Goal: Information Seeking & Learning: Learn about a topic

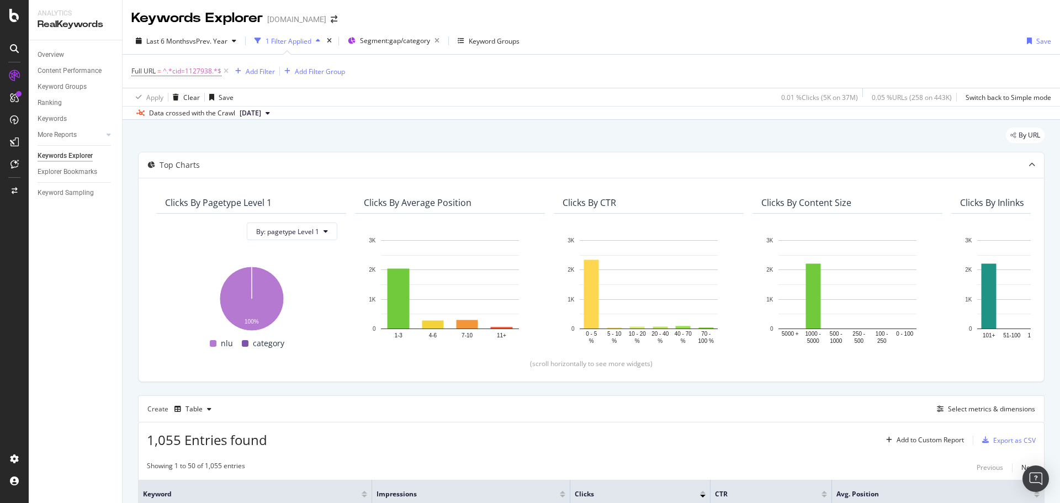
scroll to position [110, 0]
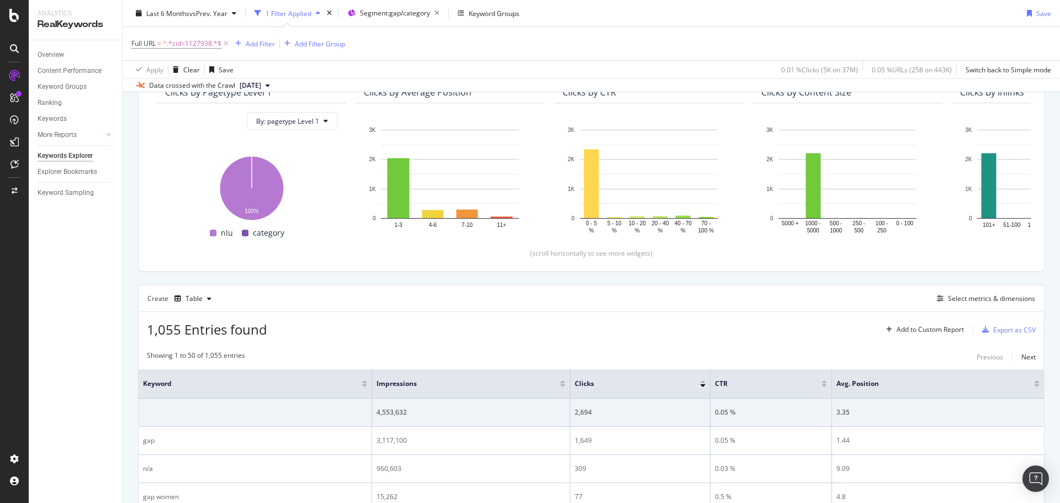
click at [690, 31] on div "Full URL = ^.*cid=1127938.*$ Add Filter Add Filter Group" at bounding box center [590, 43] width 919 height 33
click at [53, 52] on div "Overview" at bounding box center [51, 55] width 26 height 12
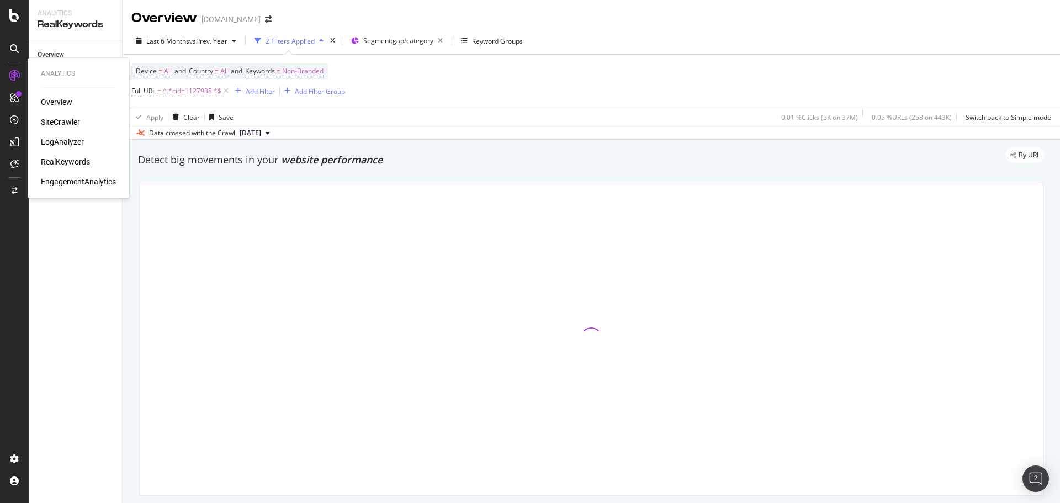
click at [51, 118] on div "SiteCrawler" at bounding box center [60, 121] width 39 height 11
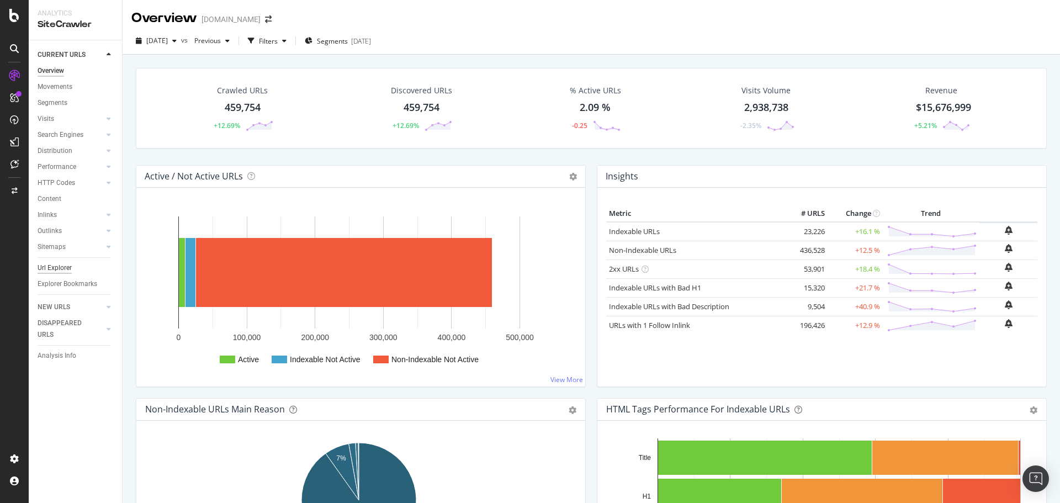
click at [67, 269] on div "Url Explorer" at bounding box center [55, 268] width 34 height 12
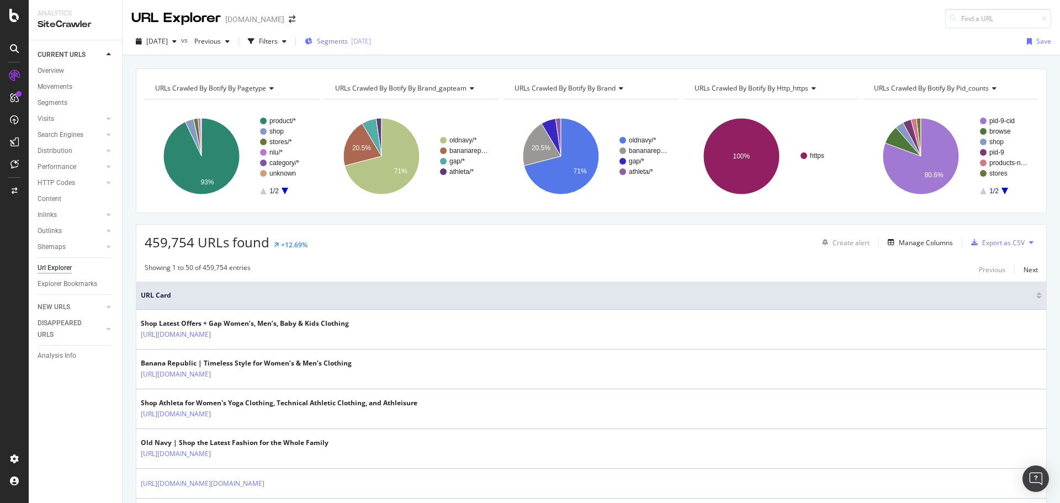
click at [312, 40] on icon "button" at bounding box center [309, 41] width 8 height 7
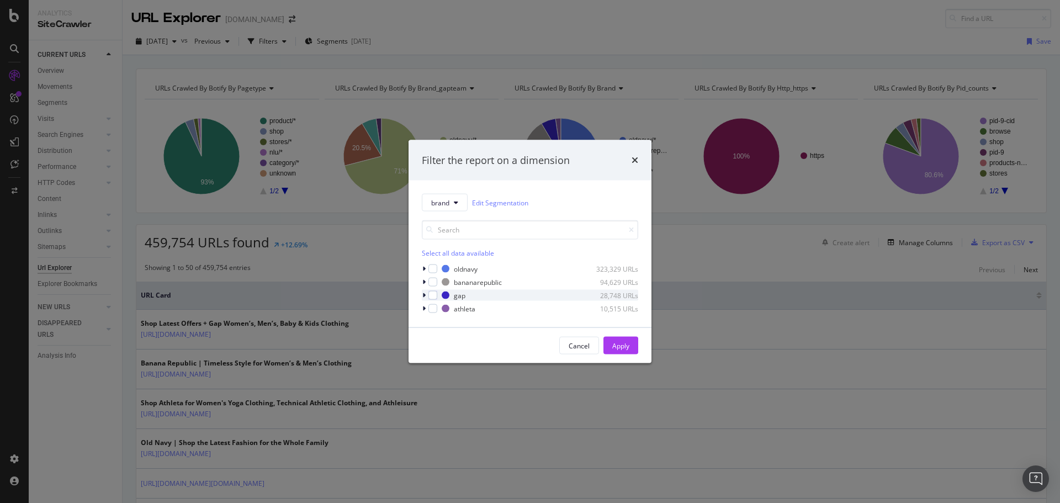
click at [422, 296] on icon "modal" at bounding box center [423, 295] width 3 height 7
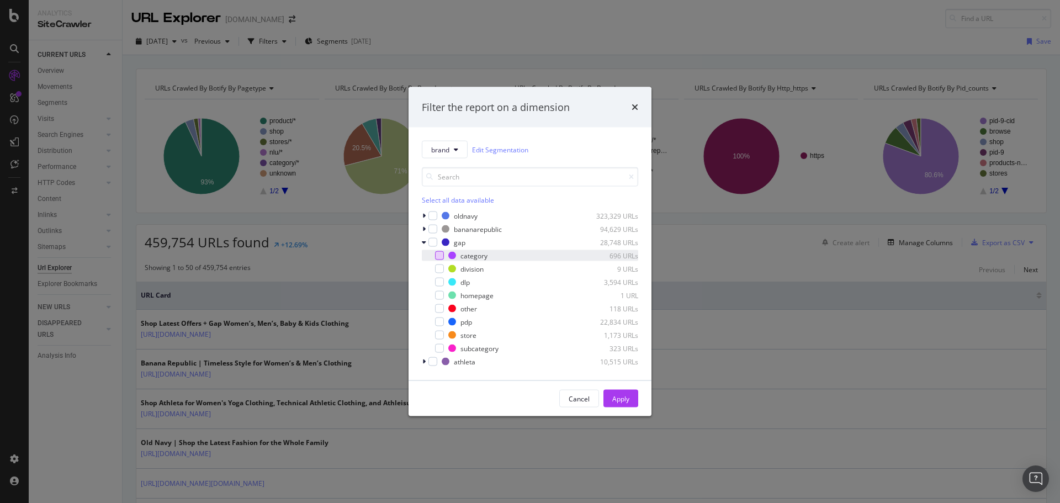
click at [435, 256] on div "modal" at bounding box center [439, 255] width 9 height 9
click at [609, 394] on button "Apply" at bounding box center [620, 399] width 35 height 18
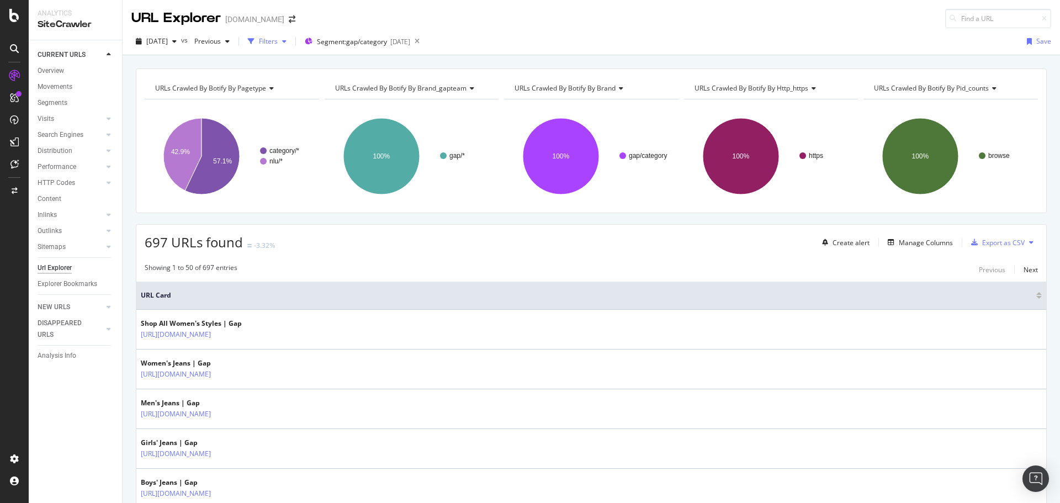
click at [278, 42] on div "Filters" at bounding box center [268, 40] width 19 height 9
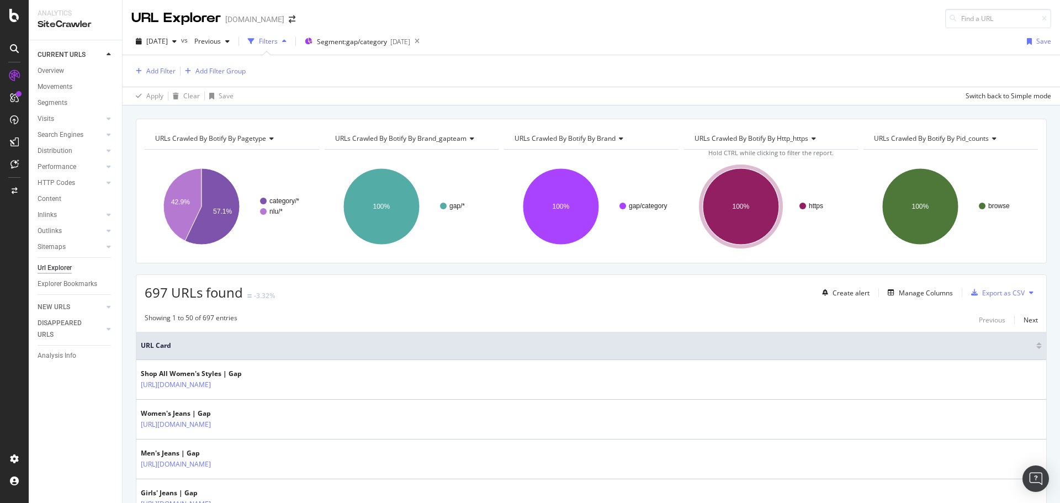
click at [911, 285] on div "Create alert Manage Columns Export as CSV" at bounding box center [927, 292] width 220 height 19
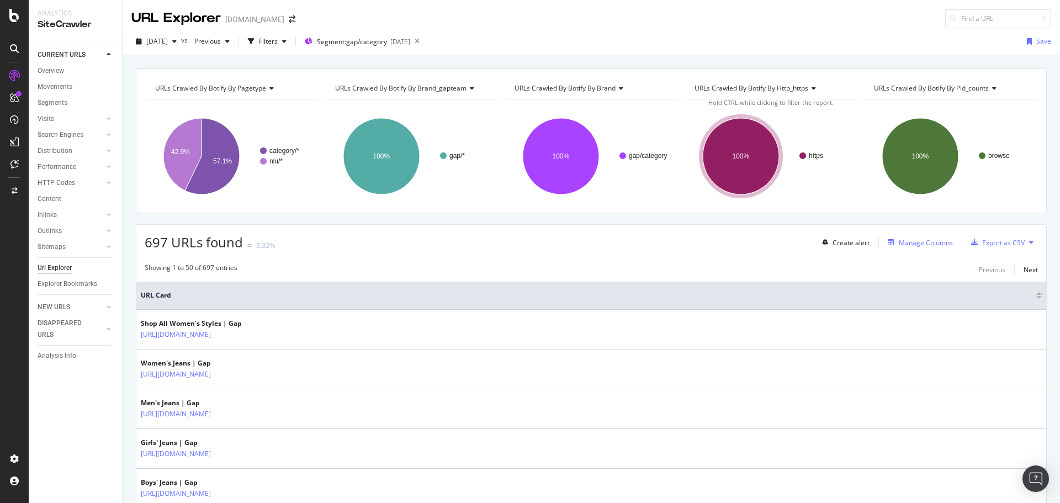
click at [911, 241] on div "Manage Columns" at bounding box center [926, 242] width 54 height 9
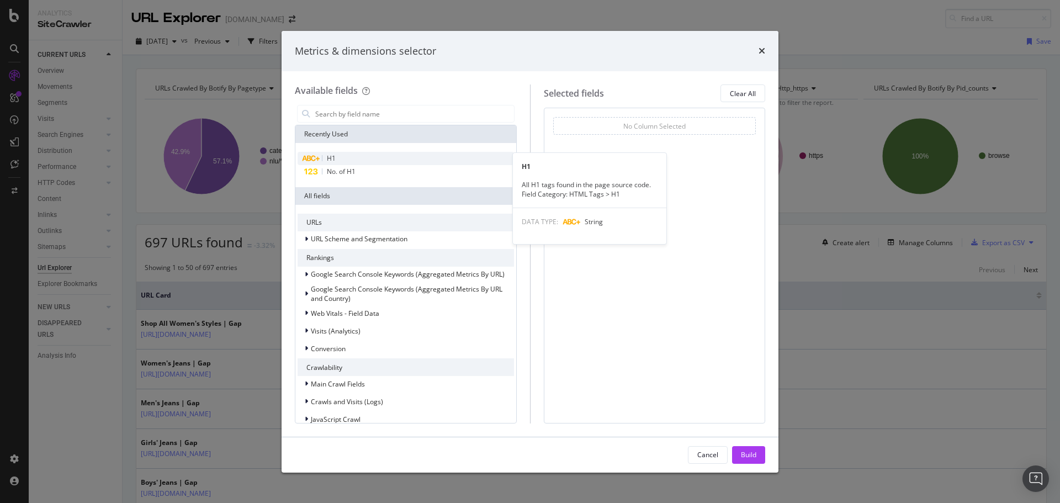
click at [350, 163] on div "H1" at bounding box center [405, 158] width 216 height 13
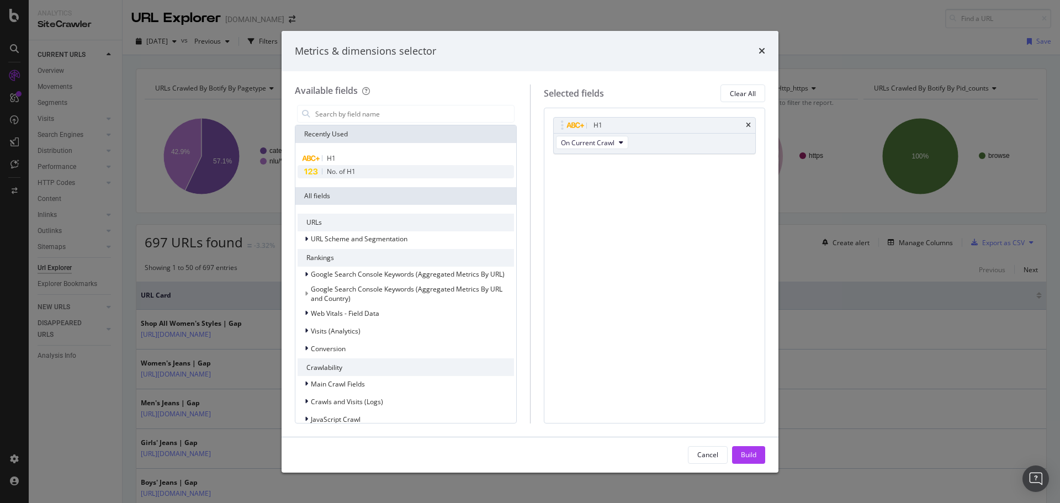
click at [349, 168] on span "No. of H1" at bounding box center [341, 171] width 29 height 9
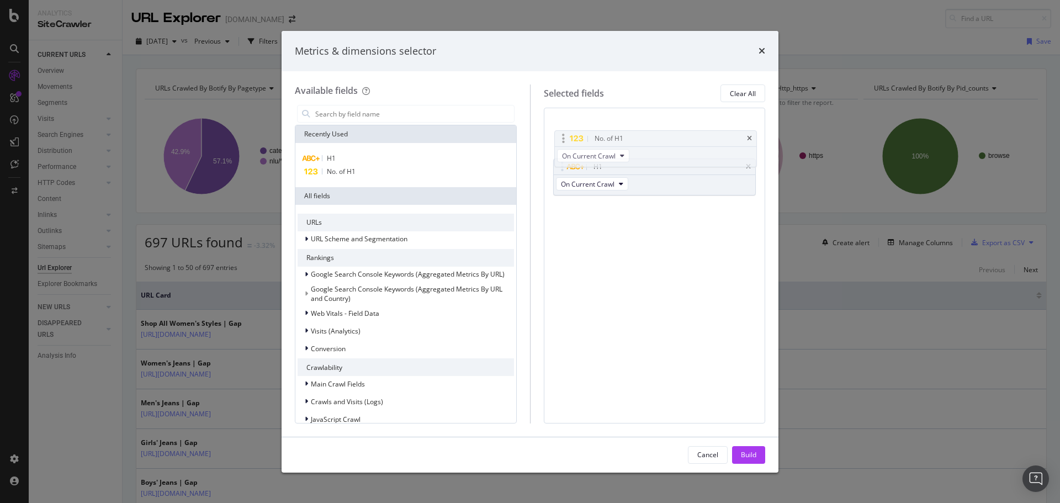
drag, startPoint x: 566, startPoint y: 164, endPoint x: 567, endPoint y: 135, distance: 28.7
click at [567, 135] on body "Analytics SiteCrawler CURRENT URLS Overview Movements Segments Visits Analysis …" at bounding box center [530, 251] width 1060 height 503
click at [746, 451] on div "Build" at bounding box center [748, 454] width 15 height 9
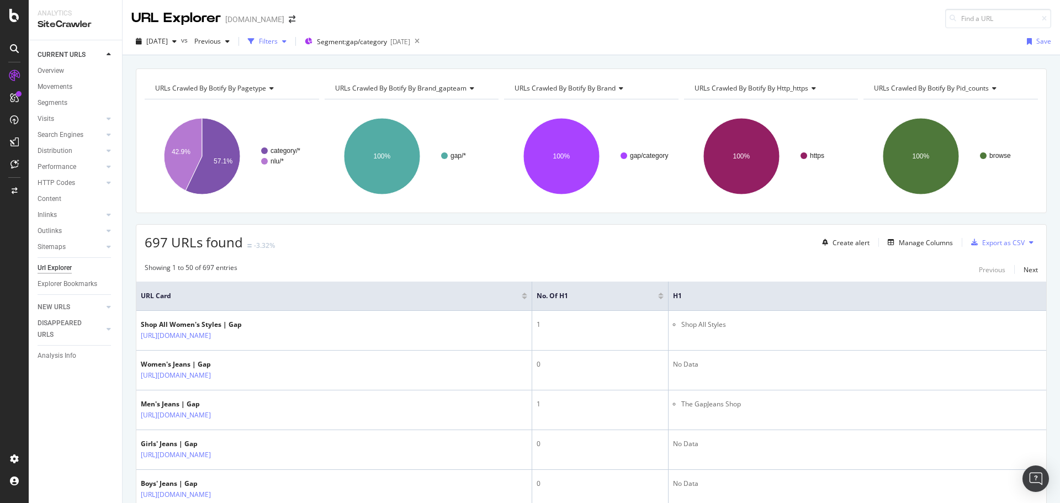
click at [278, 46] on div "Filters" at bounding box center [268, 40] width 19 height 9
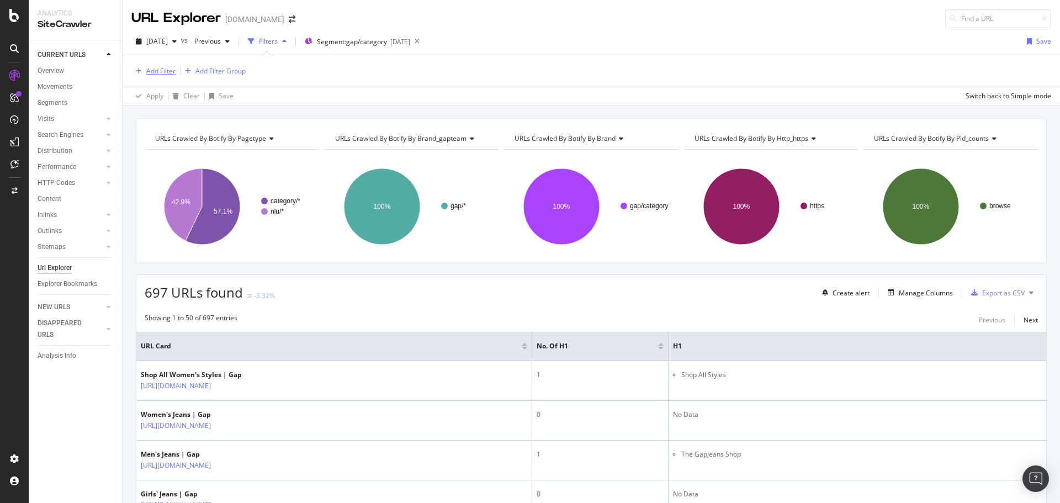
click at [167, 73] on div "Add Filter" at bounding box center [160, 70] width 29 height 9
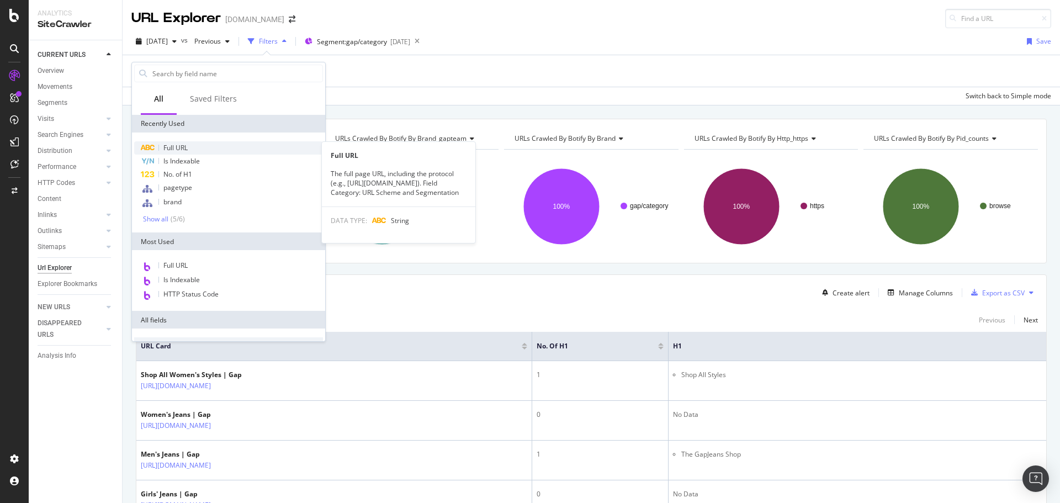
click at [172, 148] on span "Full URL" at bounding box center [175, 147] width 24 height 9
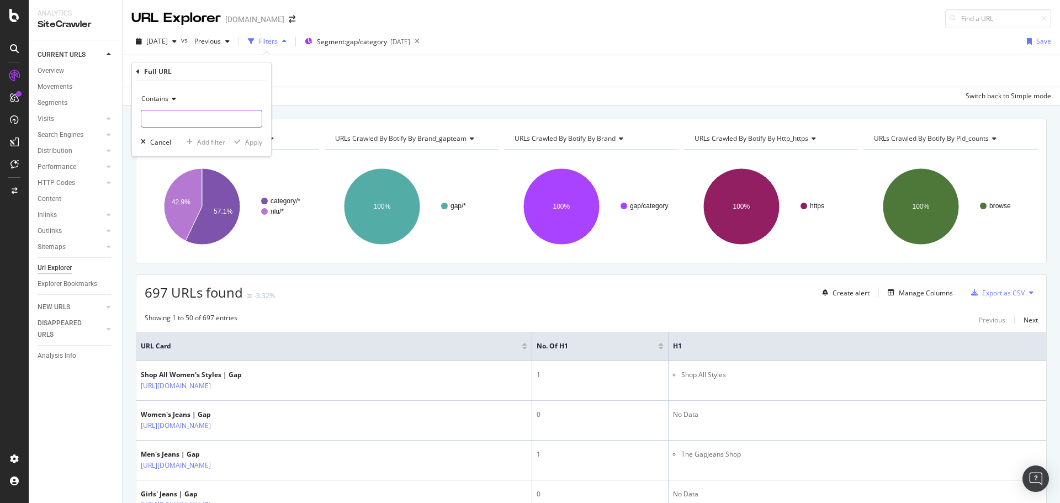
click at [178, 119] on input "text" at bounding box center [201, 119] width 120 height 18
type input "shop-all-styles"
click at [259, 139] on div "Apply" at bounding box center [253, 141] width 17 height 9
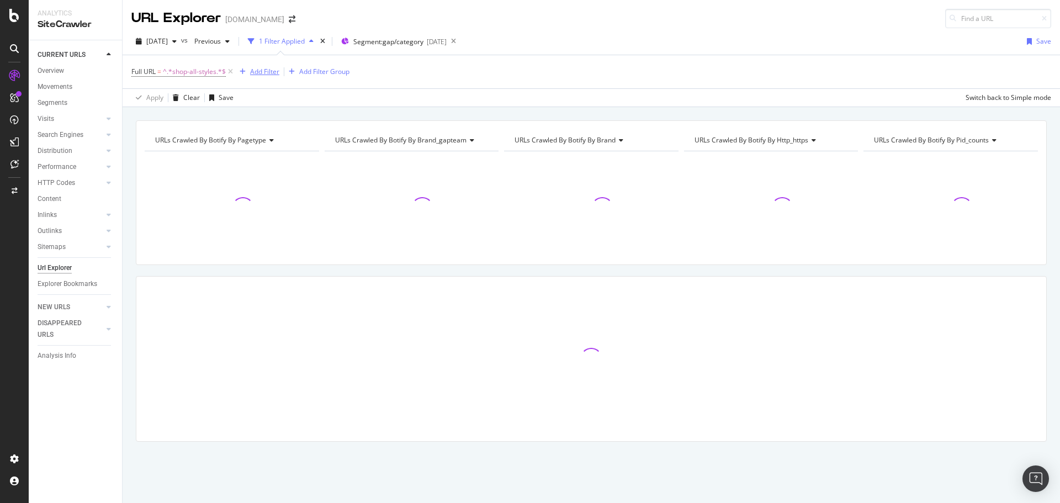
click at [257, 71] on div "Add Filter" at bounding box center [264, 71] width 29 height 9
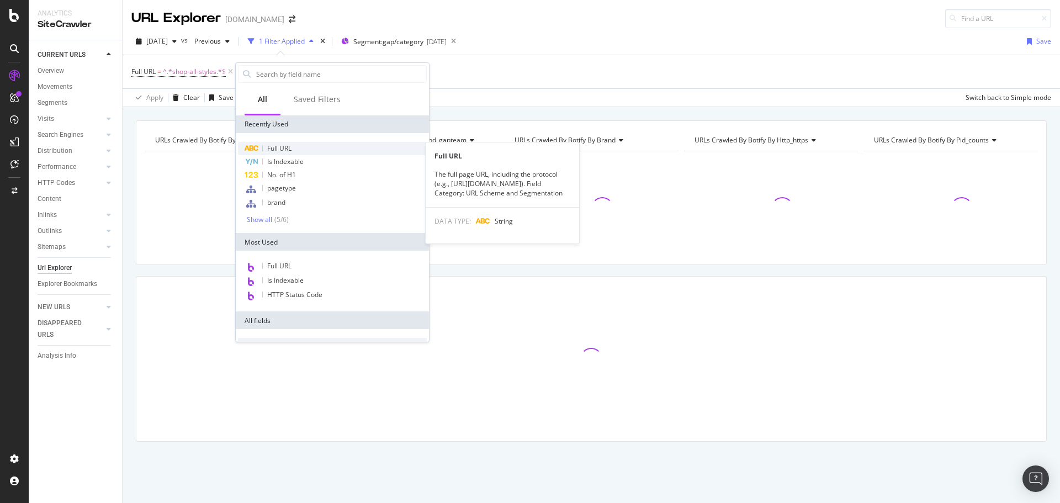
click at [281, 154] on div "Full URL" at bounding box center [332, 148] width 189 height 13
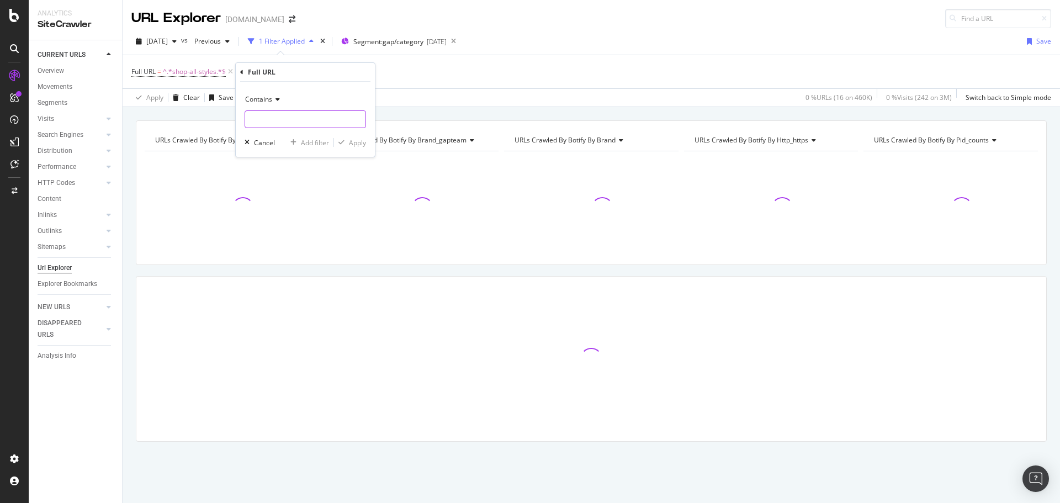
click at [278, 114] on input "text" at bounding box center [305, 119] width 120 height 18
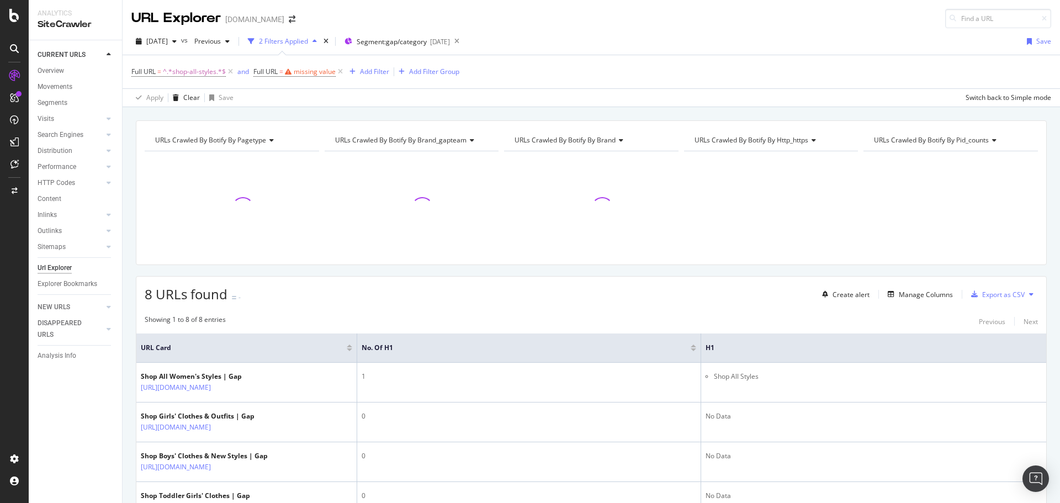
click at [440, 87] on div "Full URL = ^.*shop-all-styles.*$ and Full URL = missing value Add Filter Add Fi…" at bounding box center [590, 71] width 919 height 33
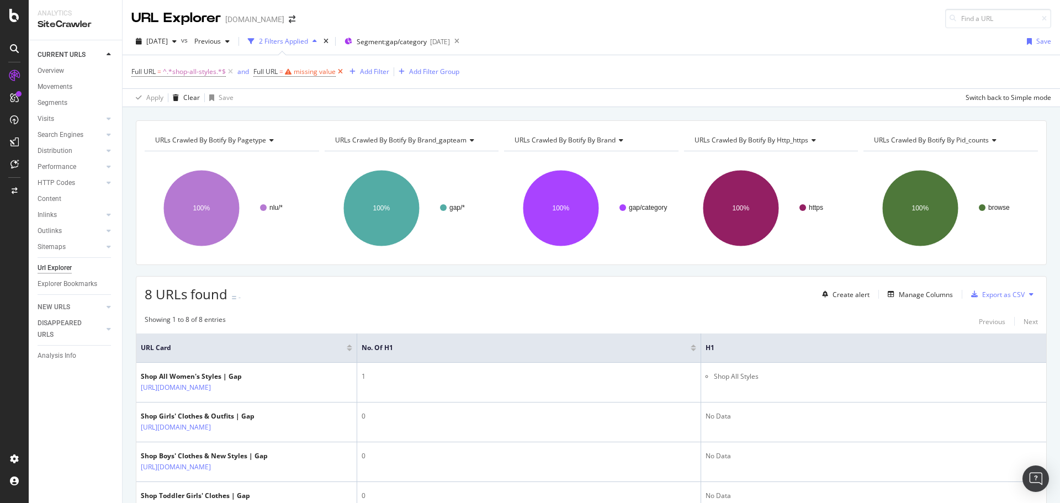
click at [344, 73] on icon at bounding box center [340, 71] width 9 height 11
drag, startPoint x: 339, startPoint y: 73, endPoint x: 332, endPoint y: 73, distance: 7.2
click at [338, 73] on div "Add Filter Group" at bounding box center [324, 71] width 50 height 9
click at [311, 70] on div "Add Filter Group" at bounding box center [324, 71] width 50 height 9
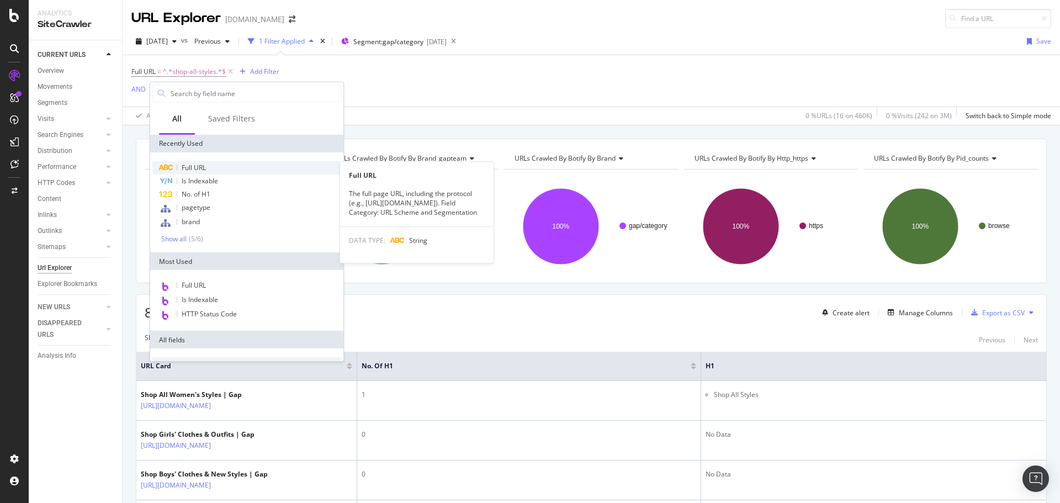
click at [201, 169] on span "Full URL" at bounding box center [194, 167] width 24 height 9
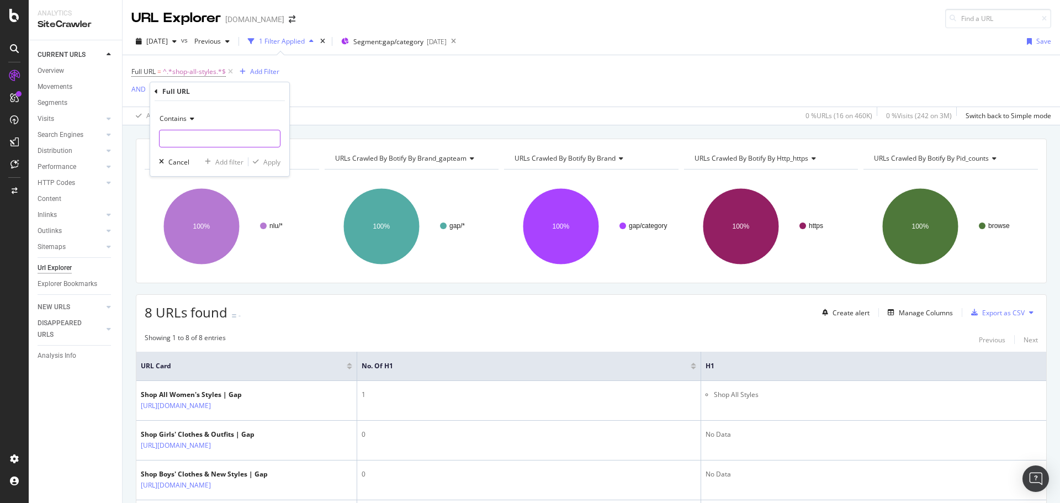
click at [198, 137] on input "text" at bounding box center [220, 139] width 120 height 18
type input "new-arrivals"
click at [265, 164] on div "Apply" at bounding box center [271, 161] width 17 height 9
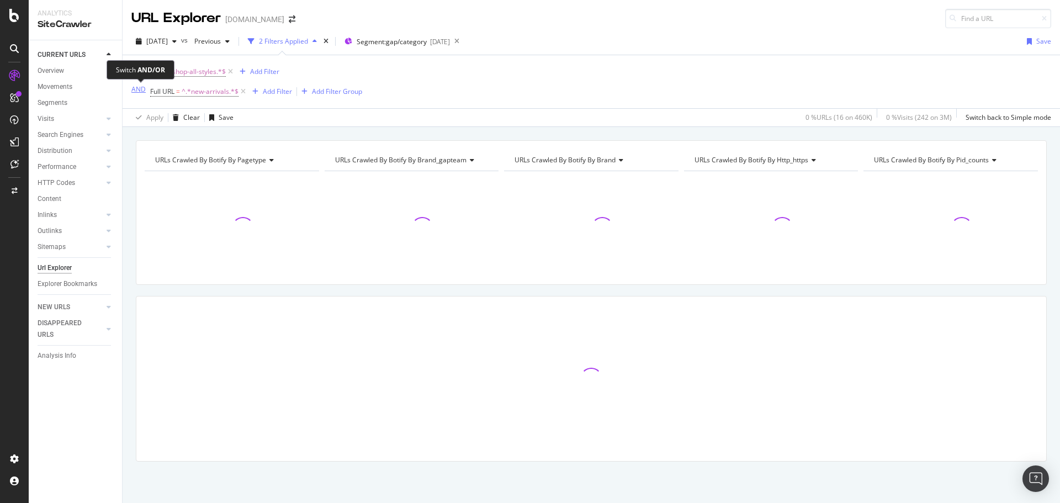
click at [142, 89] on div "AND" at bounding box center [138, 88] width 14 height 9
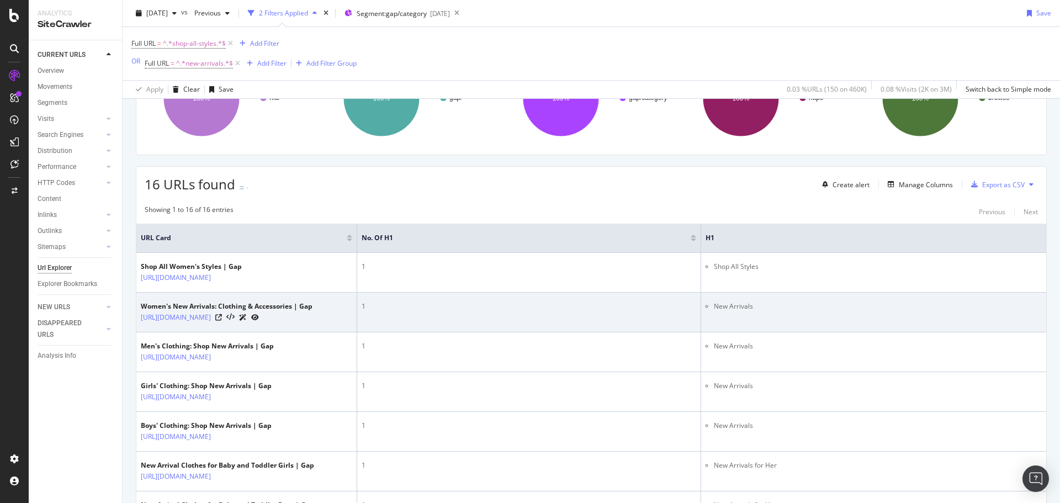
scroll to position [110, 0]
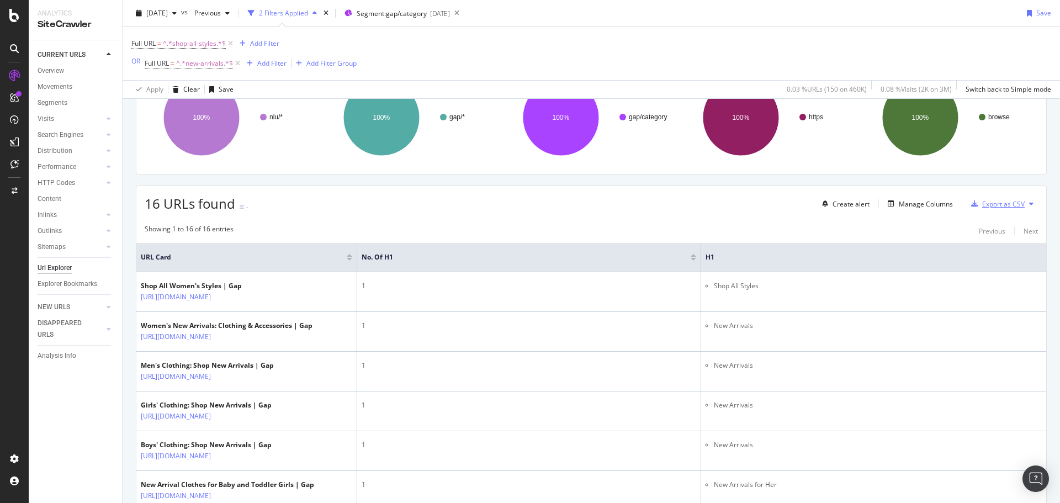
click at [1007, 200] on div "Export as CSV" at bounding box center [1003, 203] width 42 height 9
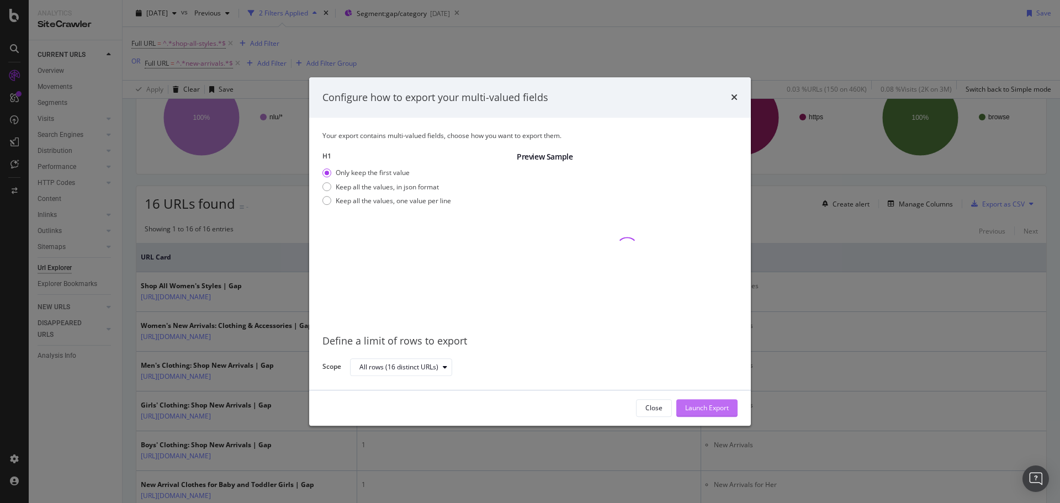
click at [692, 410] on div "Launch Export" at bounding box center [707, 407] width 44 height 9
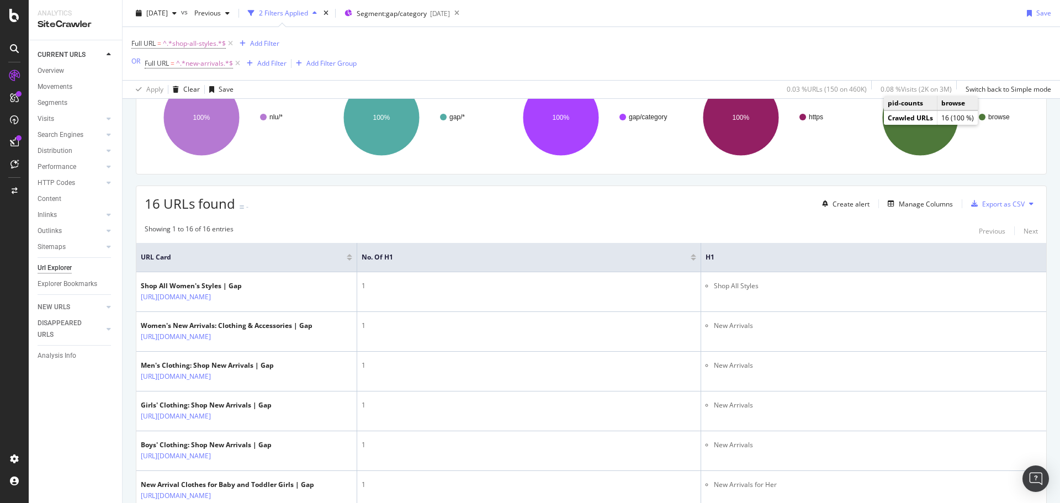
click at [947, 12] on div "2025 Sep. 17th vs Previous 2 Filters Applied Segment: gap/category 2025-09-11 S…" at bounding box center [591, 15] width 937 height 22
click at [993, 203] on div "Export as CSV" at bounding box center [1003, 203] width 42 height 9
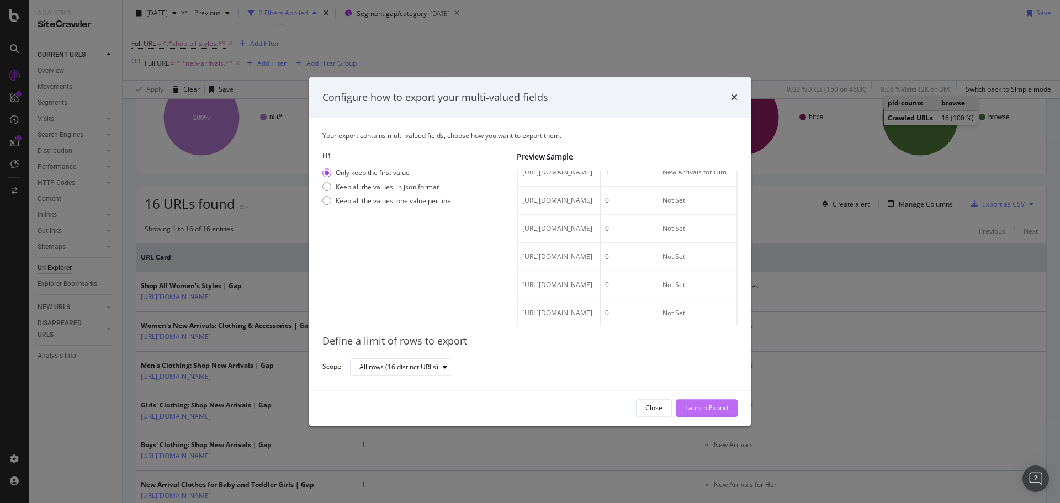
scroll to position [221, 0]
click at [649, 413] on div "Close" at bounding box center [653, 407] width 17 height 15
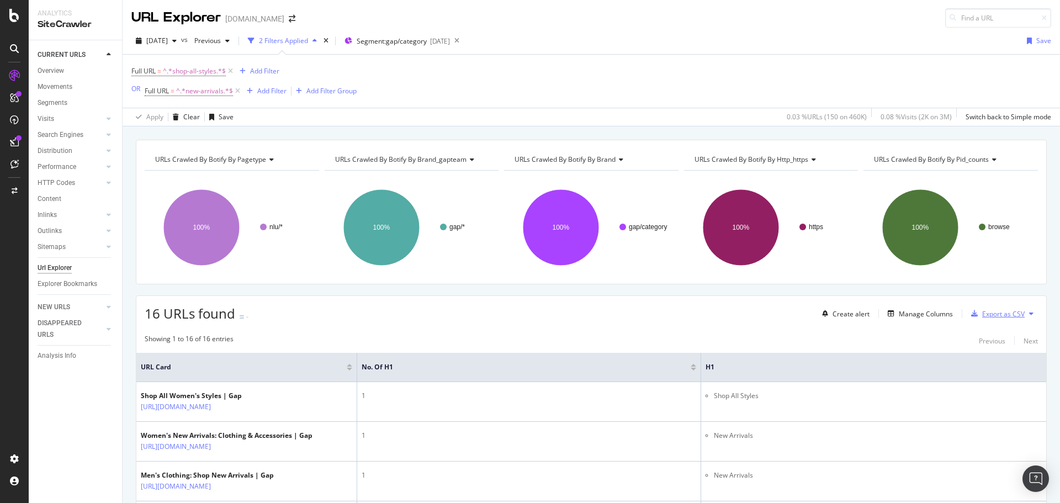
scroll to position [0, 0]
click at [1004, 310] on div "Export as CSV" at bounding box center [1003, 314] width 42 height 9
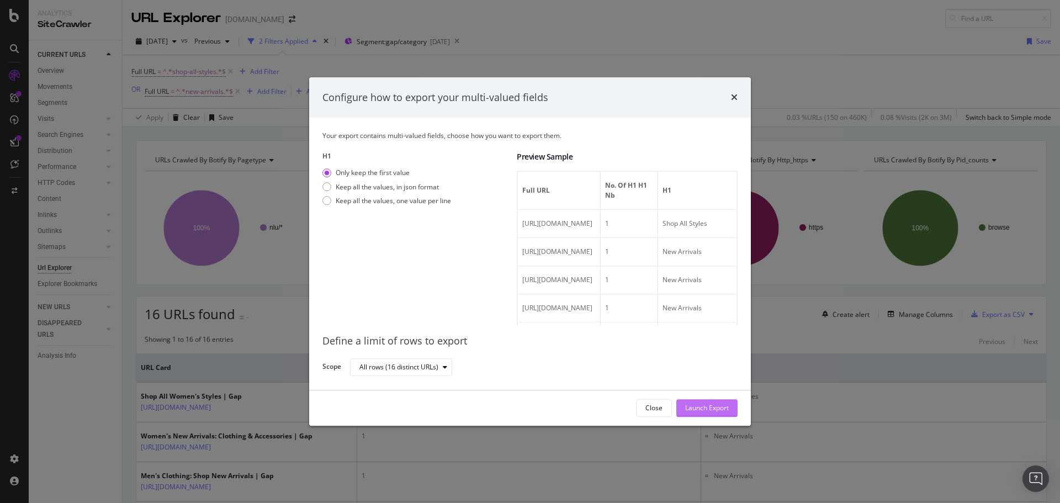
click at [709, 407] on div "Launch Export" at bounding box center [707, 407] width 44 height 9
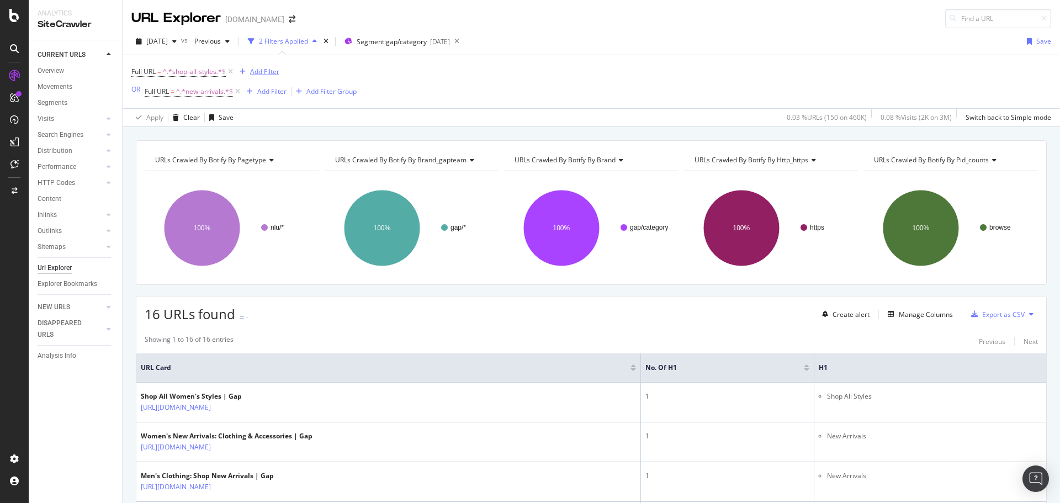
click at [270, 69] on div "Add Filter" at bounding box center [264, 71] width 29 height 9
click at [229, 73] on icon at bounding box center [230, 71] width 9 height 11
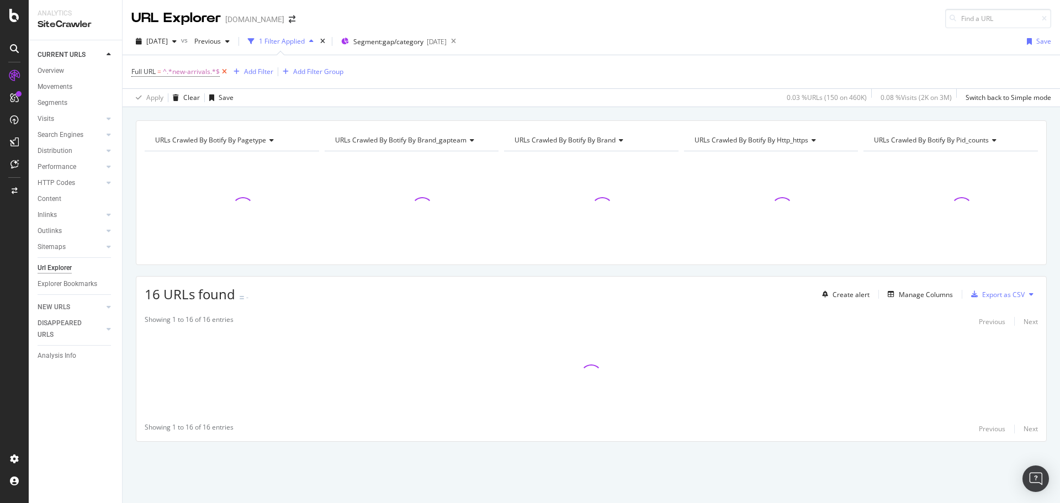
click at [225, 71] on icon at bounding box center [224, 71] width 9 height 11
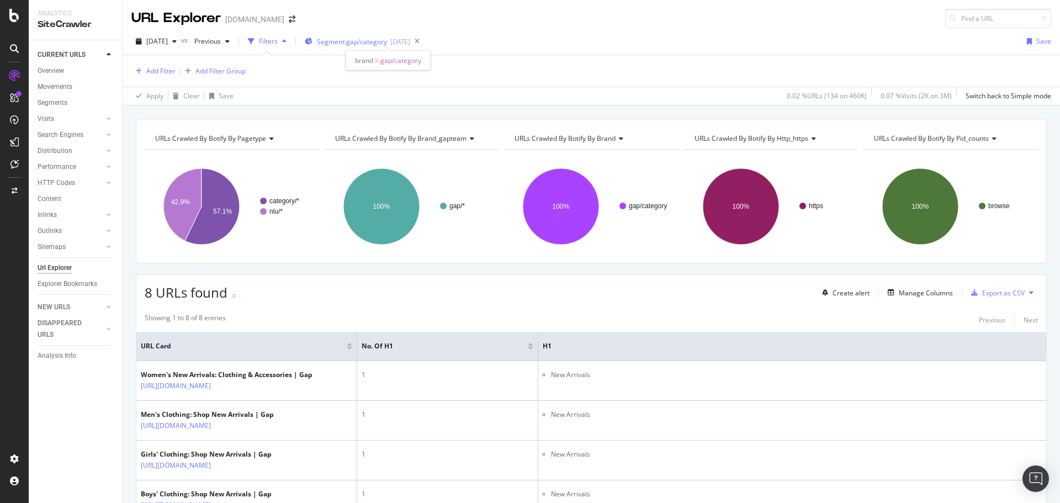
click at [366, 44] on span "Segment: gap/category" at bounding box center [352, 41] width 70 height 9
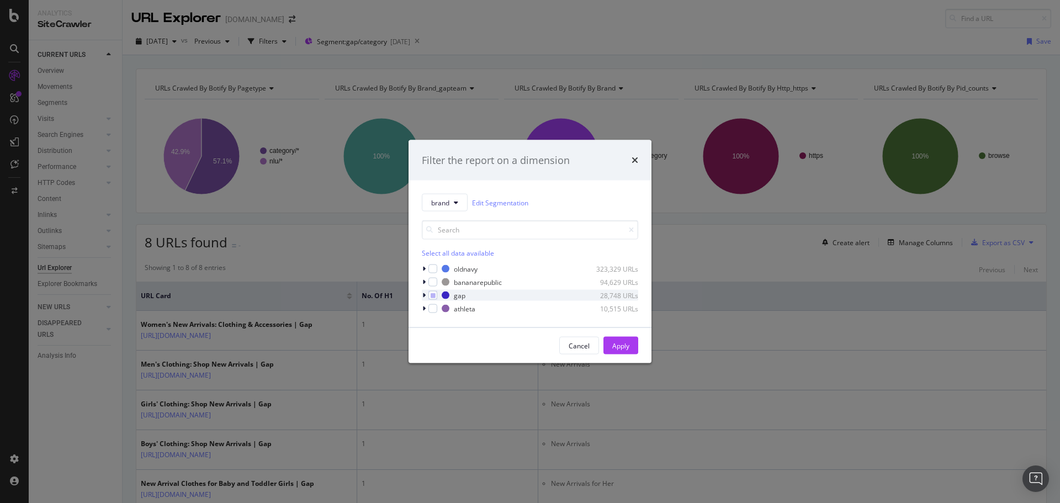
click at [426, 295] on div "modal" at bounding box center [425, 295] width 7 height 11
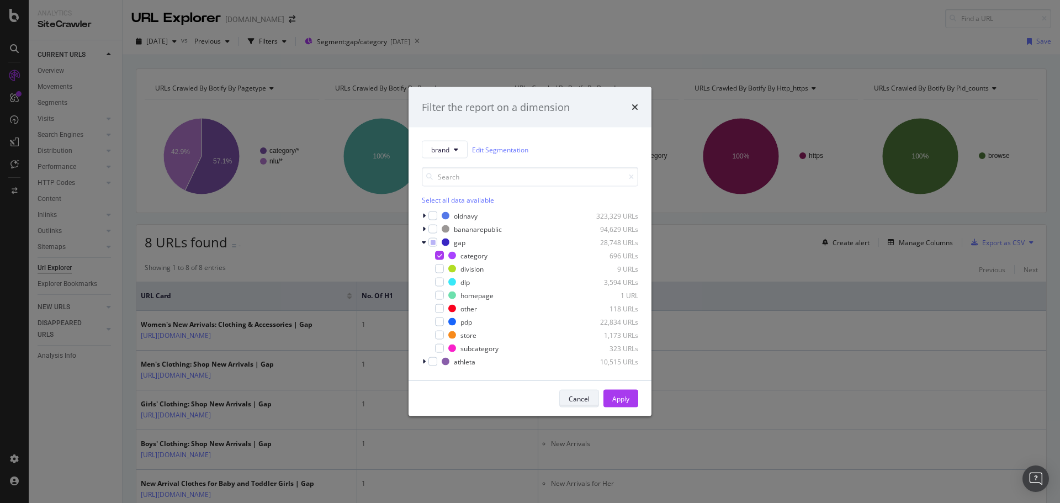
click at [581, 400] on div "Cancel" at bounding box center [578, 398] width 21 height 9
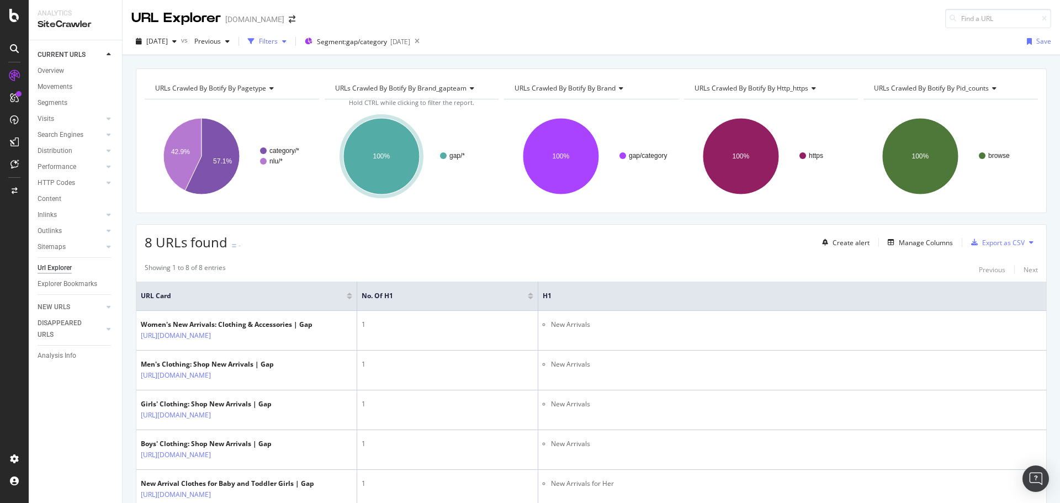
click at [278, 43] on div "Filters" at bounding box center [268, 40] width 19 height 9
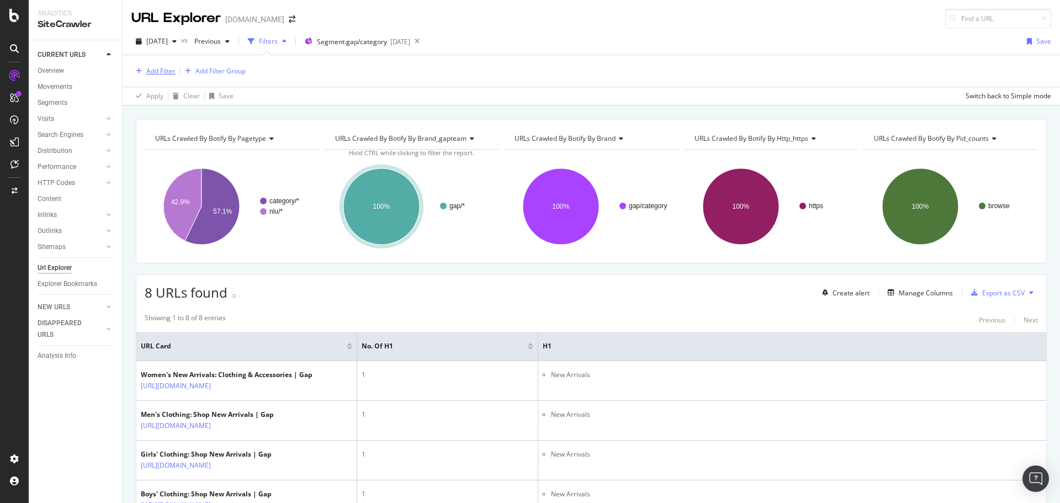
click at [167, 69] on div "Add Filter" at bounding box center [160, 70] width 29 height 9
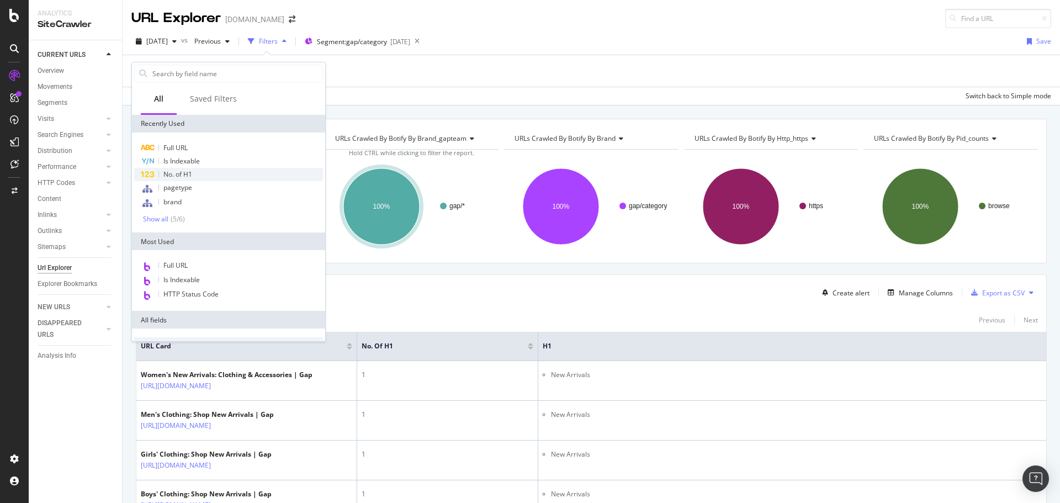
click at [192, 176] on span "No. of H1" at bounding box center [177, 173] width 29 height 9
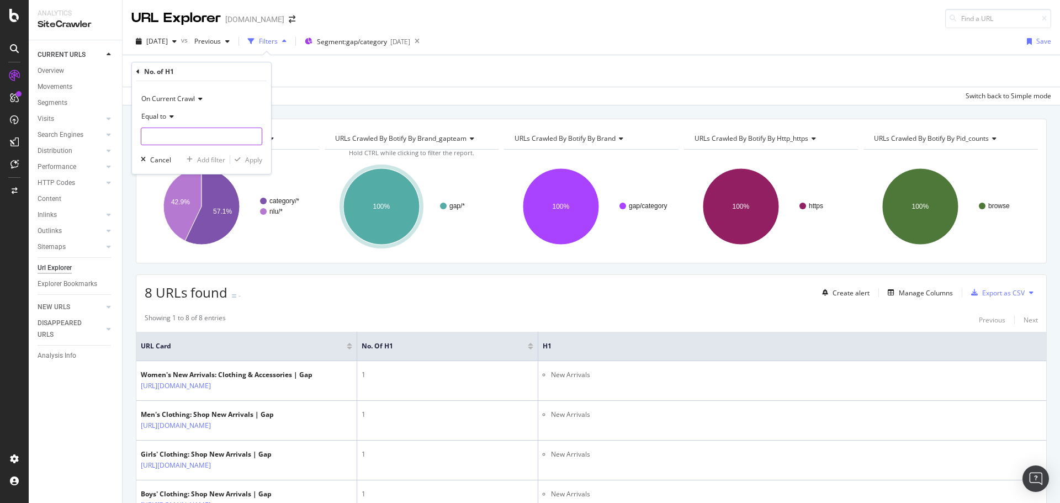
click at [189, 135] on input "number" at bounding box center [201, 136] width 121 height 18
type input "0"
click at [254, 160] on div "Apply" at bounding box center [253, 159] width 17 height 9
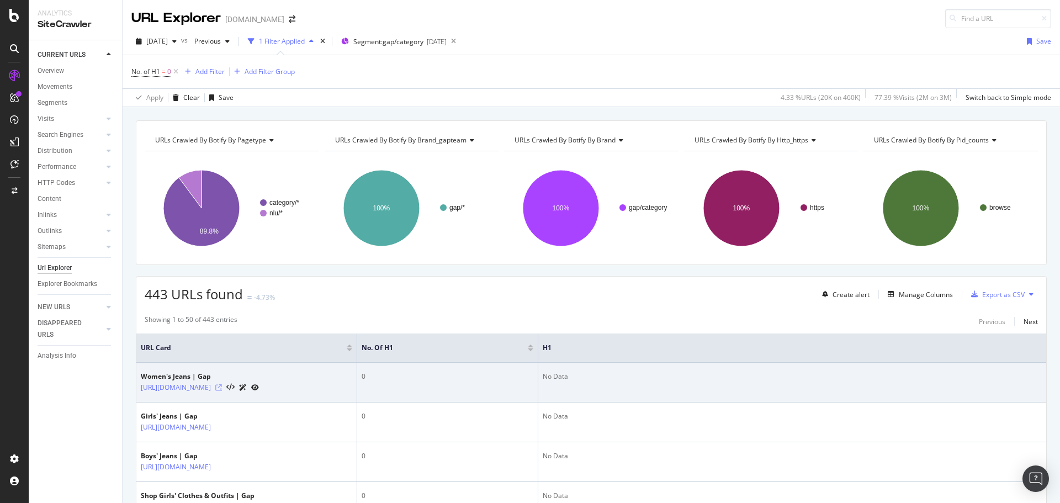
click at [222, 390] on icon at bounding box center [218, 387] width 7 height 7
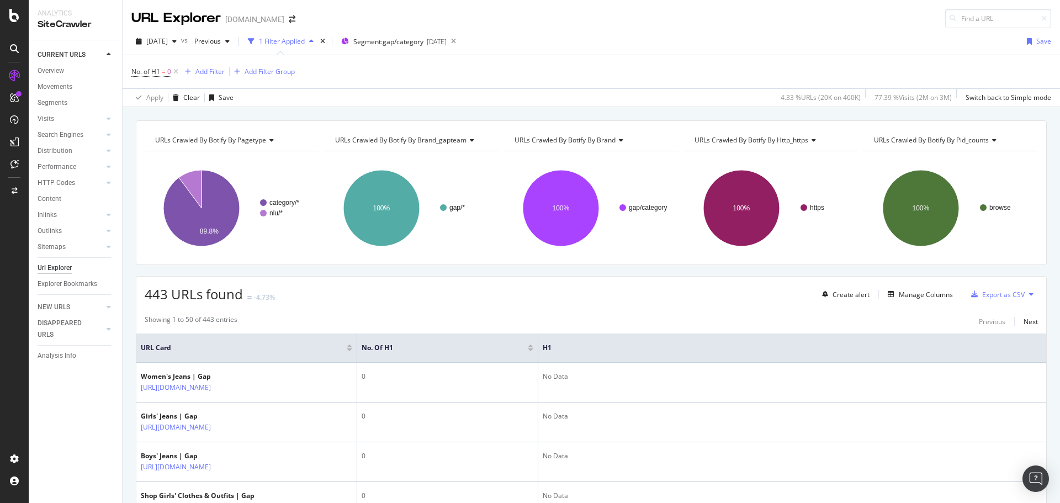
click at [705, 70] on div "No. of H1 = 0 Add Filter Add Filter Group" at bounding box center [590, 71] width 919 height 33
click at [63, 160] on div "RealKeywords" at bounding box center [65, 161] width 49 height 11
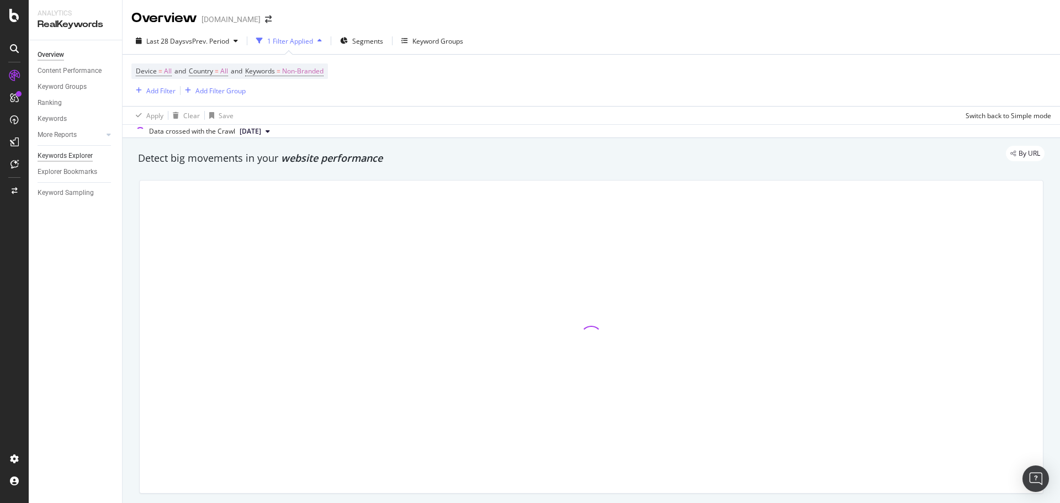
click at [73, 159] on div "Keywords Explorer" at bounding box center [65, 156] width 55 height 12
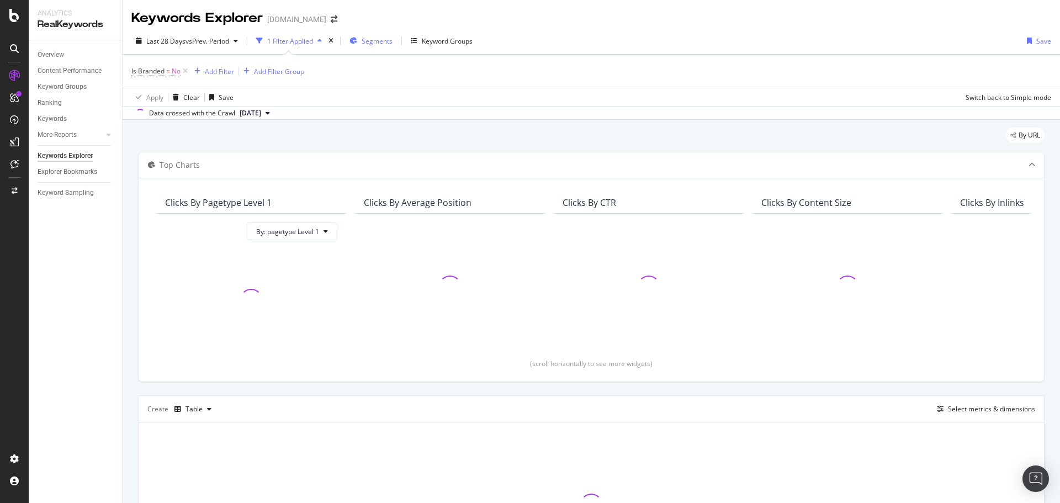
click at [381, 41] on span "Segments" at bounding box center [377, 40] width 31 height 9
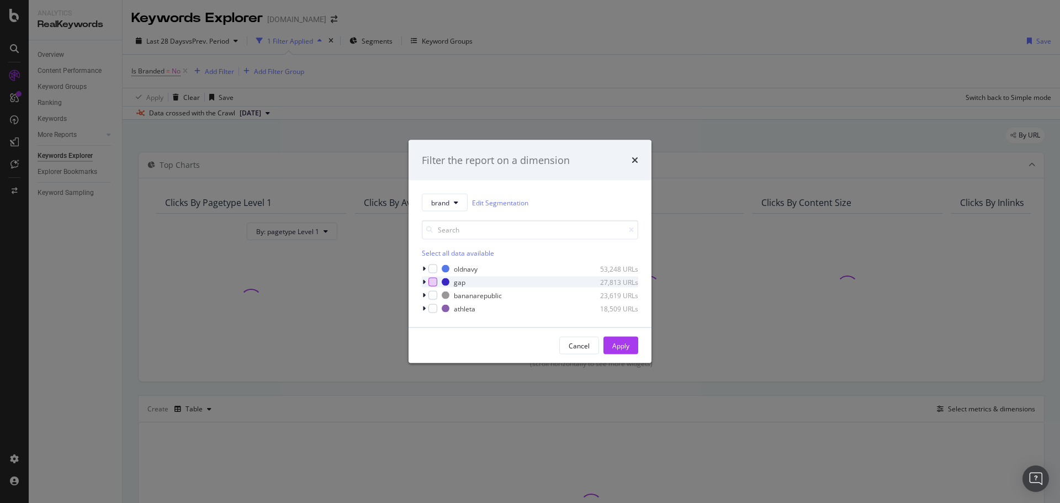
click at [433, 280] on div "modal" at bounding box center [432, 282] width 9 height 9
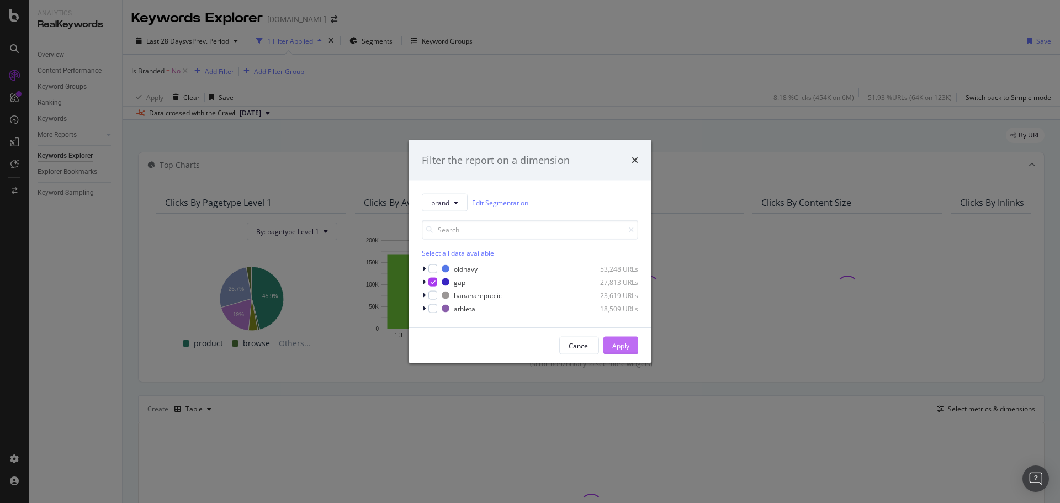
click at [623, 339] on div "Apply" at bounding box center [620, 345] width 17 height 17
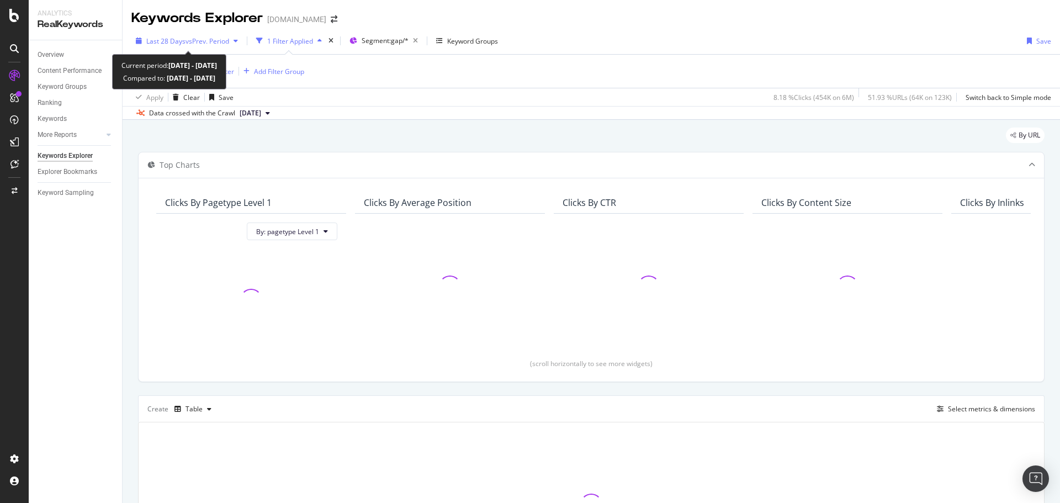
click at [198, 42] on span "vs Prev. Period" at bounding box center [207, 40] width 44 height 9
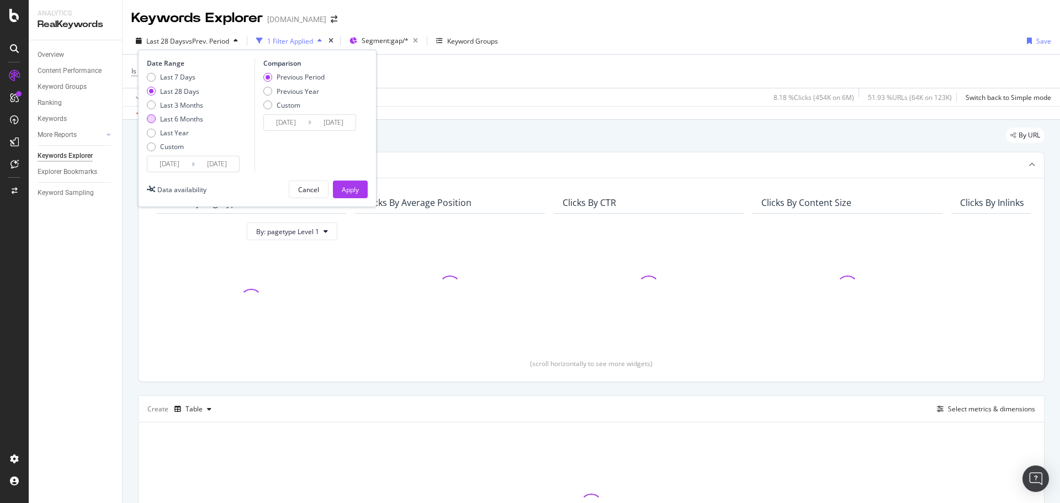
click at [186, 122] on div "Last 6 Months" at bounding box center [181, 118] width 43 height 9
type input "[DATE]"
click at [294, 92] on div "Previous Year" at bounding box center [298, 91] width 42 height 9
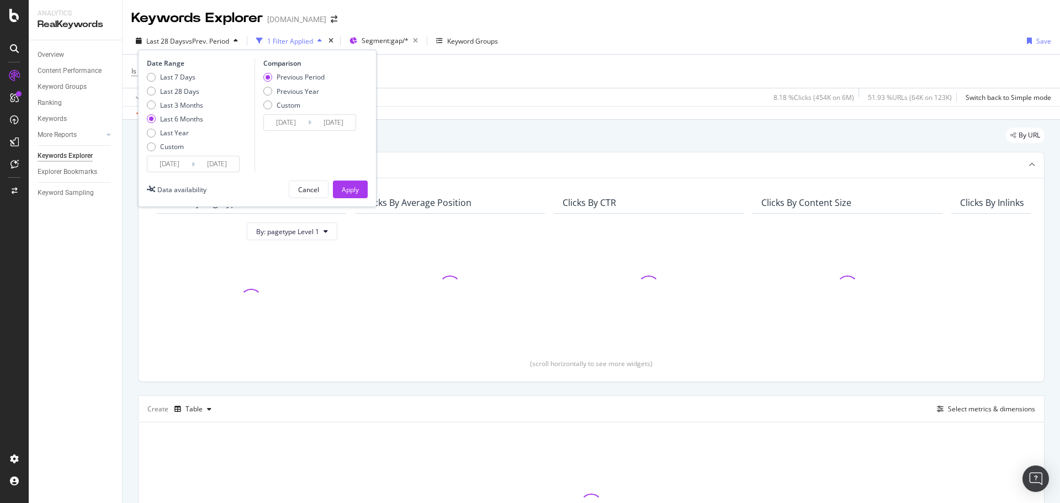
type input "[DATE]"
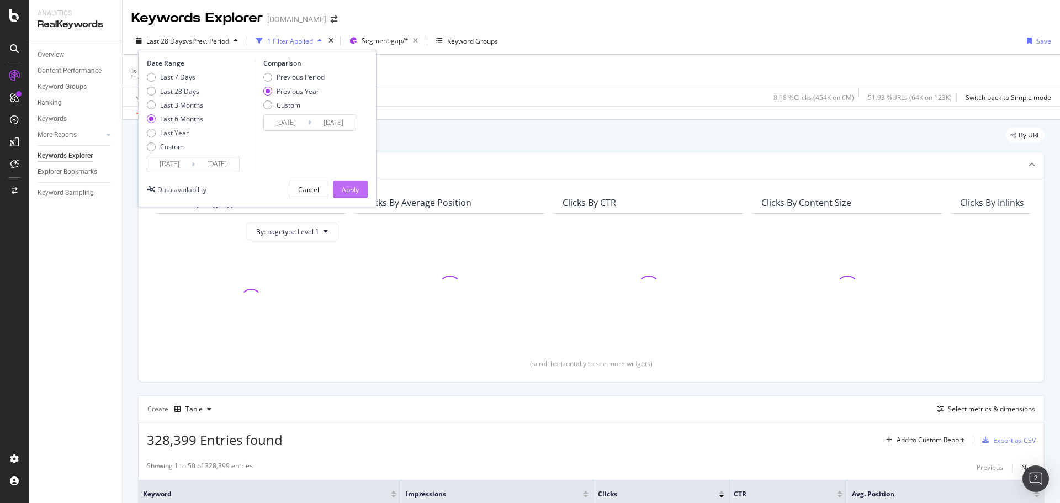
click at [353, 188] on div "Apply" at bounding box center [350, 189] width 17 height 9
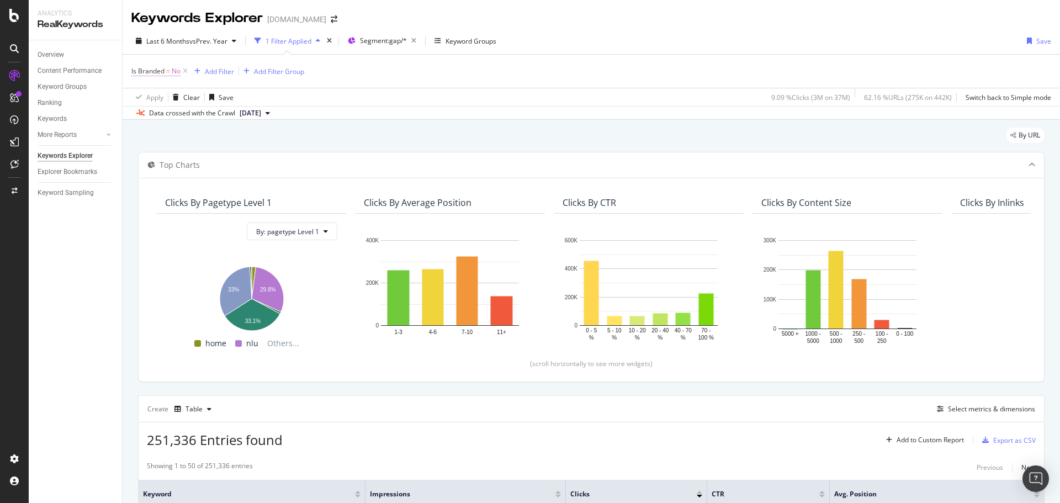
click at [166, 70] on span "Is Branded = No" at bounding box center [155, 71] width 49 height 10
click at [137, 70] on icon at bounding box center [137, 70] width 3 height 7
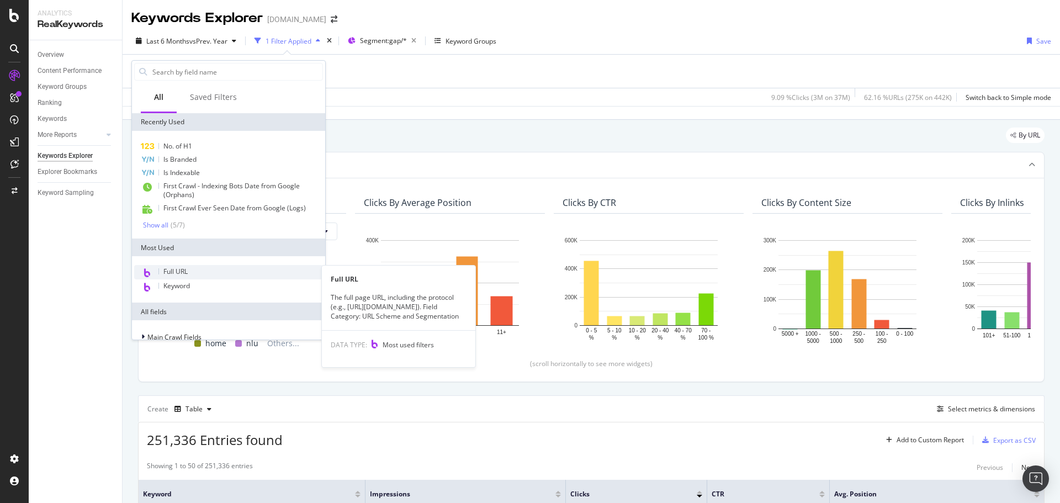
click at [219, 271] on div "Full URL" at bounding box center [228, 272] width 189 height 14
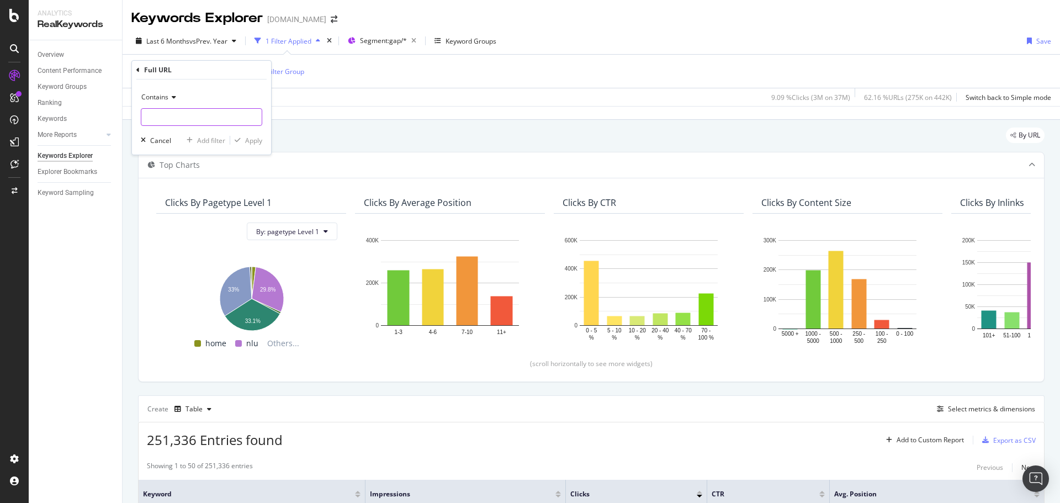
click at [202, 122] on input "text" at bounding box center [201, 117] width 120 height 18
paste input "cid=13658"
type input "cid=13658"
click at [255, 141] on div "Apply" at bounding box center [253, 140] width 17 height 9
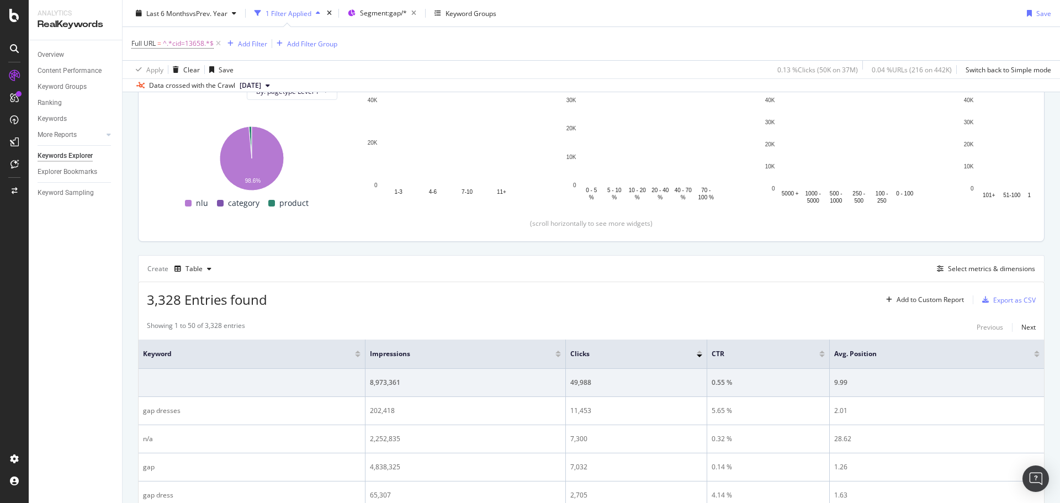
scroll to position [166, 0]
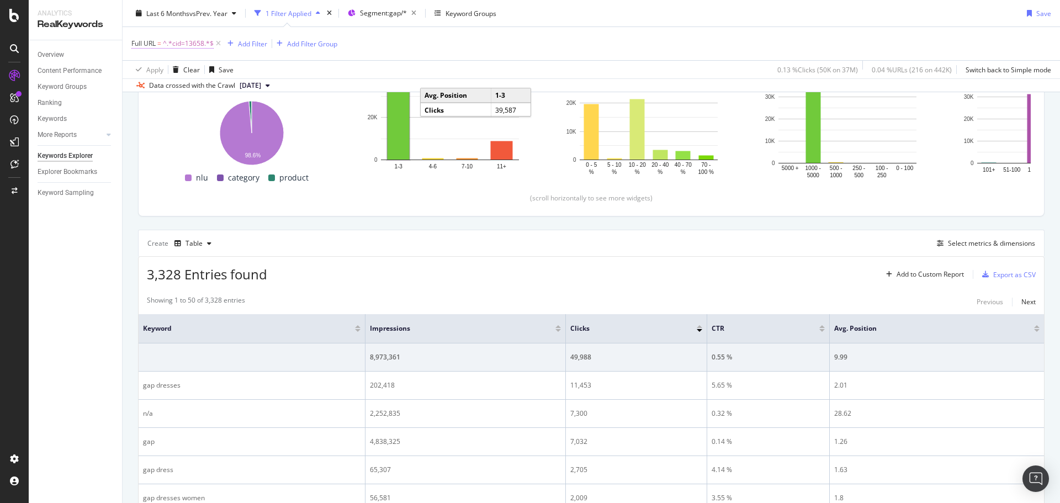
click at [194, 44] on span "^.*cid=13658.*$" at bounding box center [188, 43] width 51 height 15
click at [168, 87] on input "cid=13658" at bounding box center [193, 90] width 104 height 18
click at [167, 87] on input "cid=13658" at bounding box center [193, 90] width 104 height 18
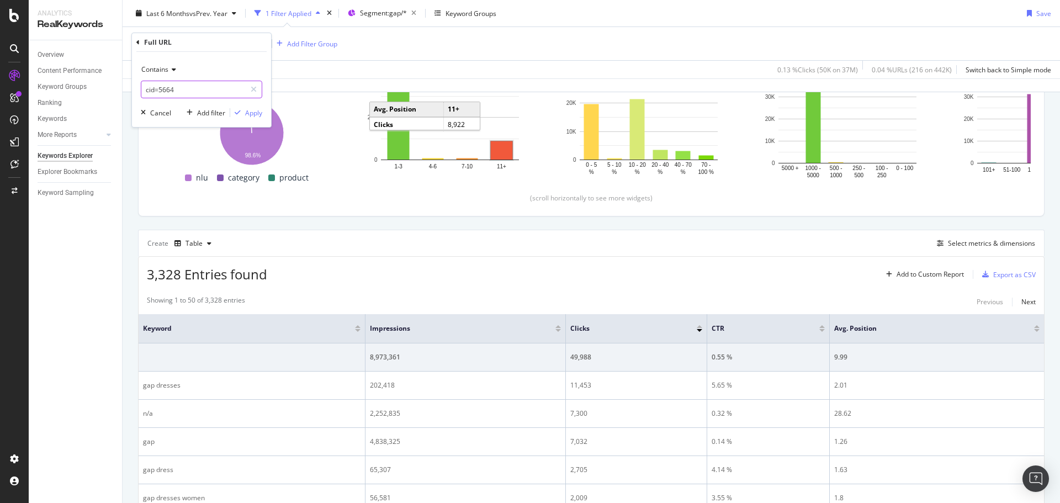
type input "cid=5664"
click at [253, 111] on div "Apply" at bounding box center [253, 112] width 17 height 9
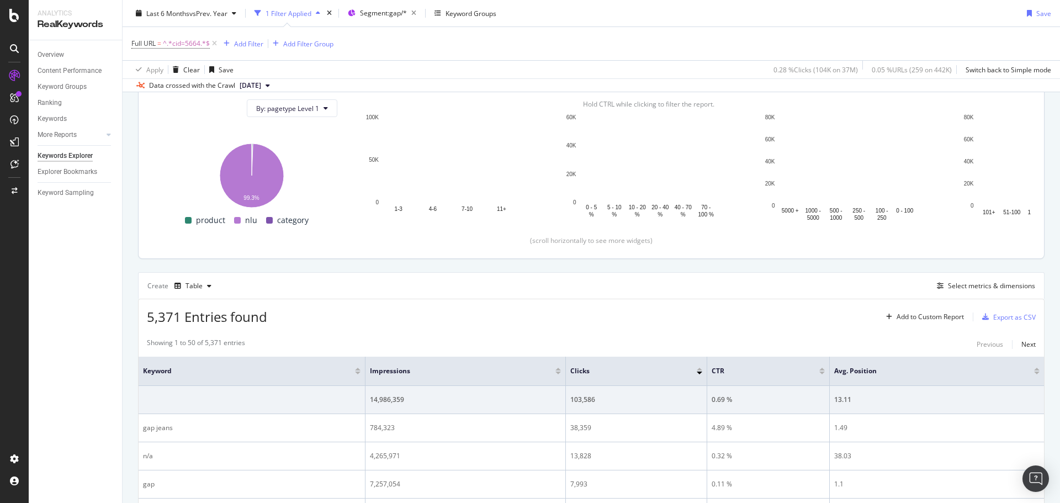
scroll to position [166, 0]
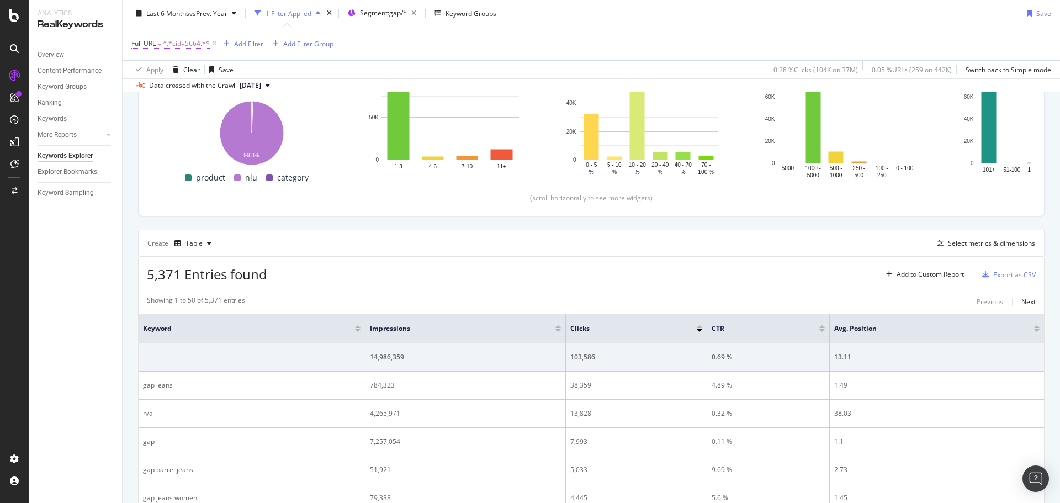
click at [178, 45] on span "^.*cid=5664.*$" at bounding box center [186, 43] width 47 height 15
click at [167, 91] on input "cid=5664" at bounding box center [193, 90] width 104 height 18
click at [173, 91] on input "cid=5664" at bounding box center [193, 90] width 104 height 18
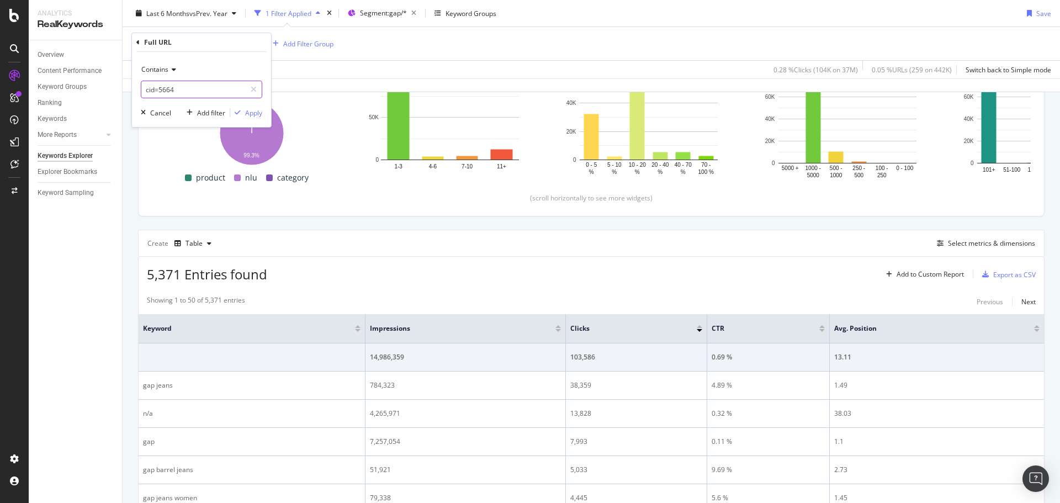
paste input "2950"
type input "cid=29504"
click at [250, 110] on div "Apply" at bounding box center [253, 112] width 17 height 9
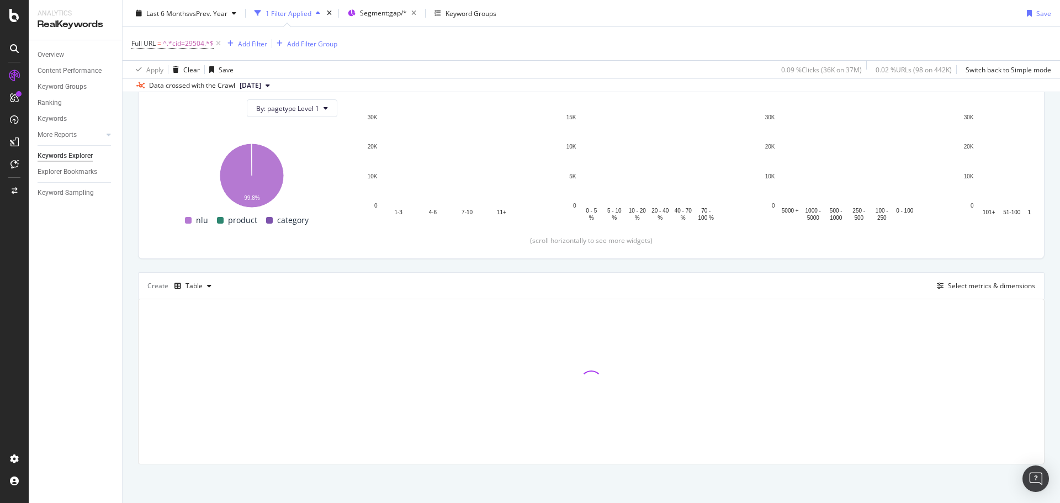
scroll to position [166, 0]
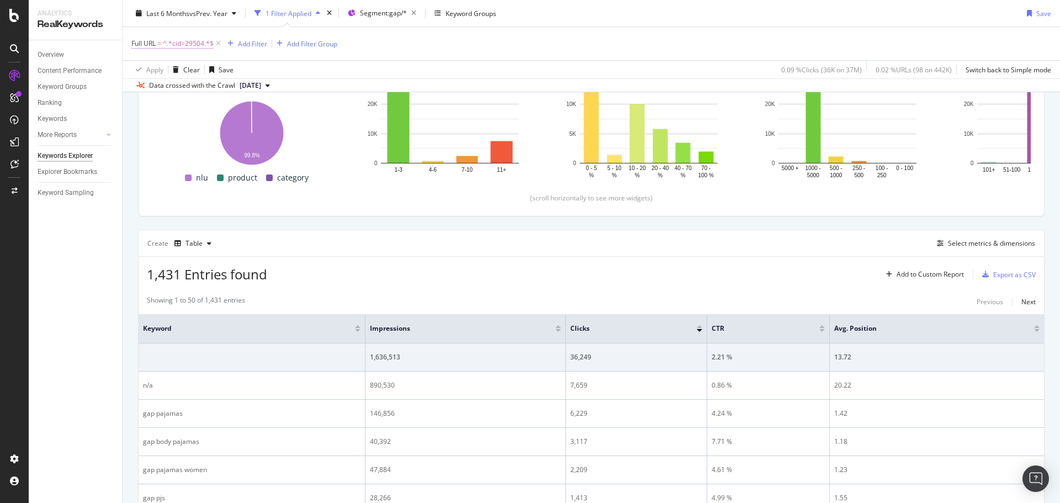
click at [193, 41] on span "^.*cid=29504.*$" at bounding box center [188, 43] width 51 height 15
click at [166, 93] on input "cid=29504" at bounding box center [193, 90] width 104 height 18
click at [173, 90] on input "cid=29504" at bounding box center [193, 90] width 104 height 18
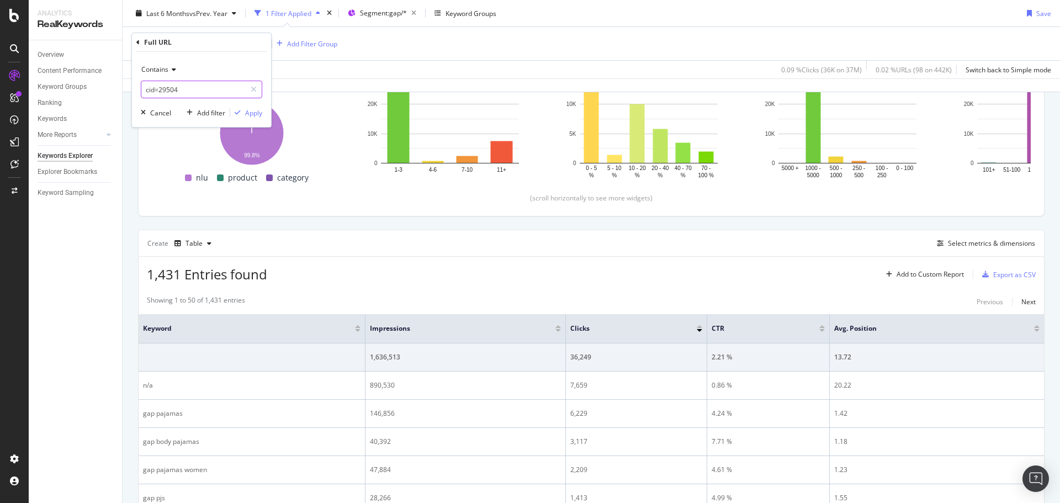
paste input "34608"
type input "cid=34608"
click at [249, 111] on div "Apply" at bounding box center [253, 112] width 17 height 9
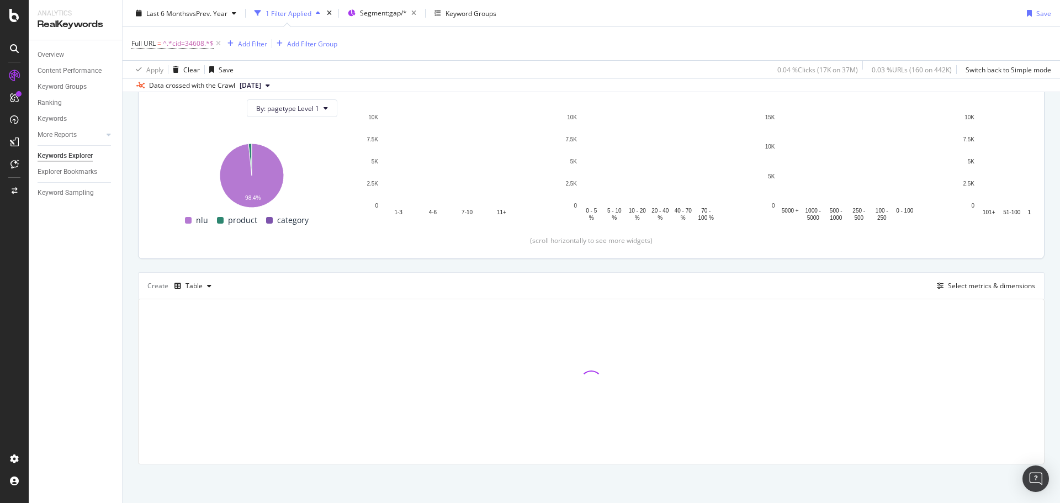
scroll to position [166, 0]
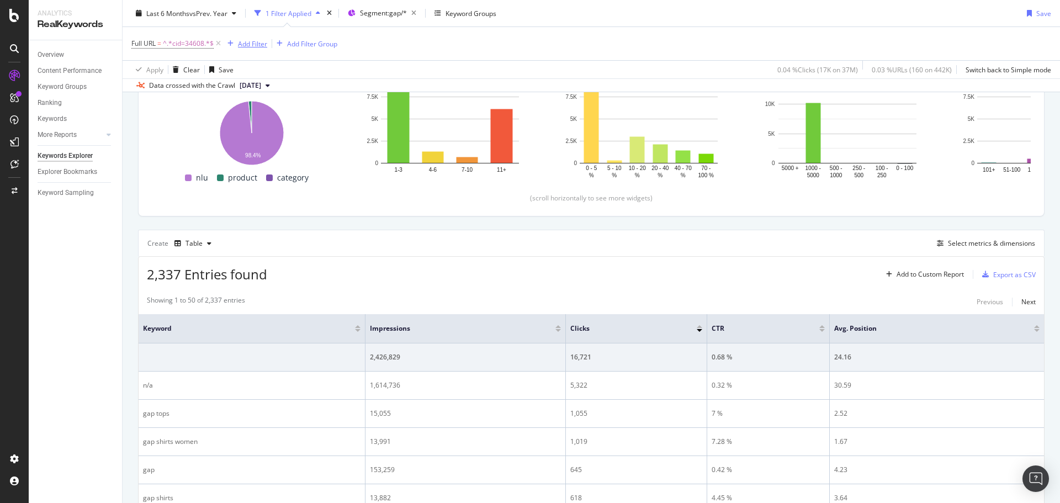
click at [252, 48] on div "Add Filter" at bounding box center [252, 43] width 29 height 9
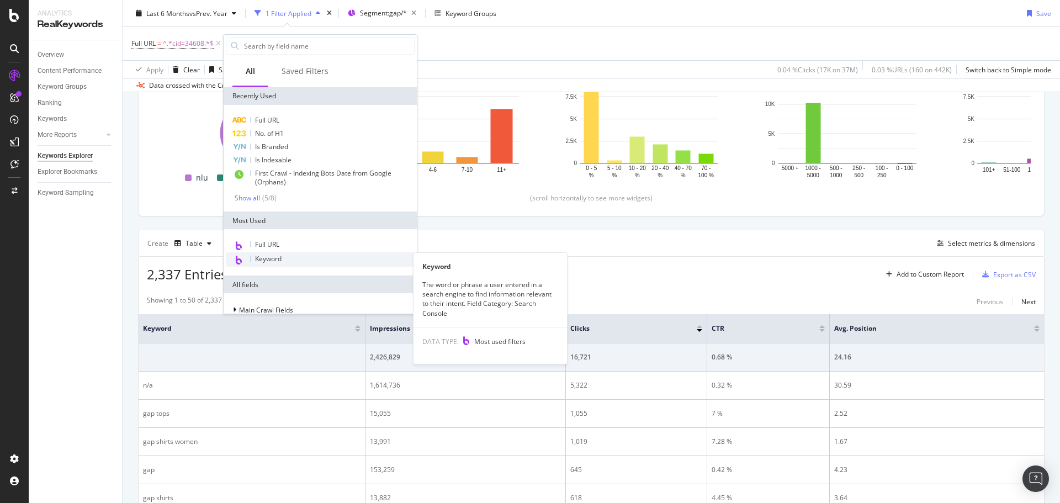
click at [280, 259] on span "Keyword" at bounding box center [268, 258] width 26 height 9
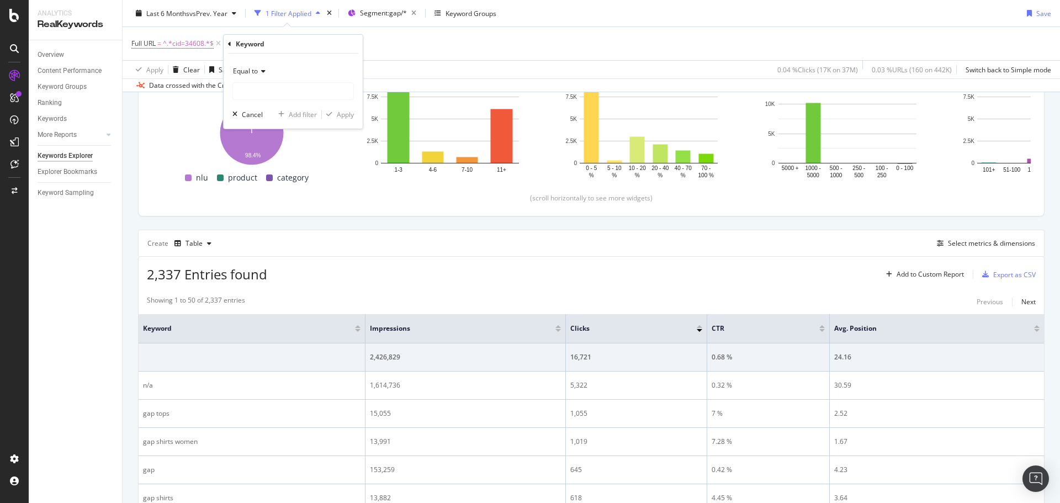
drag, startPoint x: 227, startPoint y: 44, endPoint x: 238, endPoint y: 44, distance: 11.0
click at [227, 44] on div "Keyword Equal to Cancel Add filter Apply" at bounding box center [293, 82] width 139 height 94
click at [231, 42] on icon at bounding box center [229, 44] width 3 height 7
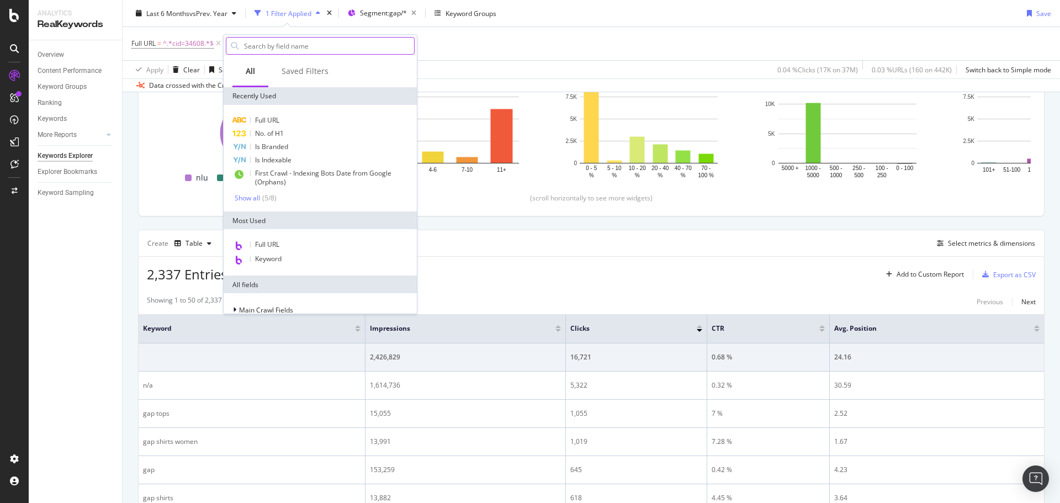
click at [258, 45] on input "text" at bounding box center [328, 46] width 171 height 17
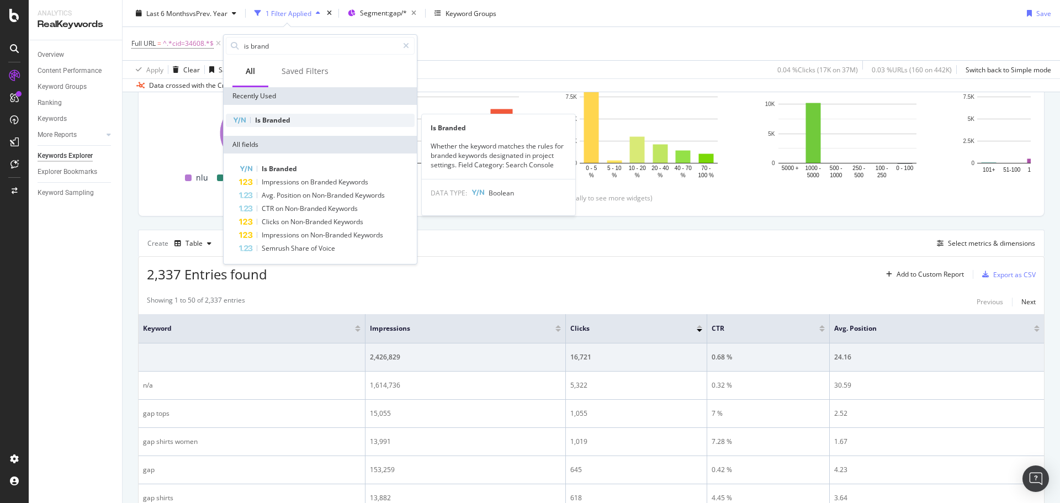
type input "is brand"
click at [272, 123] on span "Branded" at bounding box center [276, 119] width 28 height 9
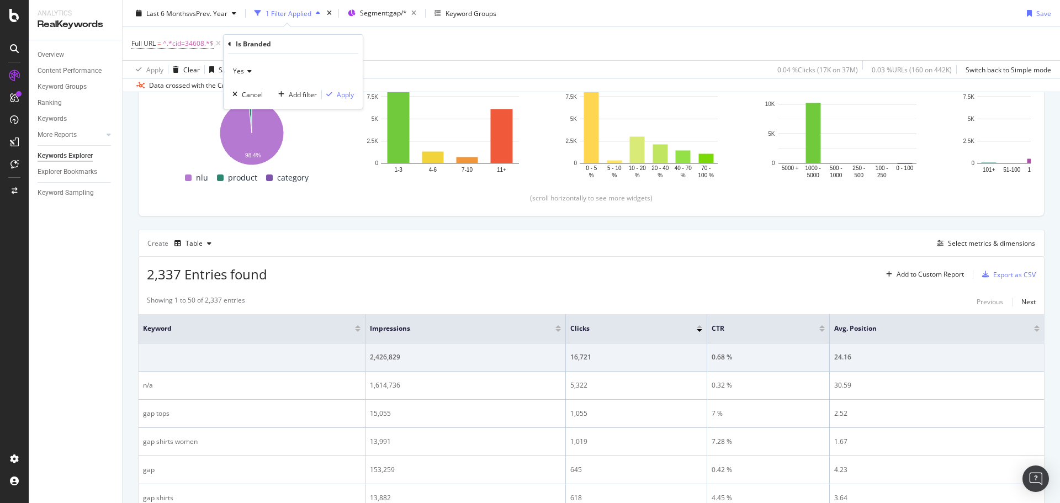
click at [238, 71] on span "Yes" at bounding box center [238, 70] width 11 height 9
click at [241, 105] on span "No" at bounding box center [242, 108] width 9 height 9
click at [342, 91] on div "Apply" at bounding box center [345, 94] width 17 height 9
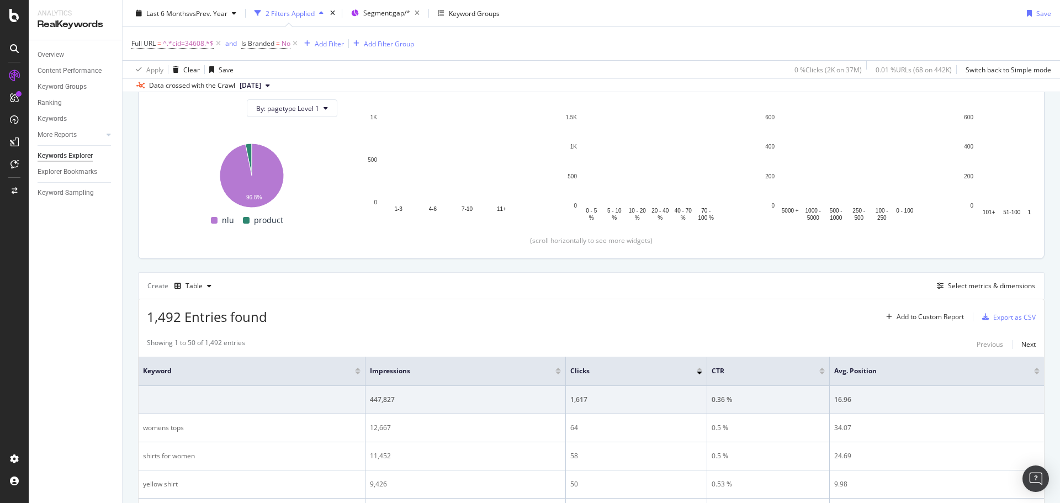
scroll to position [166, 0]
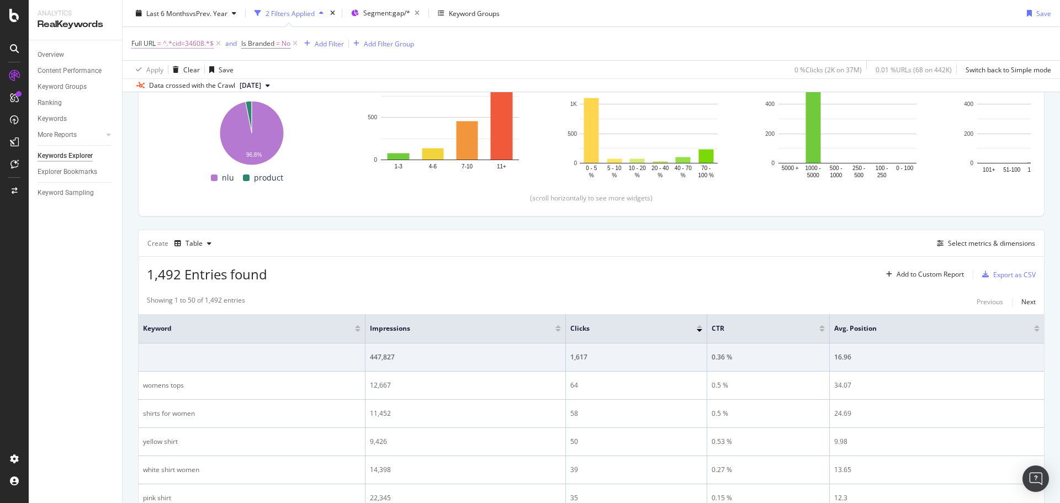
click at [193, 41] on span "^.*cid=34608.*$" at bounding box center [188, 43] width 51 height 15
click at [164, 89] on input "cid=34608" at bounding box center [193, 90] width 104 height 18
click at [168, 89] on input "cid=34608" at bounding box center [193, 90] width 104 height 18
click at [169, 89] on input "cid=34608" at bounding box center [193, 90] width 104 height 18
paste input "29504"
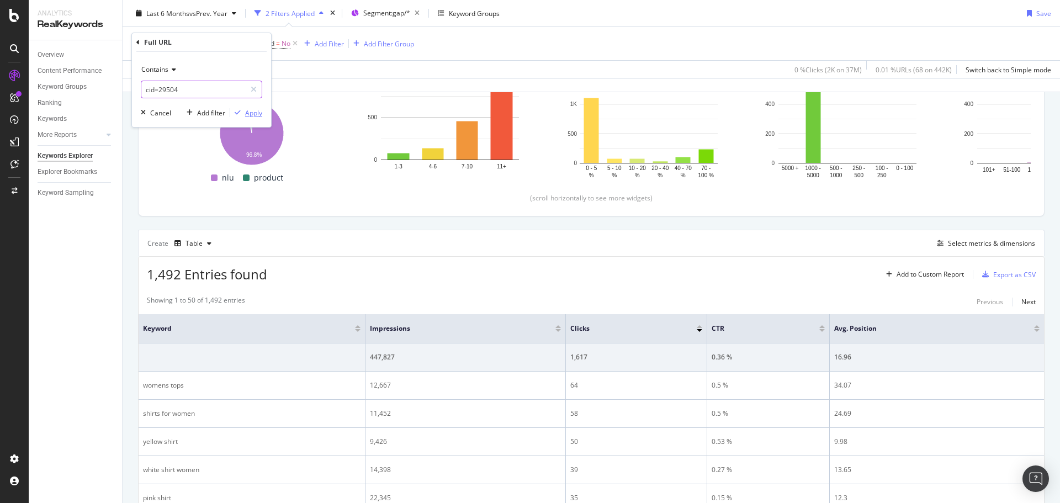
type input "cid=29504"
click at [246, 113] on div "Apply" at bounding box center [253, 112] width 17 height 9
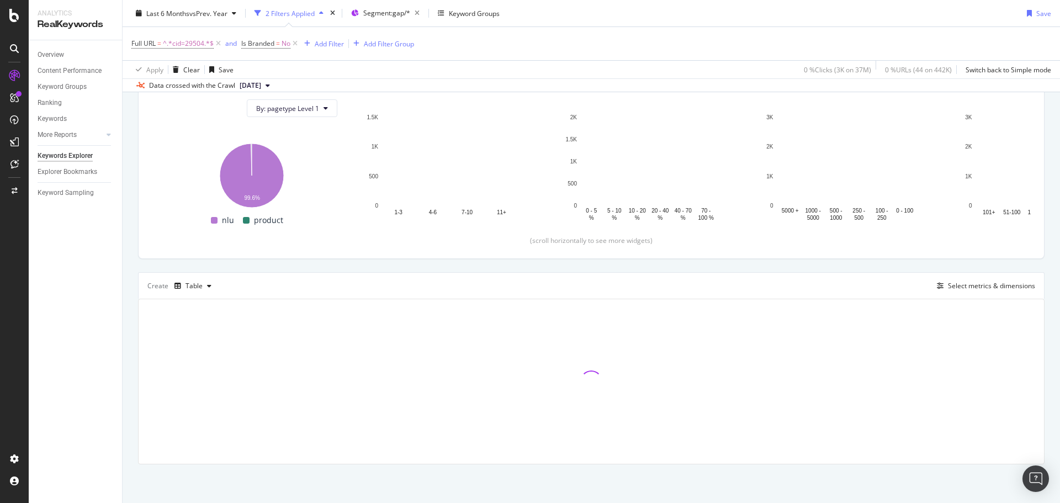
scroll to position [166, 0]
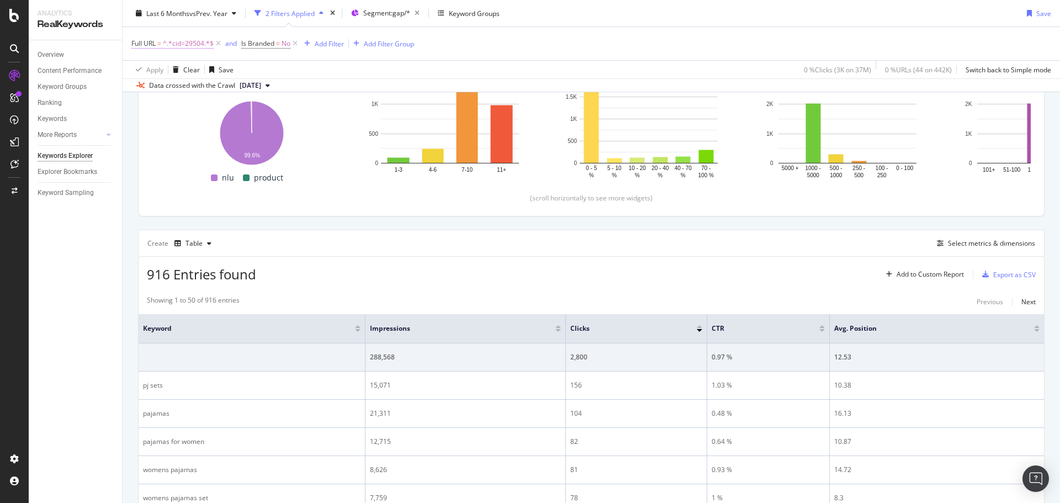
click at [161, 44] on span "=" at bounding box center [159, 43] width 4 height 9
click at [171, 91] on input "cid=29504" at bounding box center [193, 90] width 104 height 18
click at [572, 14] on div "Last 6 Months vs Prev. Year 2 Filters Applied Segment: gap/* Keyword Groups Save" at bounding box center [591, 15] width 937 height 22
click at [247, 45] on span "Is Branded" at bounding box center [257, 43] width 33 height 9
click at [256, 68] on span "No" at bounding box center [255, 69] width 9 height 9
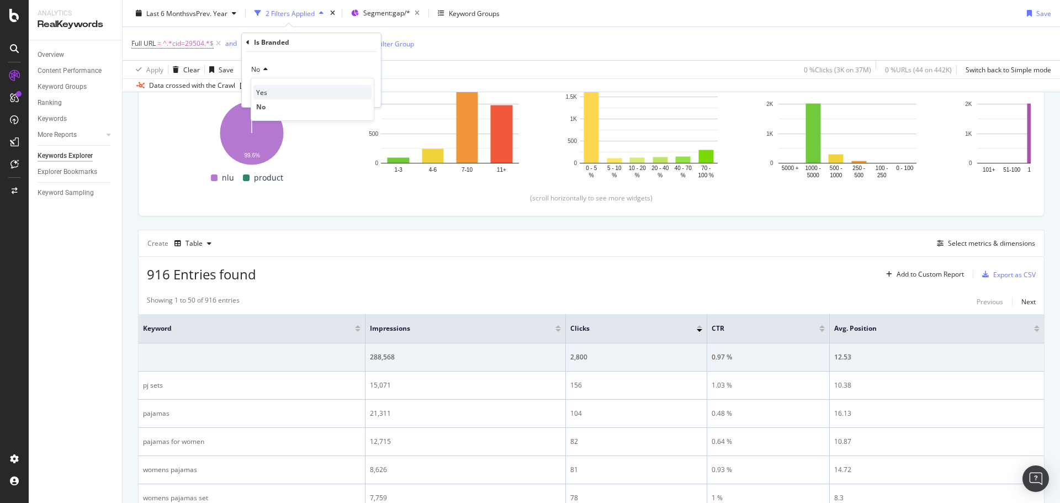
click at [261, 88] on span "Yes" at bounding box center [261, 92] width 11 height 9
click at [367, 91] on div "Apply" at bounding box center [363, 92] width 17 height 9
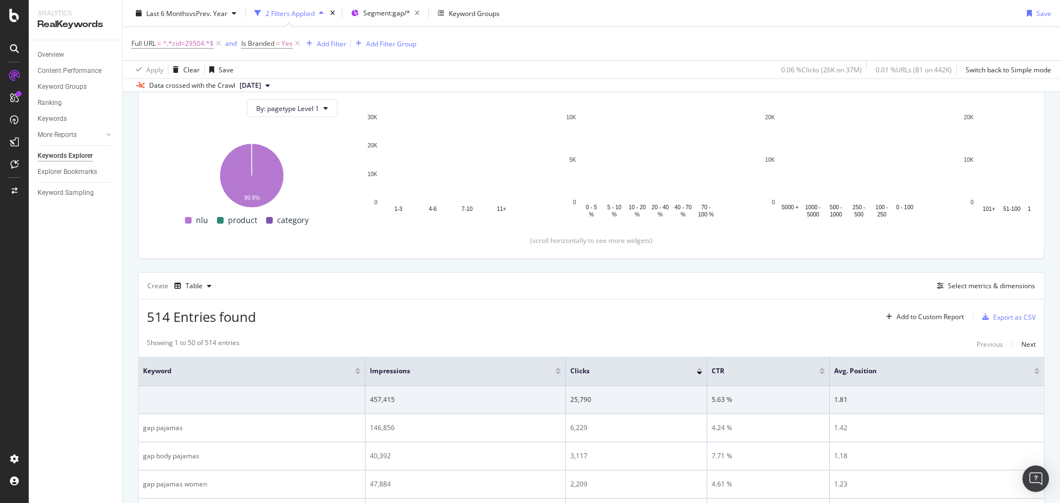
scroll to position [166, 0]
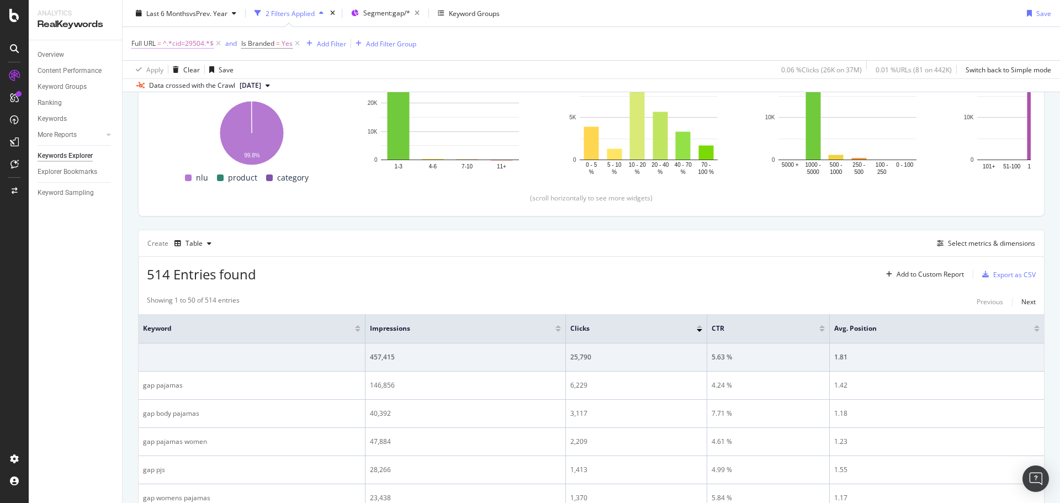
click at [166, 45] on span "^.*cid=29504.*$" at bounding box center [188, 43] width 51 height 15
click at [158, 81] on input "cid=29504" at bounding box center [193, 90] width 104 height 18
click at [168, 88] on input "cid=29504" at bounding box center [193, 90] width 104 height 18
click at [169, 88] on input "cid=29504" at bounding box center [193, 90] width 104 height 18
paste input "34608"
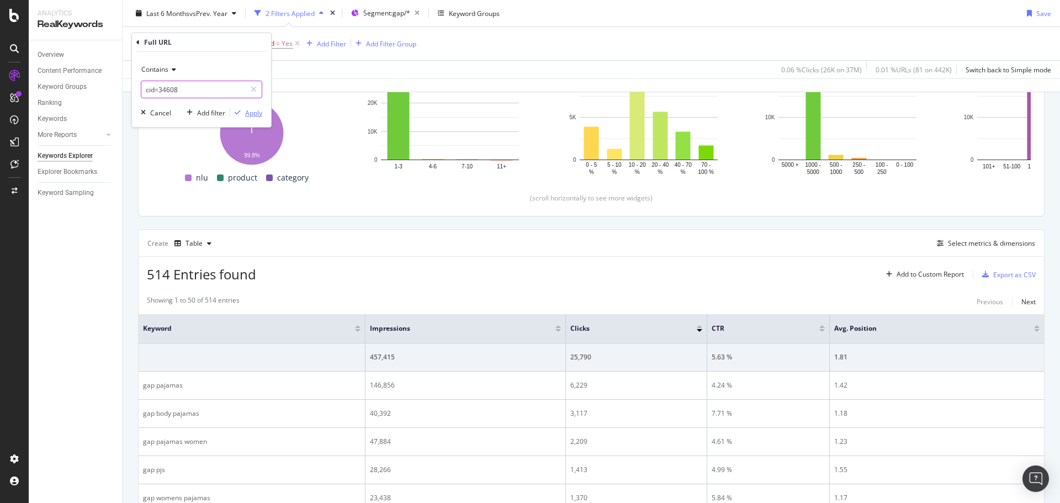
type input "cid=34608"
click at [251, 114] on div "Apply" at bounding box center [253, 112] width 17 height 9
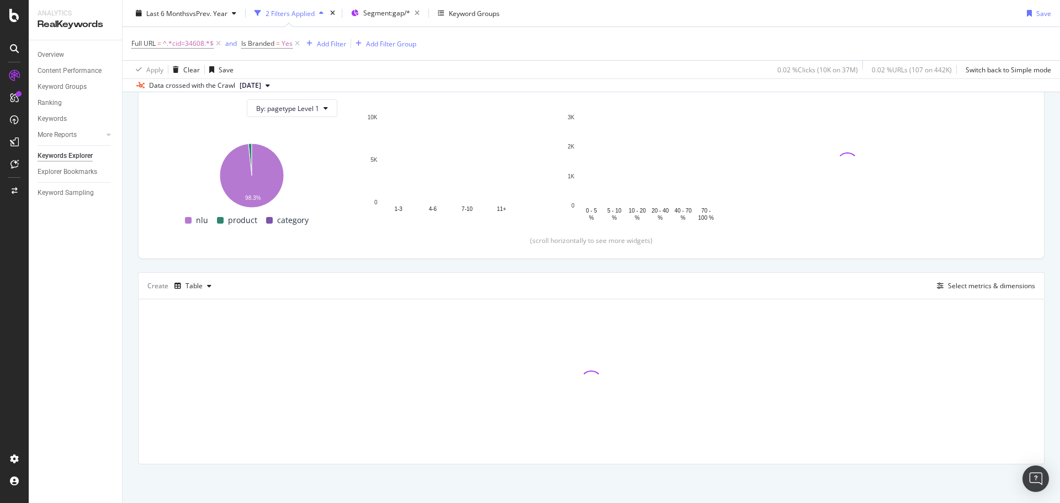
scroll to position [166, 0]
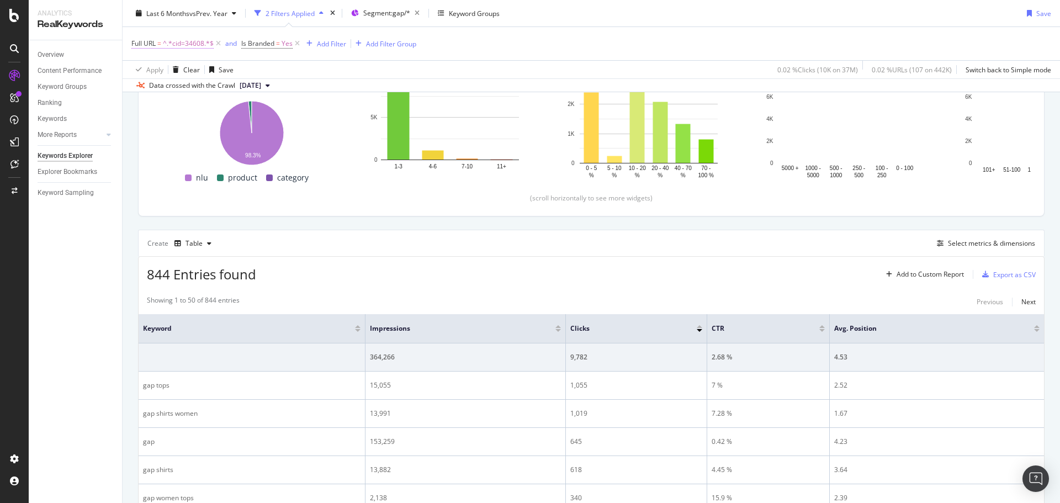
click at [156, 42] on span "Full URL = ^.*cid=34608.*$" at bounding box center [172, 44] width 82 height 10
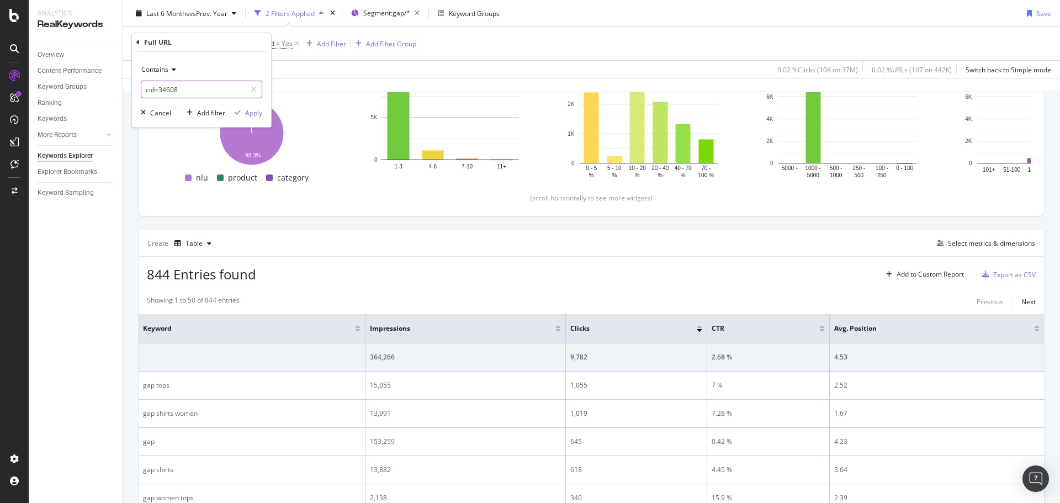
click at [171, 91] on input "cid=34608" at bounding box center [193, 90] width 104 height 18
click at [173, 91] on input "cid=34608" at bounding box center [193, 90] width 104 height 18
paste input "5664"
type input "cid=5664"
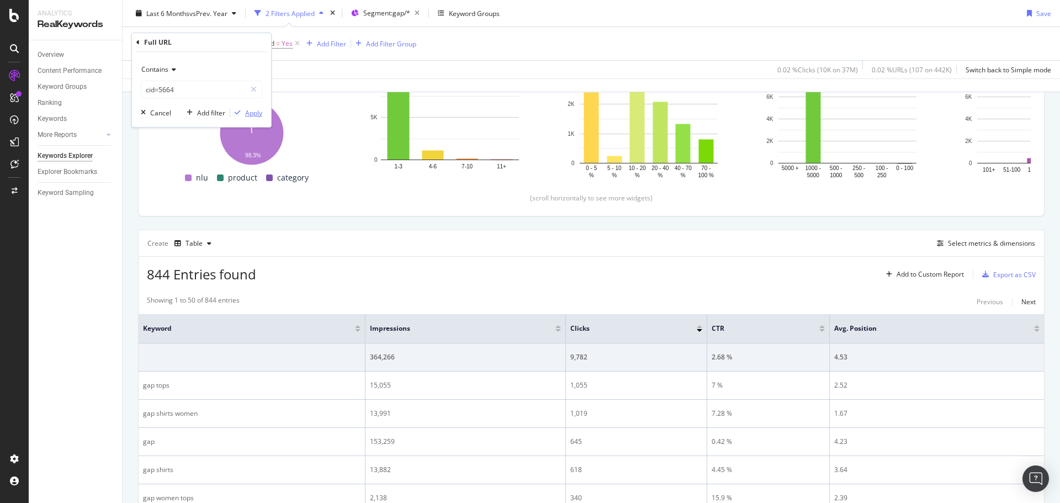
click at [249, 109] on div "Apply" at bounding box center [253, 112] width 17 height 9
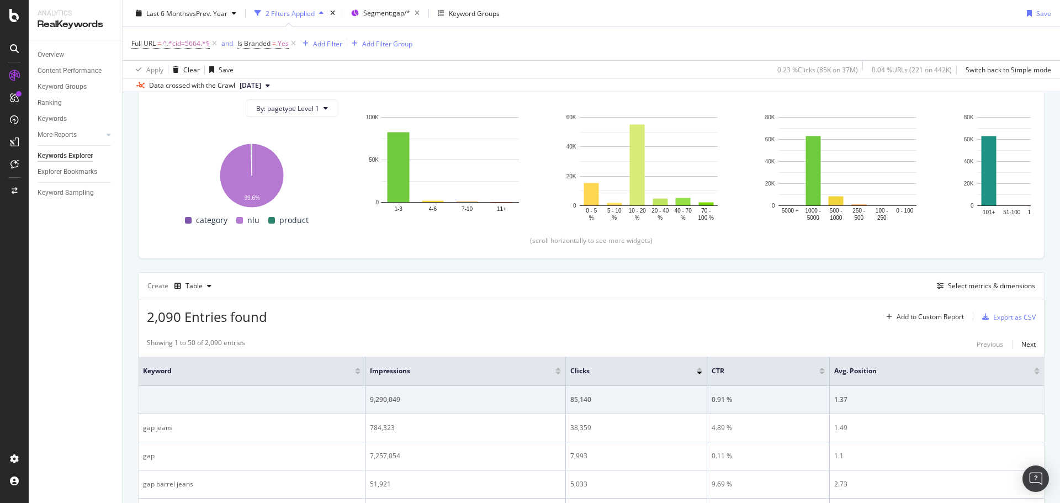
scroll to position [166, 0]
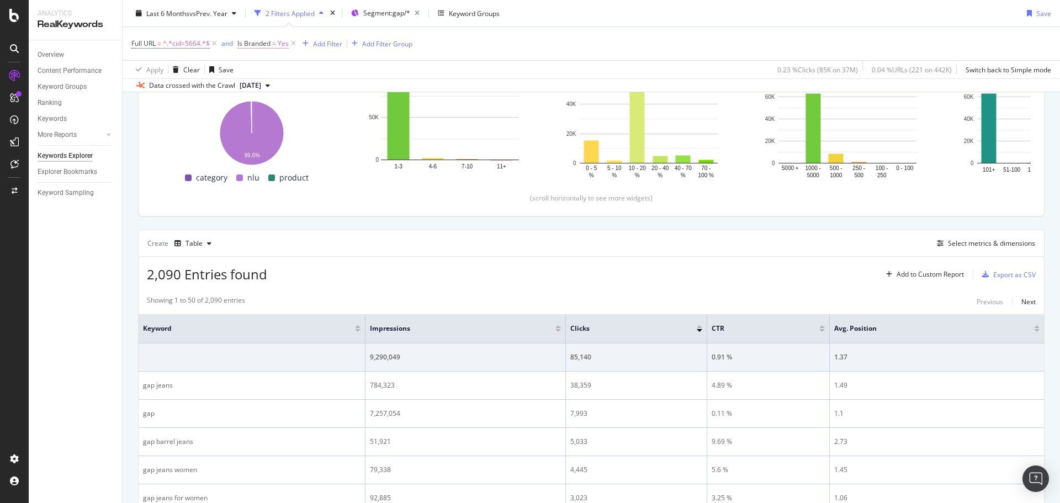
click at [253, 41] on span "Is Branded" at bounding box center [253, 43] width 33 height 9
click at [261, 73] on div "Yes" at bounding box center [307, 70] width 121 height 18
click at [261, 107] on span "No" at bounding box center [256, 106] width 9 height 9
click at [368, 88] on div "No Cancel Add filter Apply" at bounding box center [307, 79] width 139 height 55
click at [364, 91] on div "Apply" at bounding box center [359, 92] width 17 height 9
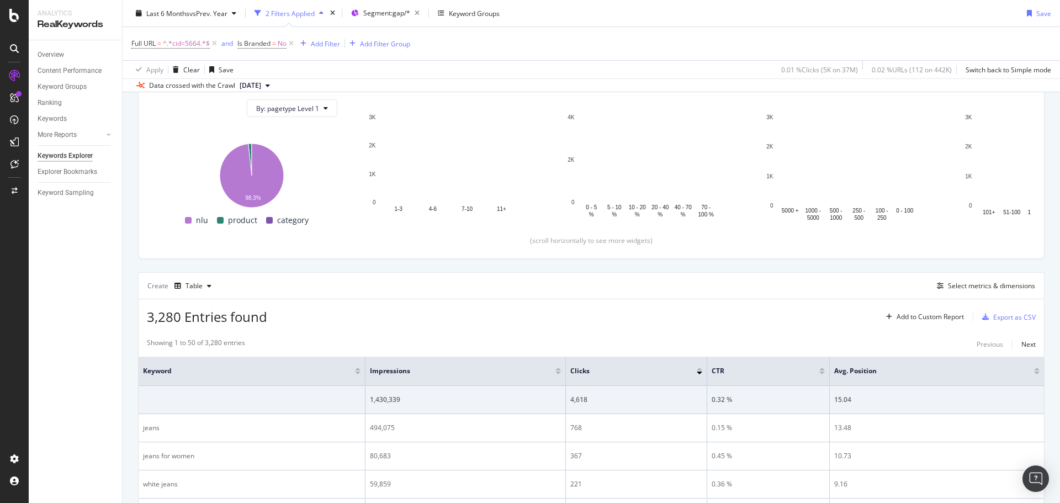
scroll to position [166, 0]
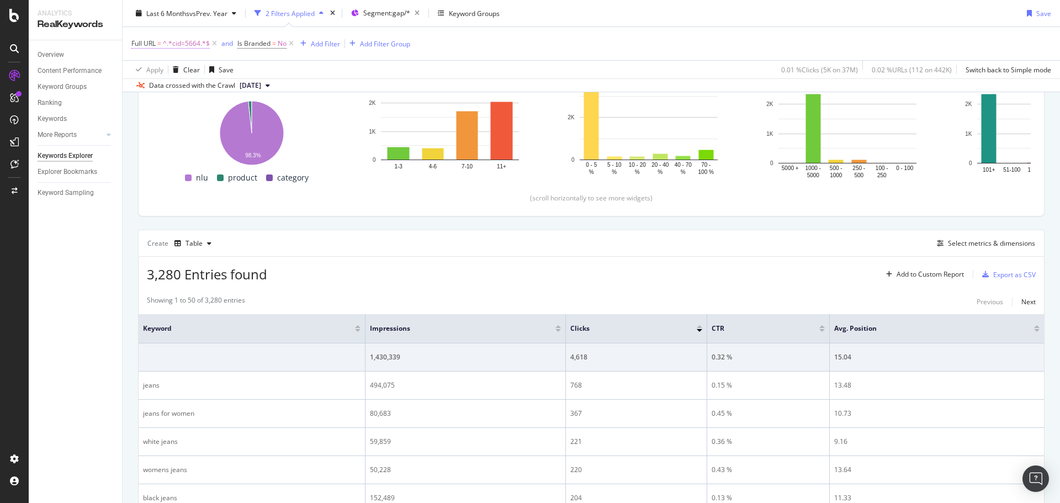
click at [143, 45] on span "Full URL" at bounding box center [143, 43] width 24 height 9
click at [171, 92] on input "cid=5664" at bounding box center [193, 90] width 104 height 18
click at [169, 88] on input "cid=5664" at bounding box center [193, 90] width 104 height 18
paste input "13658"
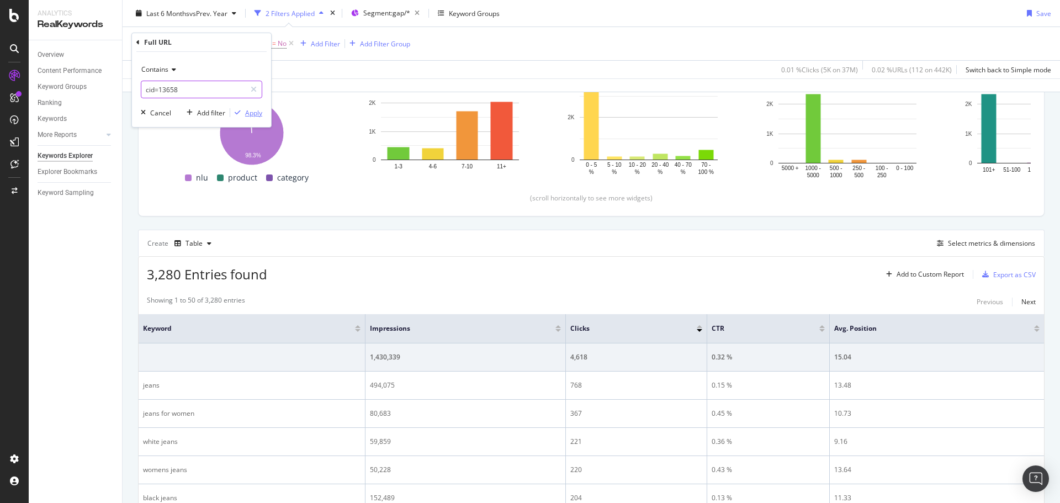
type input "cid=13658"
click at [251, 113] on div "Apply" at bounding box center [253, 112] width 17 height 9
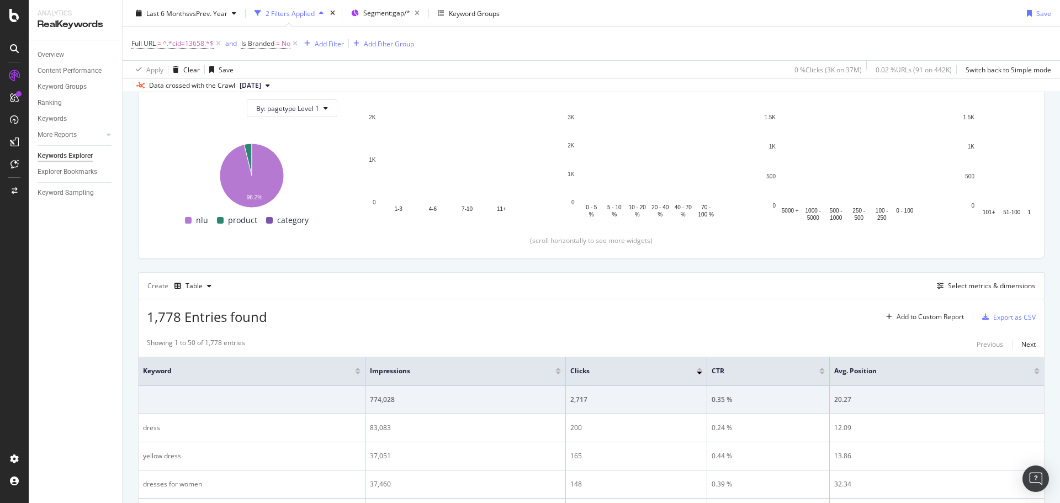
scroll to position [166, 0]
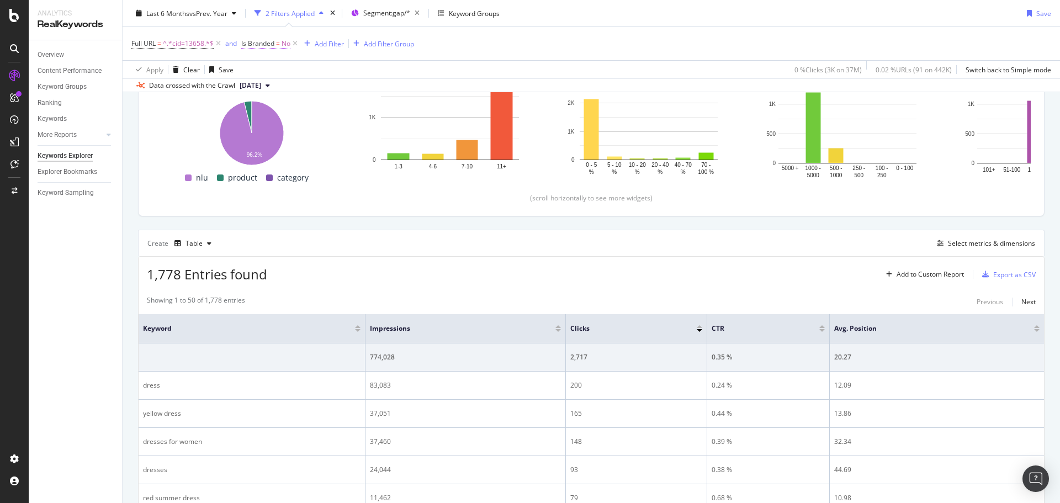
click at [259, 39] on span "Is Branded" at bounding box center [257, 43] width 33 height 9
click at [262, 67] on icon at bounding box center [264, 69] width 8 height 7
click at [264, 91] on span "Yes" at bounding box center [261, 92] width 11 height 9
click at [353, 91] on div "button" at bounding box center [347, 92] width 15 height 7
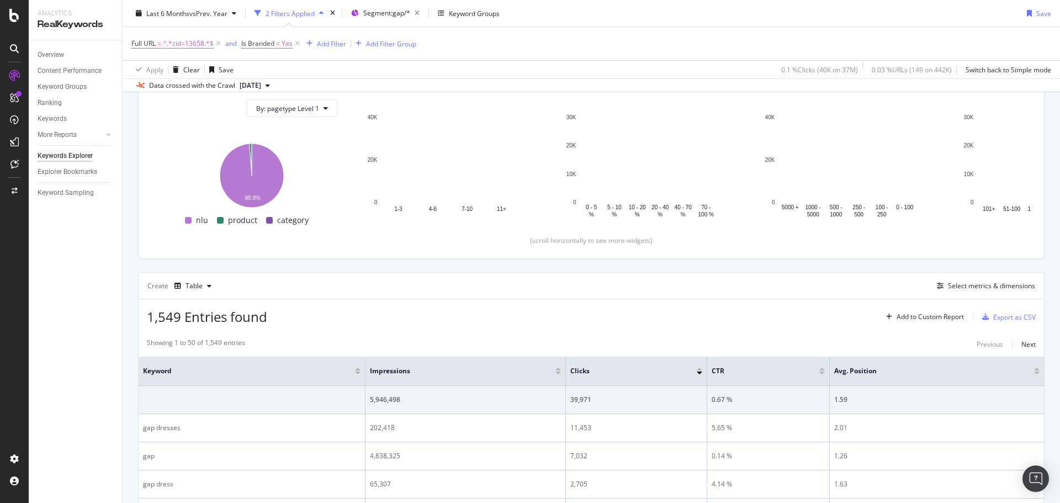
scroll to position [166, 0]
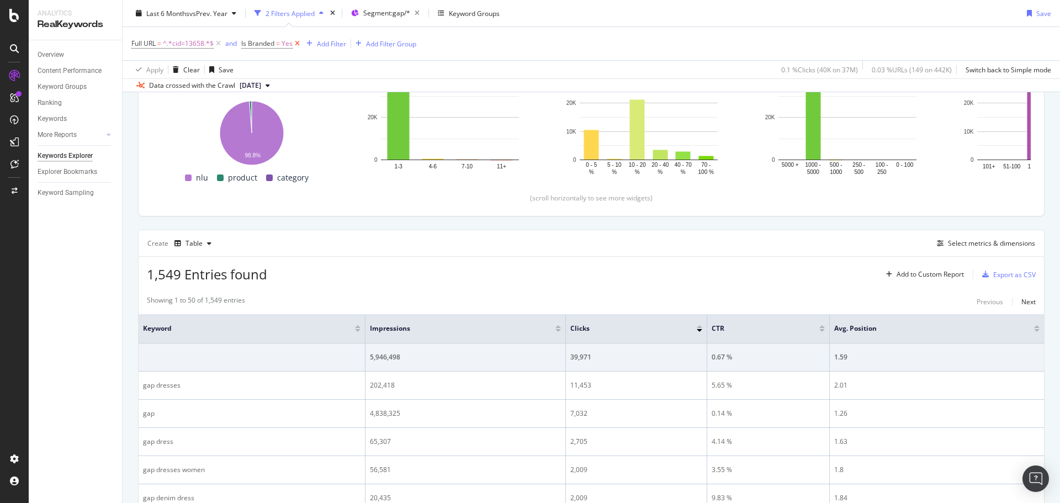
click at [299, 44] on icon at bounding box center [297, 43] width 9 height 11
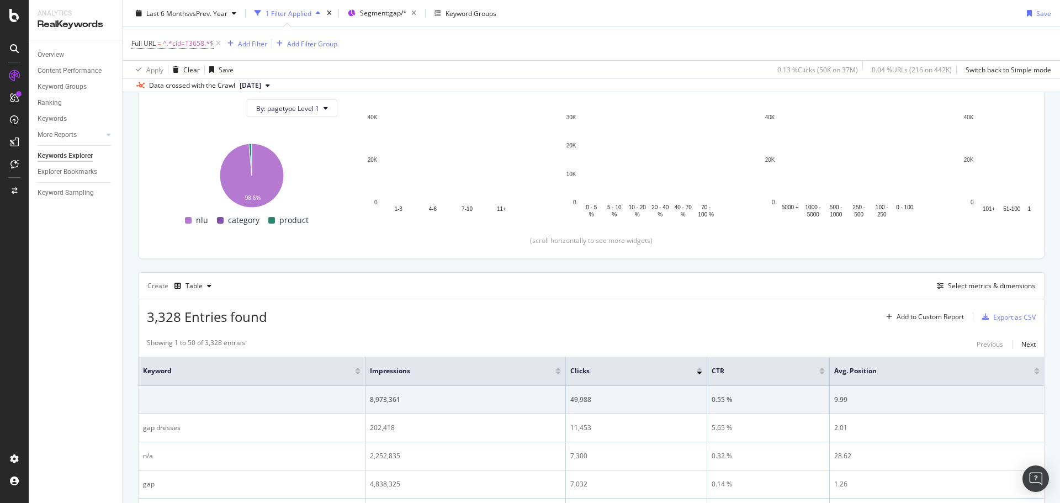
scroll to position [166, 0]
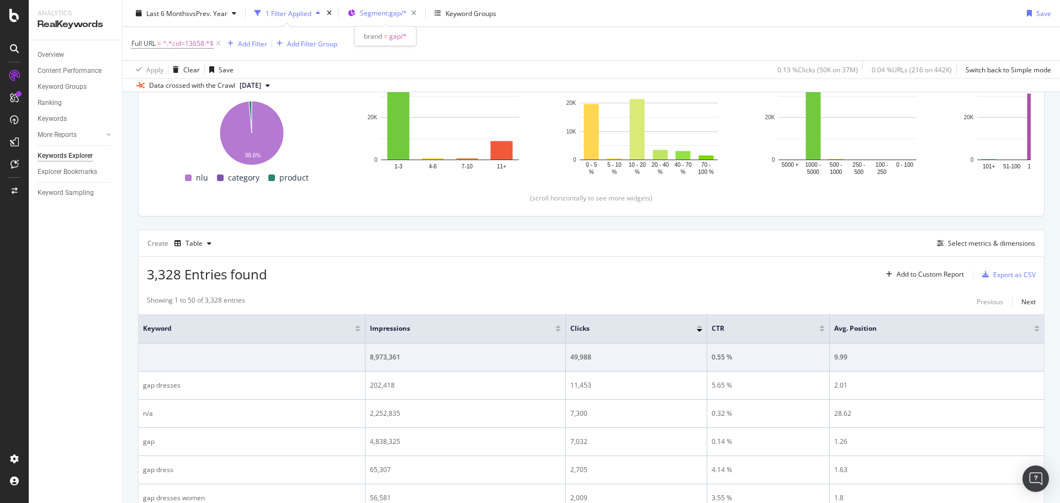
click at [380, 14] on span "Segment: gap/*" at bounding box center [383, 12] width 47 height 9
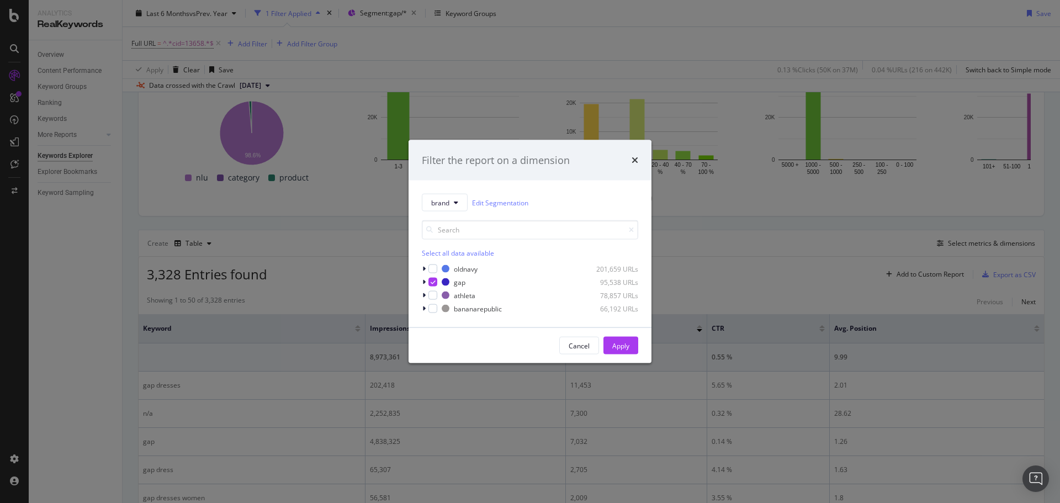
click at [598, 38] on div "Filter the report on a dimension brand Edit Segmentation Select all data availa…" at bounding box center [530, 251] width 1060 height 503
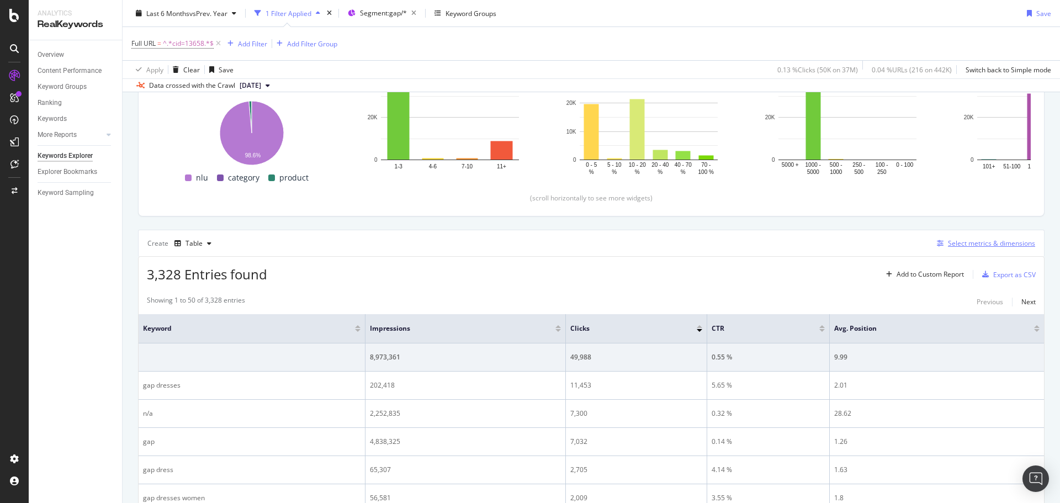
click at [948, 241] on div "Select metrics & dimensions" at bounding box center [991, 242] width 87 height 9
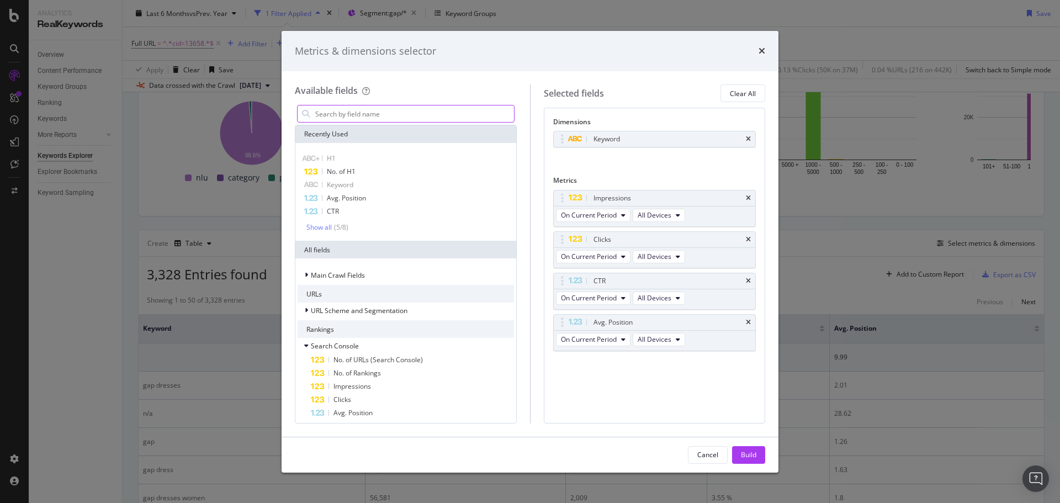
click at [369, 116] on input "modal" at bounding box center [414, 113] width 200 height 17
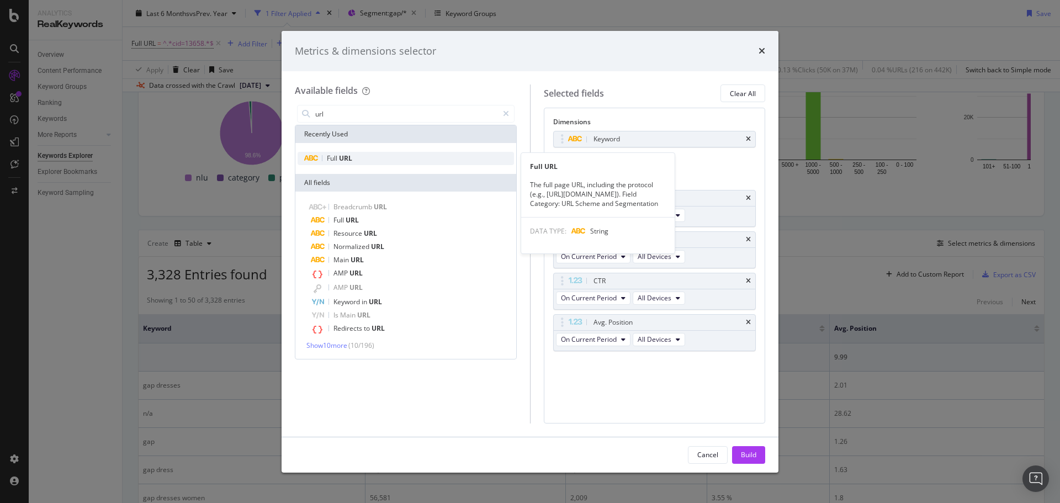
type input "url"
click at [369, 156] on div "Full URL" at bounding box center [405, 158] width 216 height 13
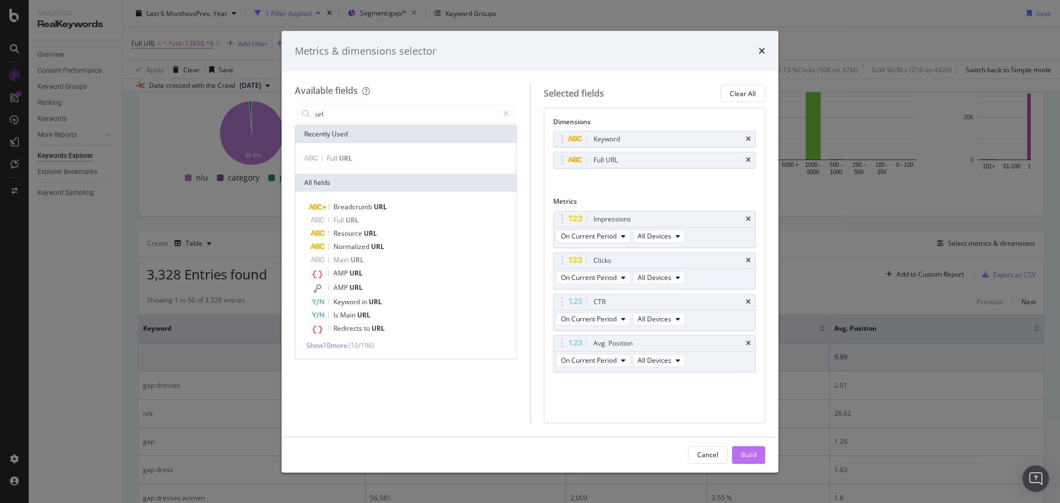
click at [735, 447] on button "Build" at bounding box center [748, 455] width 33 height 18
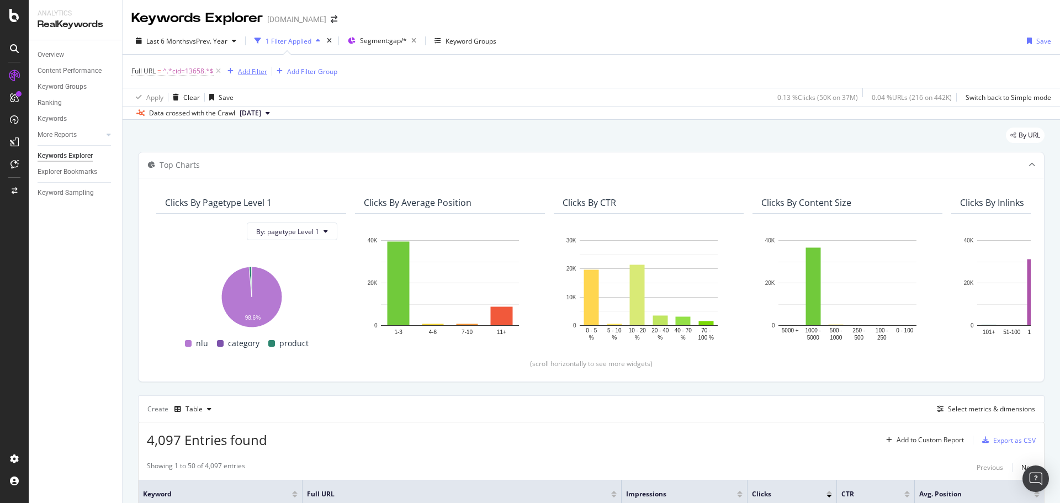
click at [245, 65] on div "Add Filter" at bounding box center [245, 71] width 44 height 12
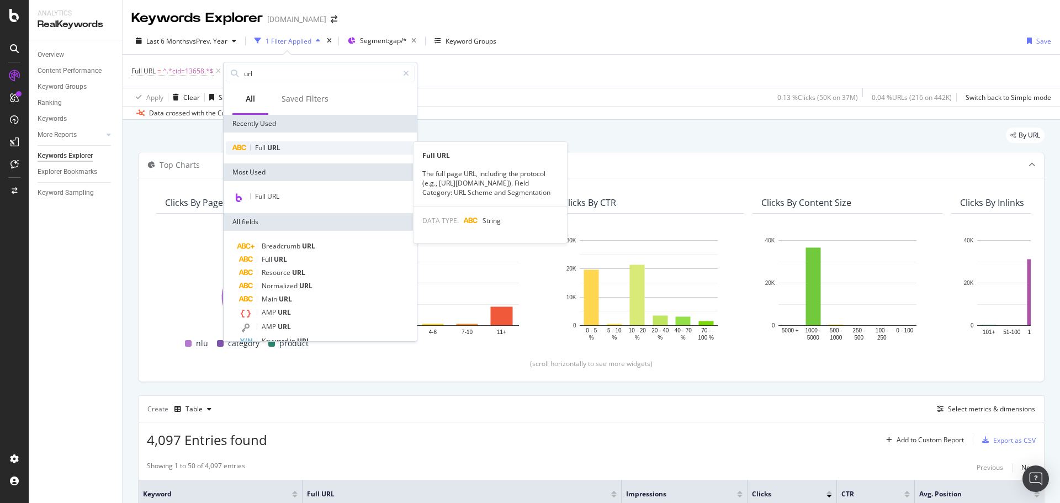
type input "url"
click at [279, 153] on div "Full URL" at bounding box center [320, 147] width 189 height 13
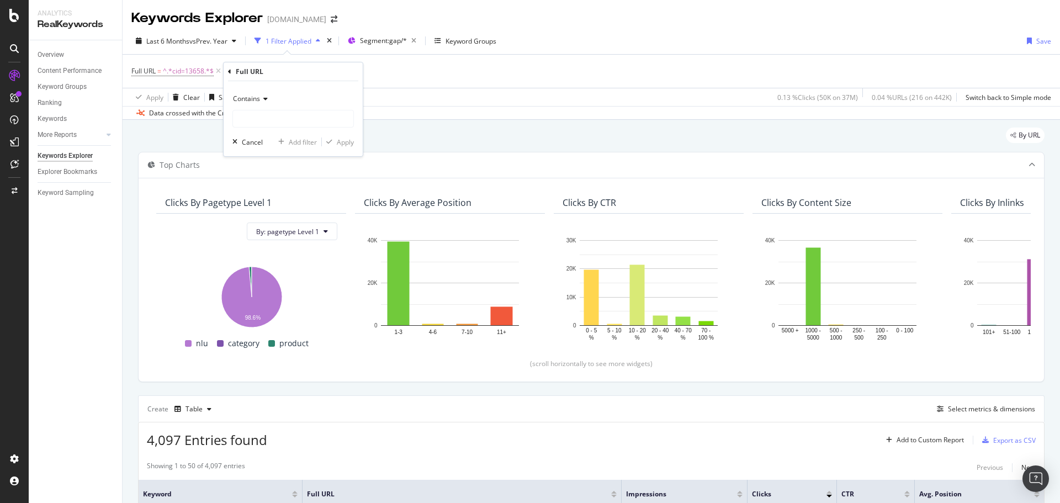
click at [270, 98] on div "Contains" at bounding box center [292, 99] width 121 height 18
click at [290, 223] on div "Doesn't contain" at bounding box center [294, 222] width 118 height 14
click at [311, 109] on div "Doesn't contain" at bounding box center [292, 109] width 121 height 38
click at [310, 126] on input "text" at bounding box center [293, 119] width 120 height 18
type input "style"
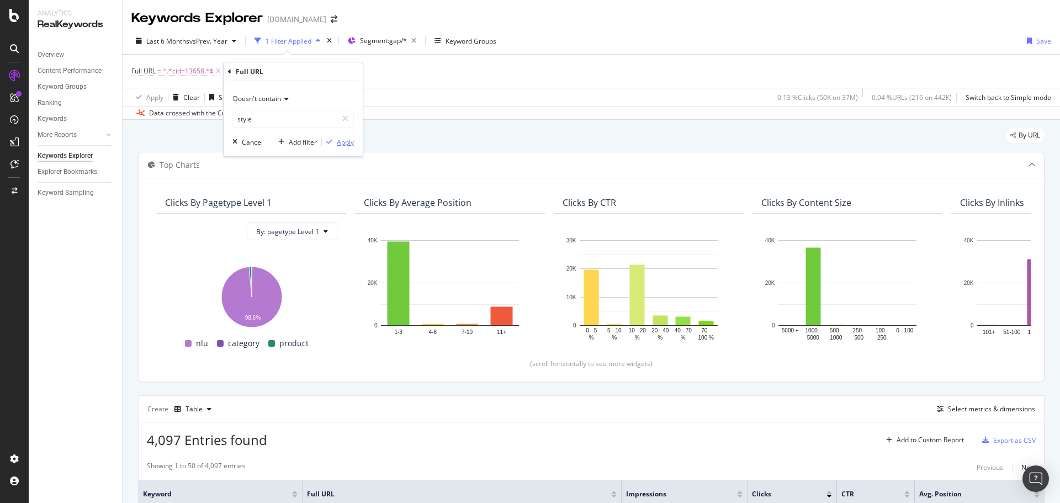
click at [334, 139] on div "button" at bounding box center [329, 142] width 15 height 7
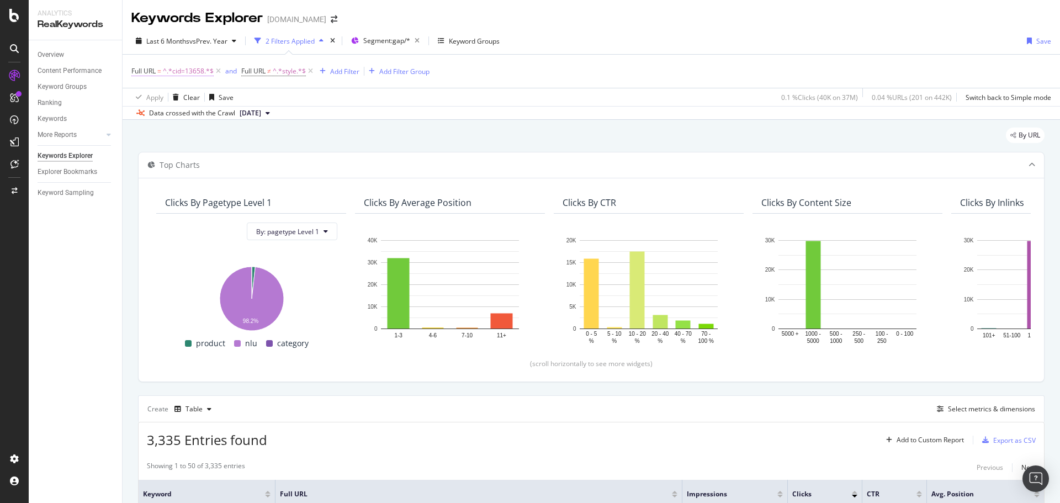
click at [189, 71] on span "^.*cid=13658.*$" at bounding box center [188, 70] width 51 height 15
click at [180, 115] on input "cid=13658" at bounding box center [193, 117] width 104 height 18
paste input "5664"
type input "cid=5664"
click at [246, 140] on div "Apply" at bounding box center [253, 140] width 17 height 9
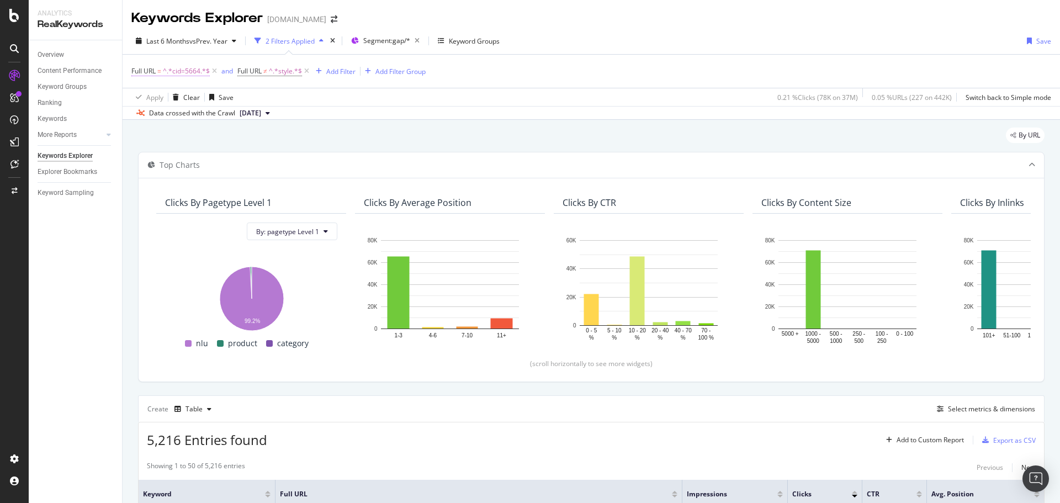
click at [158, 68] on span "=" at bounding box center [159, 70] width 4 height 9
click at [161, 116] on input "cid=5664" at bounding box center [193, 117] width 104 height 18
paste input "13658"
type input "cid=13658"
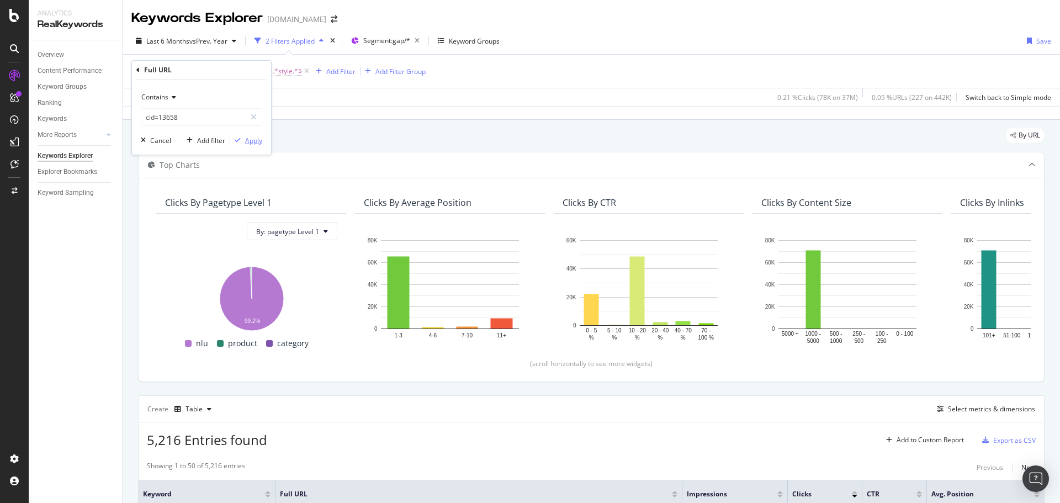
click at [251, 140] on div "Apply" at bounding box center [253, 140] width 17 height 9
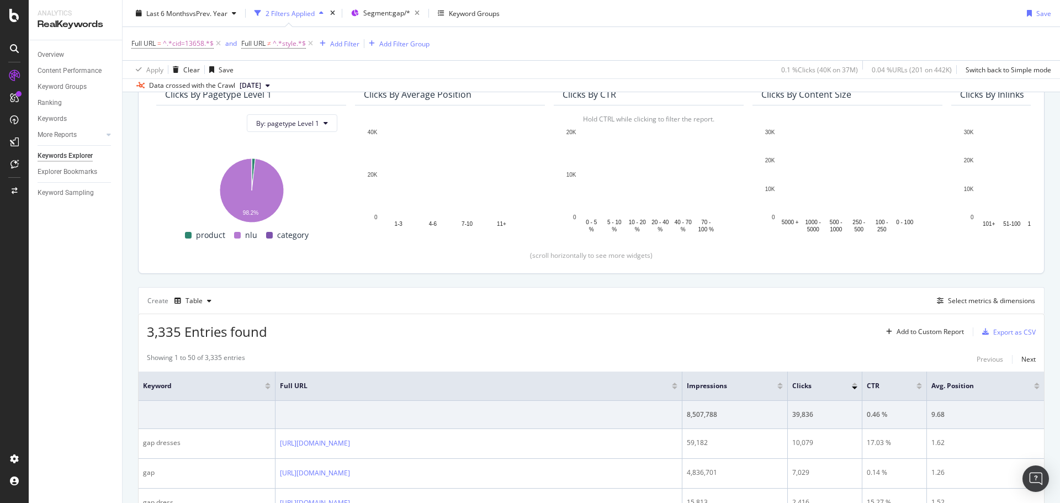
scroll to position [110, 0]
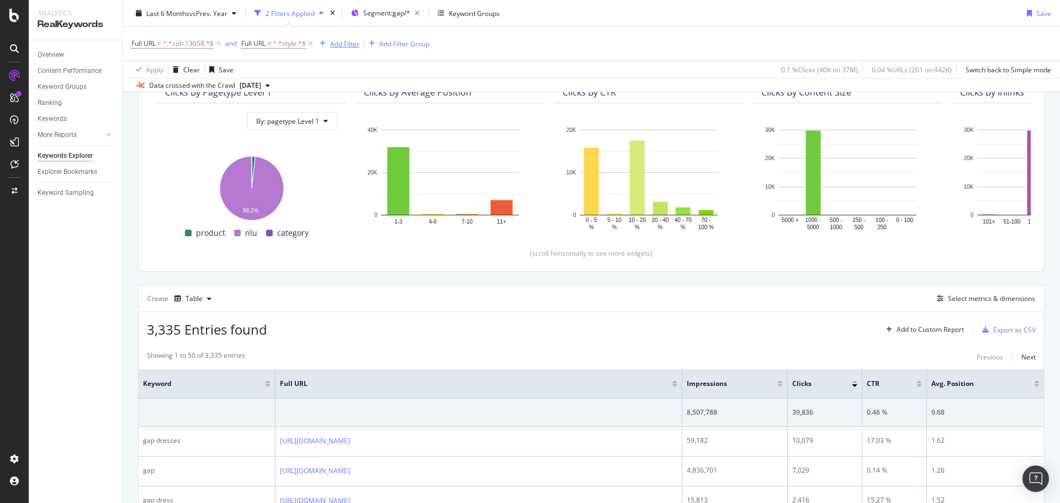
click at [341, 45] on div "Add Filter" at bounding box center [344, 43] width 29 height 9
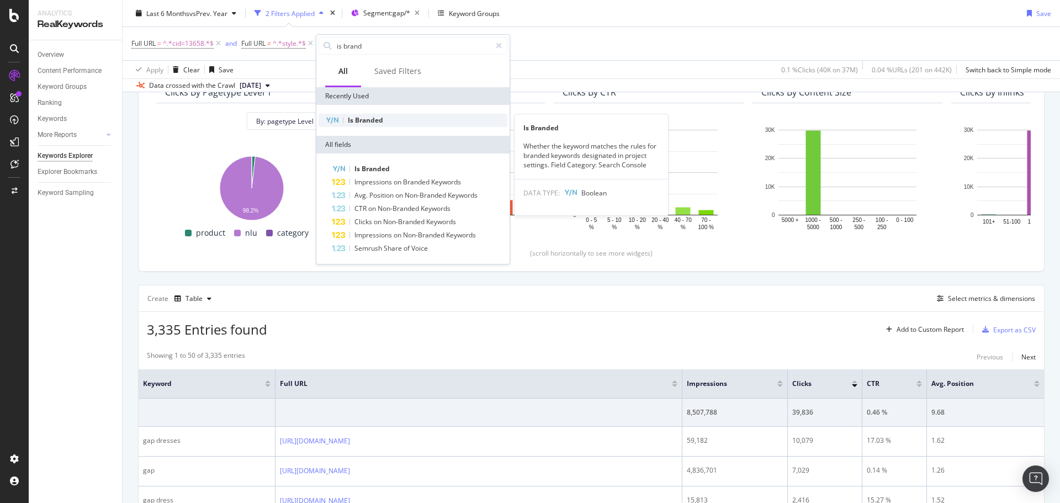
type input "is brand"
click at [375, 118] on span "Branded" at bounding box center [369, 119] width 28 height 9
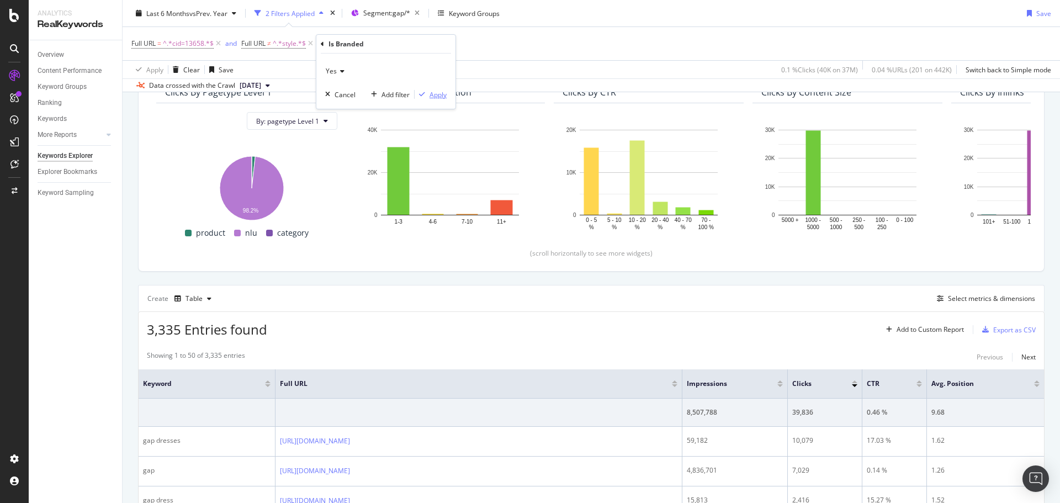
click at [441, 98] on div "Apply" at bounding box center [437, 94] width 17 height 9
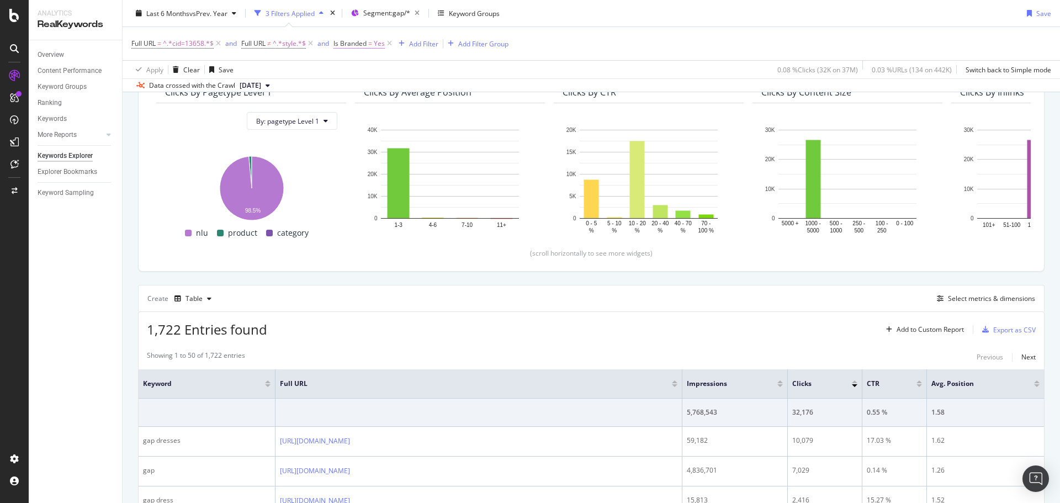
click at [354, 44] on span "Is Branded" at bounding box center [349, 43] width 33 height 9
click at [351, 66] on span "Yes" at bounding box center [349, 69] width 11 height 9
click at [371, 110] on div "No" at bounding box center [405, 106] width 118 height 14
click at [445, 92] on div "button" at bounding box center [440, 92] width 15 height 7
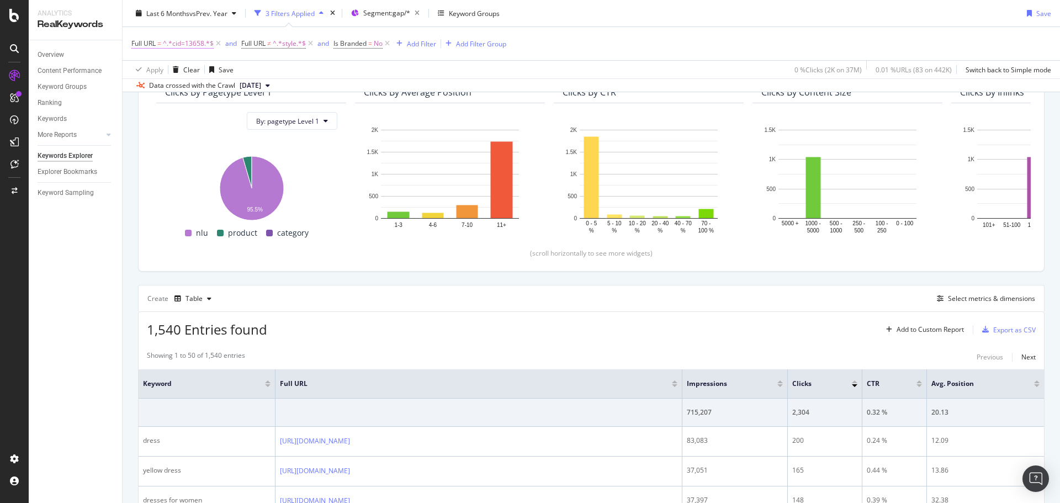
click at [165, 41] on span "^.*cid=13658.*$" at bounding box center [188, 43] width 51 height 15
click at [172, 87] on input "cid=13658" at bounding box center [193, 90] width 104 height 18
click at [171, 89] on input "cid=13658" at bounding box center [193, 90] width 104 height 18
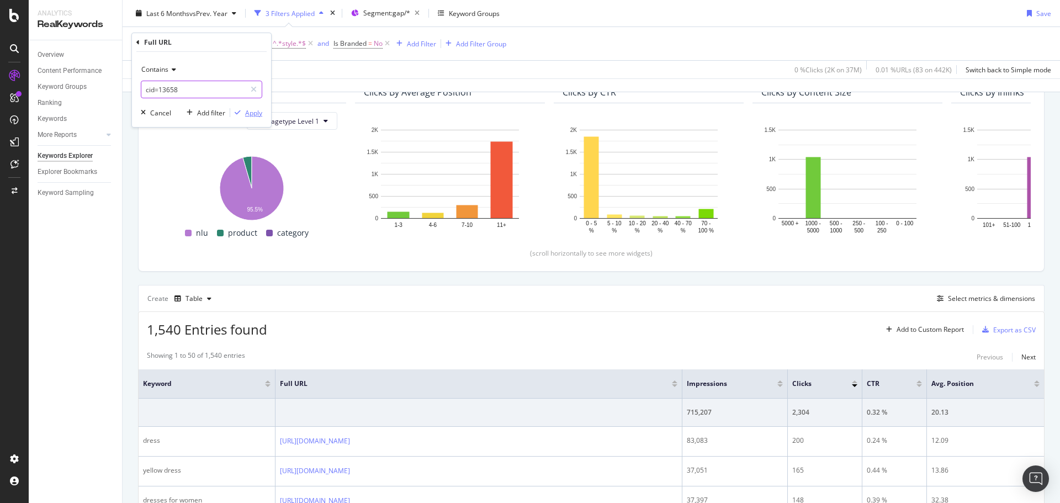
paste input "5664"
type input "cid=5664"
click at [252, 113] on div "Apply" at bounding box center [253, 112] width 17 height 9
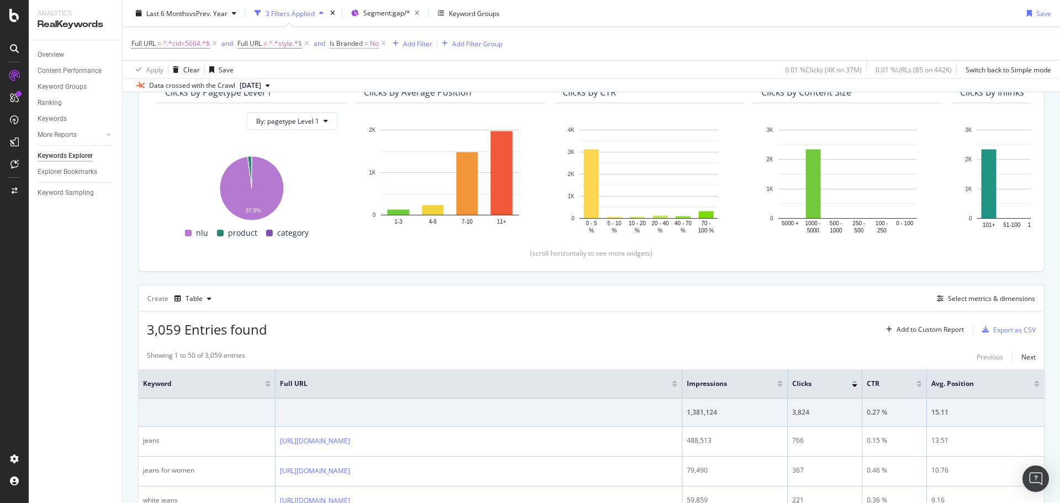
click at [351, 44] on span "Is Branded" at bounding box center [345, 43] width 33 height 9
click at [349, 66] on icon at bounding box center [353, 69] width 8 height 7
click at [355, 90] on span "Yes" at bounding box center [350, 92] width 11 height 9
click at [448, 91] on div "Apply" at bounding box center [452, 92] width 17 height 9
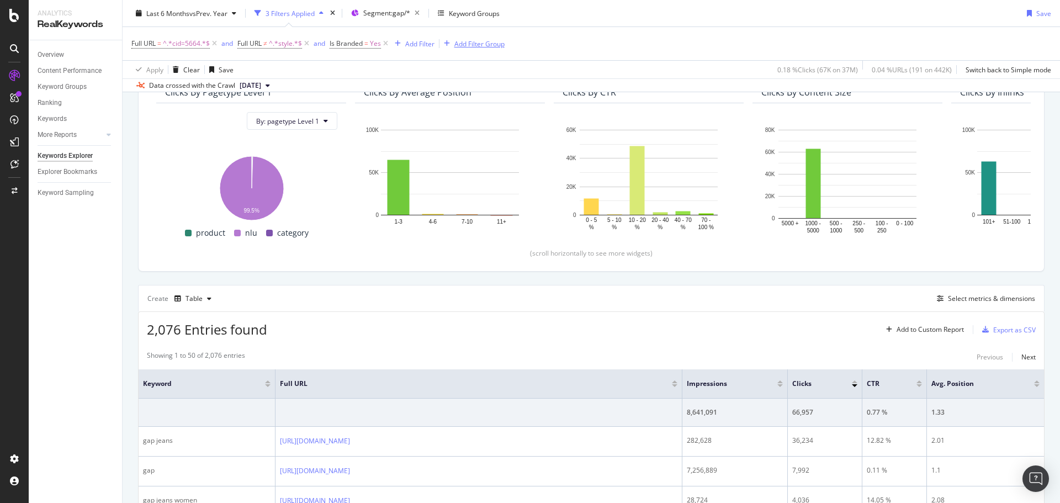
click at [385, 44] on icon at bounding box center [385, 43] width 9 height 11
click at [201, 48] on span "^.*cid=5664.*$" at bounding box center [186, 43] width 47 height 15
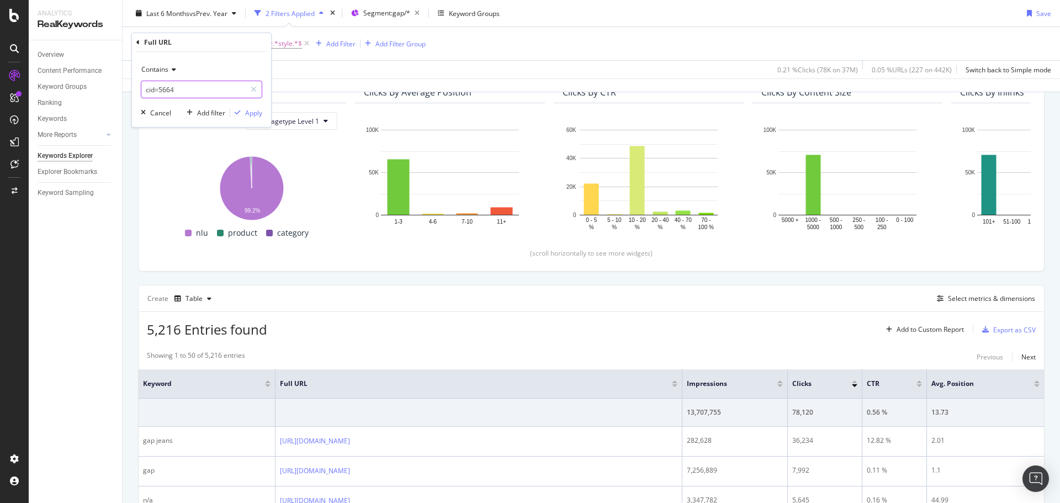
click at [175, 89] on input "cid=5664" at bounding box center [193, 90] width 104 height 18
click at [168, 89] on input "cid=5664" at bounding box center [193, 90] width 104 height 18
paste input "13658"
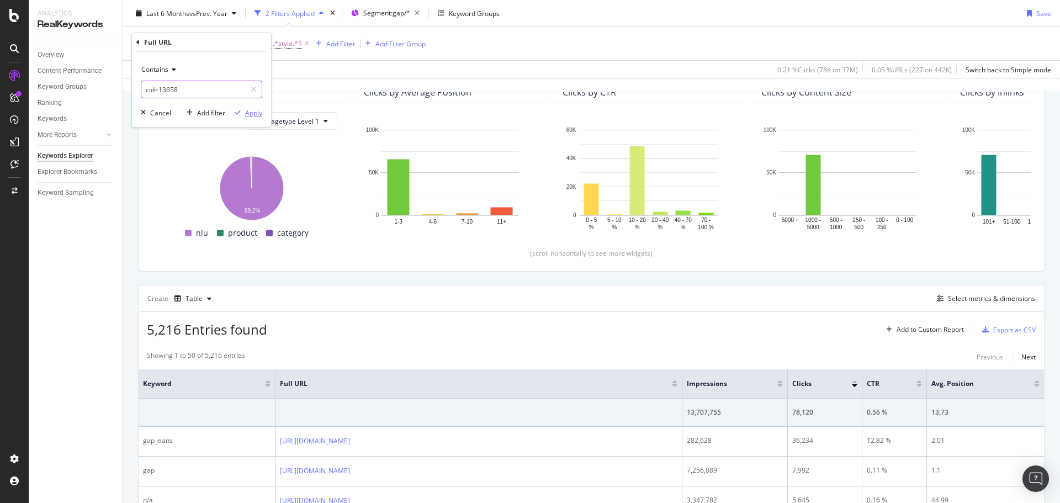
type input "cid=13658"
click at [248, 110] on div "Apply" at bounding box center [253, 112] width 17 height 9
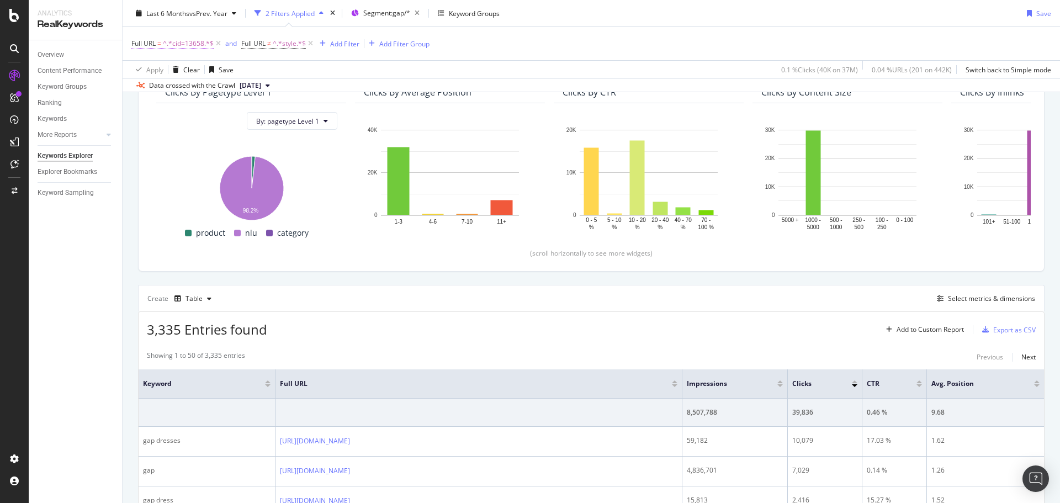
click at [175, 34] on div "Full URL = ^.*cid=13658.*$ and Full URL ≠ ^.*style.*$ Add Filter Add Filter Gro…" at bounding box center [590, 43] width 919 height 33
click at [175, 39] on span "^.*cid=13658.*$" at bounding box center [188, 43] width 51 height 15
click at [169, 89] on input "cid=13658" at bounding box center [193, 90] width 104 height 18
click at [173, 89] on input "cid=13658" at bounding box center [193, 90] width 104 height 18
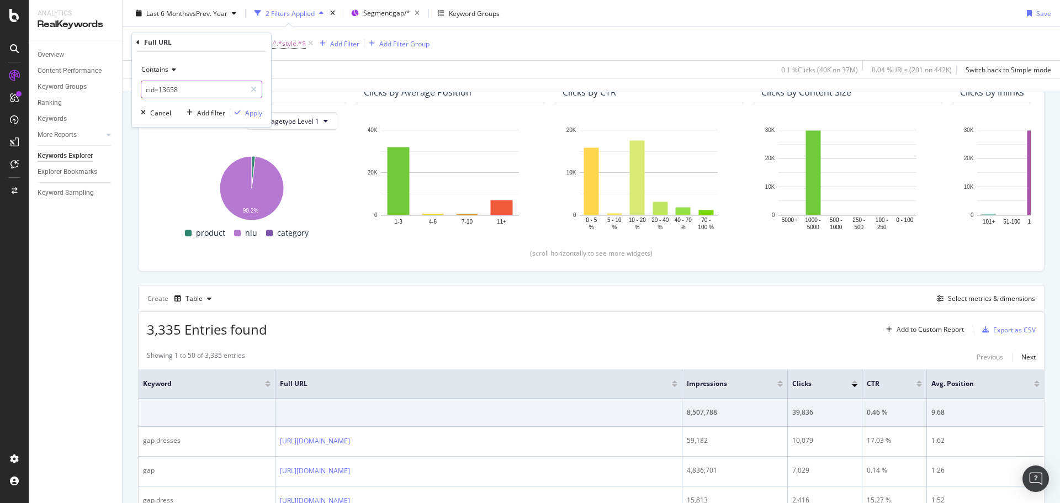
click at [173, 89] on input "cid=13658" at bounding box center [193, 90] width 104 height 18
paste input "29504"
type input "cid=29504"
click at [253, 110] on div "Apply" at bounding box center [253, 112] width 17 height 9
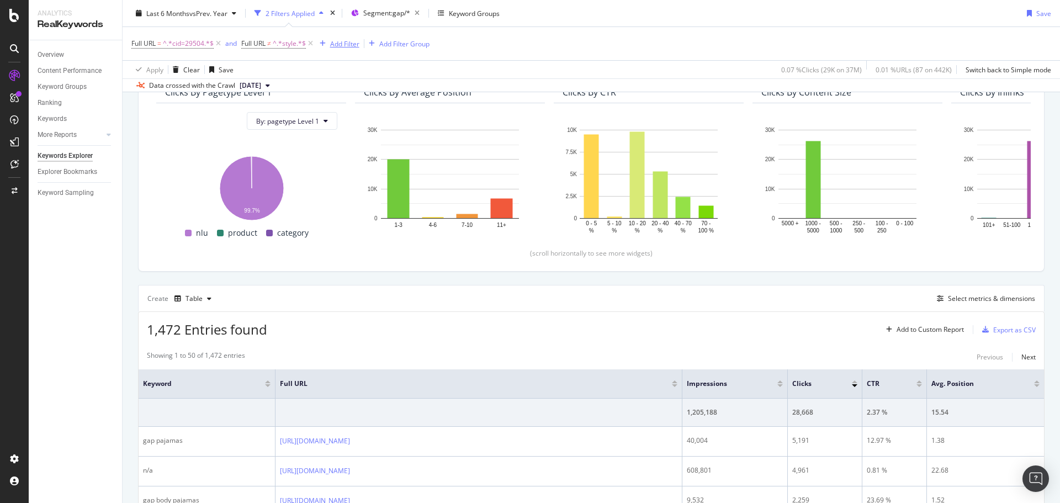
click at [341, 40] on div "Add Filter" at bounding box center [344, 43] width 29 height 9
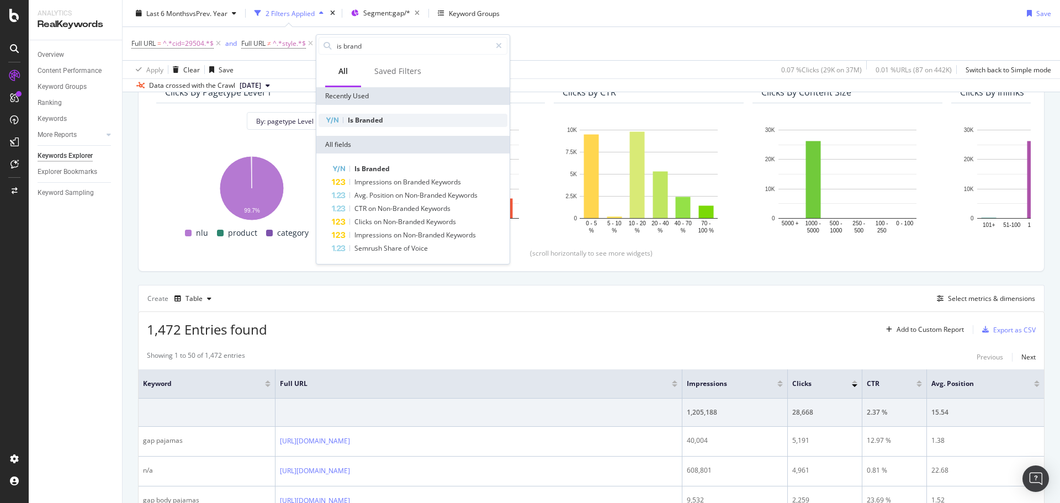
click at [376, 117] on span "Branded" at bounding box center [369, 119] width 28 height 9
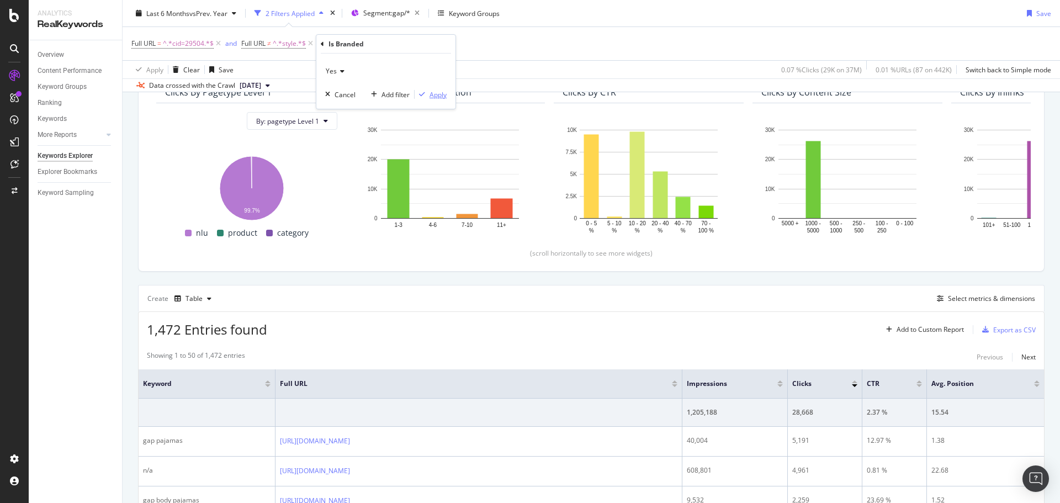
click at [430, 92] on div "Apply" at bounding box center [437, 94] width 17 height 9
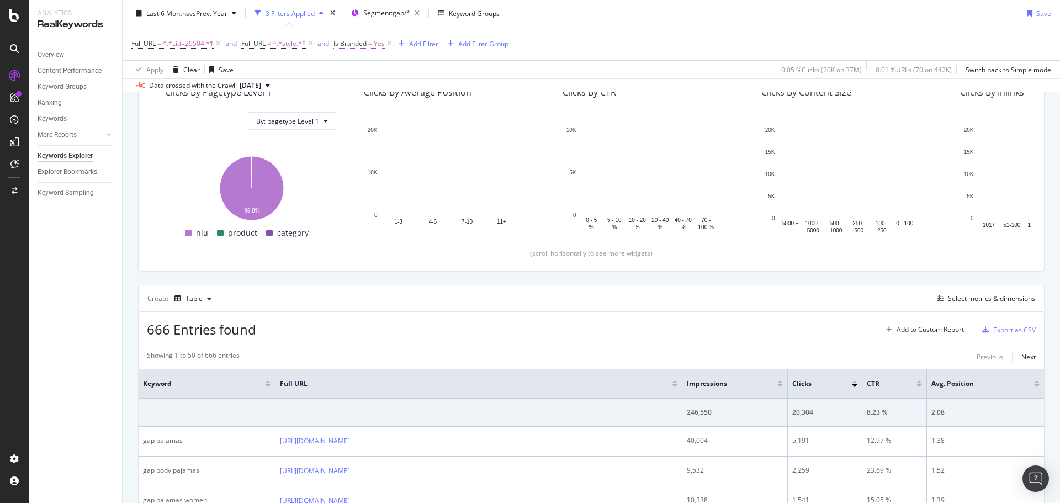
click at [344, 44] on span "Is Branded" at bounding box center [349, 43] width 33 height 9
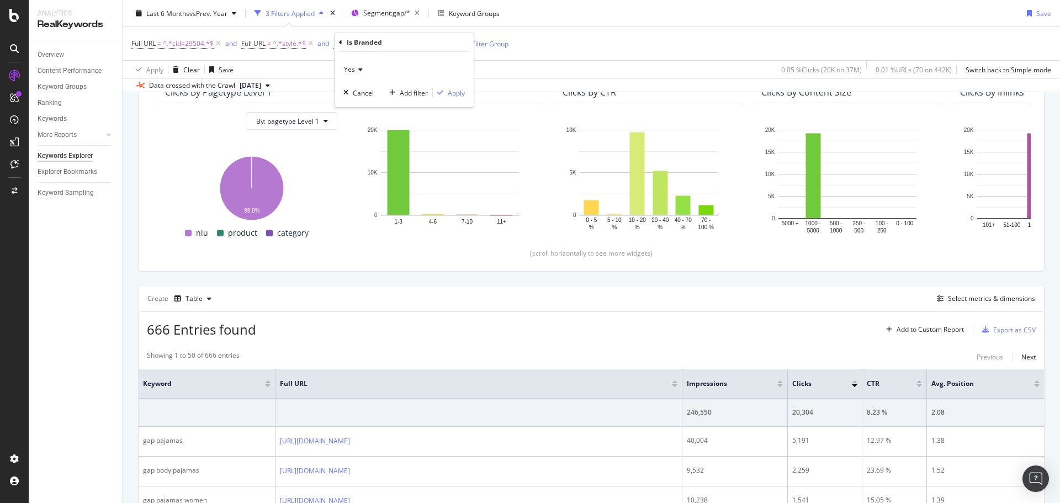
click at [353, 71] on span "Yes" at bounding box center [349, 69] width 11 height 9
click at [371, 105] on div "No" at bounding box center [405, 106] width 118 height 14
click at [448, 94] on div "Apply" at bounding box center [456, 92] width 17 height 9
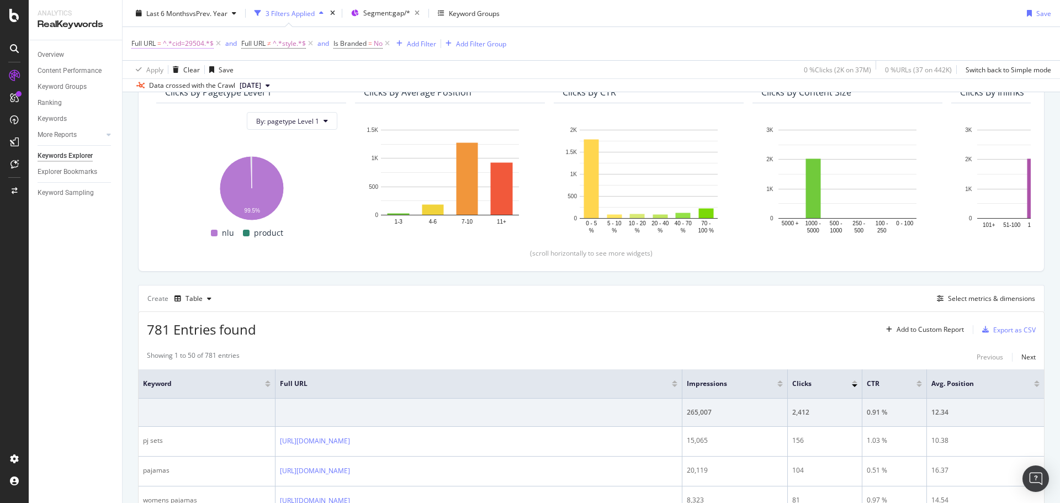
click at [201, 45] on span "^.*cid=29504.*$" at bounding box center [188, 43] width 51 height 15
click at [170, 88] on input "cid=29504" at bounding box center [193, 90] width 104 height 18
click at [173, 90] on input "cid=29504" at bounding box center [193, 90] width 104 height 18
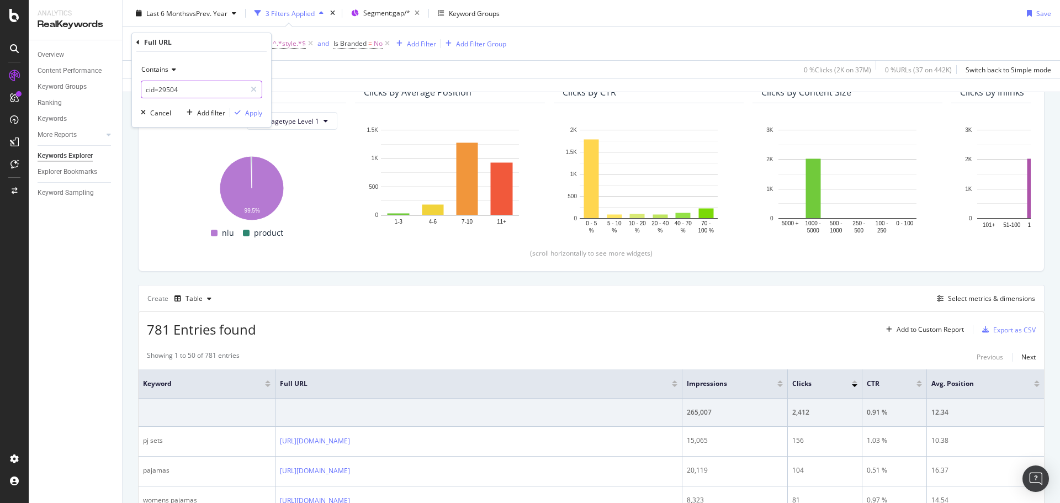
paste input "34608"
type input "cid=34608"
click at [259, 113] on div "Apply" at bounding box center [253, 112] width 17 height 9
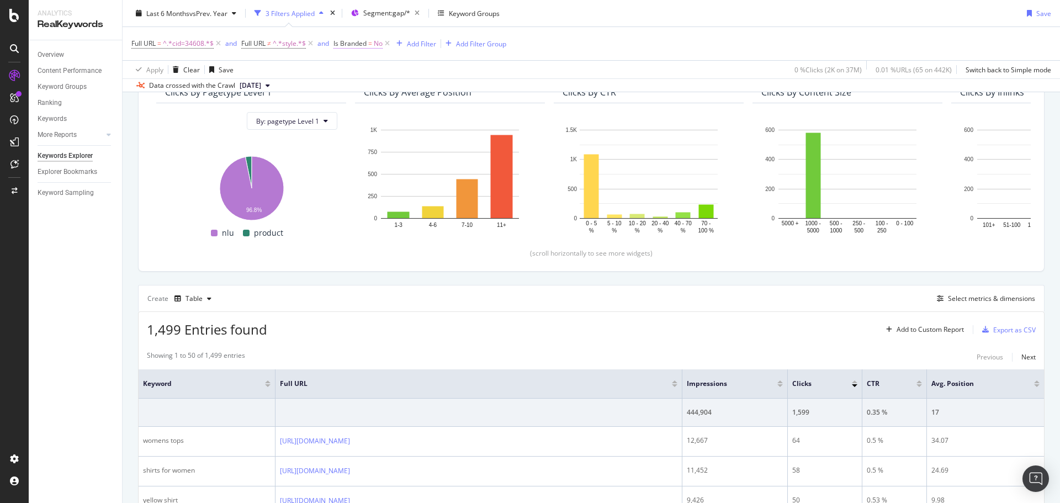
click at [343, 41] on span "Is Branded" at bounding box center [349, 43] width 33 height 9
click at [359, 65] on div "No" at bounding box center [403, 70] width 121 height 18
click at [369, 90] on div "Yes" at bounding box center [405, 92] width 118 height 14
click at [457, 88] on div "Apply" at bounding box center [456, 92] width 17 height 9
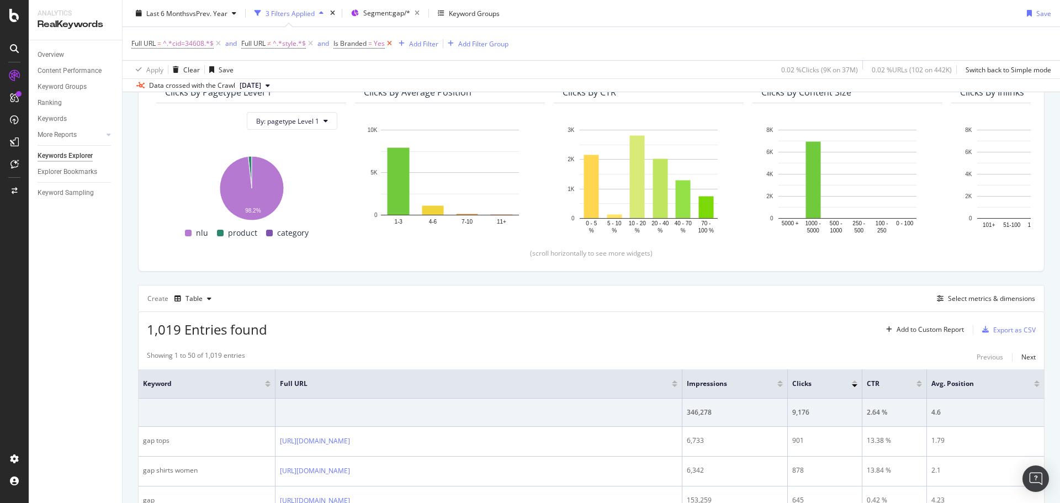
click at [391, 43] on icon at bounding box center [389, 43] width 9 height 11
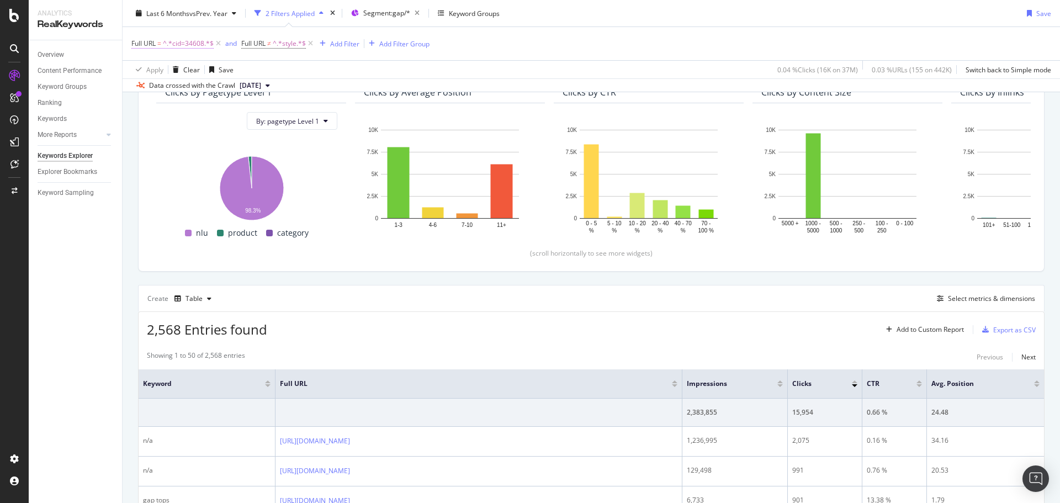
click at [179, 44] on span "^.*cid=34608.*$" at bounding box center [188, 43] width 51 height 15
click at [169, 88] on input "cid=34608" at bounding box center [193, 90] width 104 height 18
click at [169, 90] on input "cid=34608" at bounding box center [193, 90] width 104 height 18
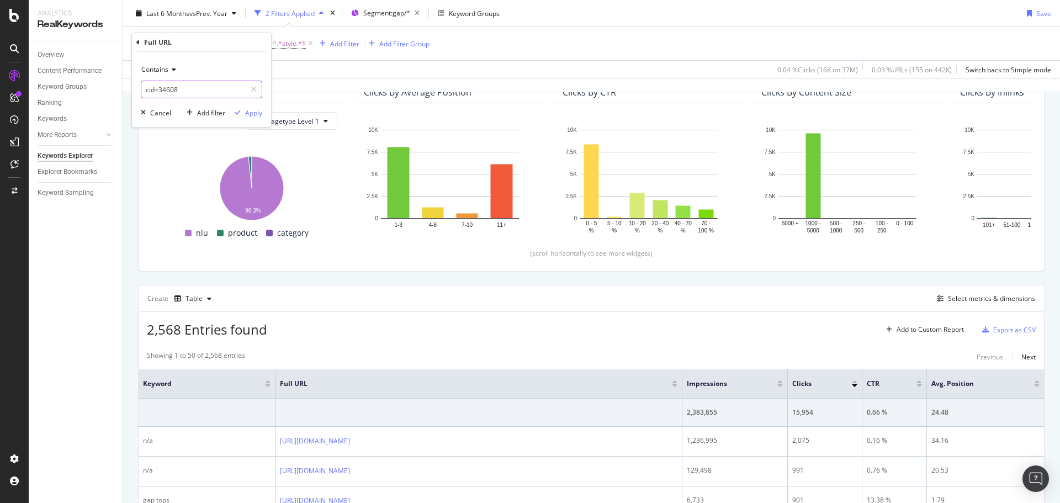
paste input "112793"
type input "cid=1127938"
click at [252, 114] on div "Apply" at bounding box center [253, 112] width 17 height 9
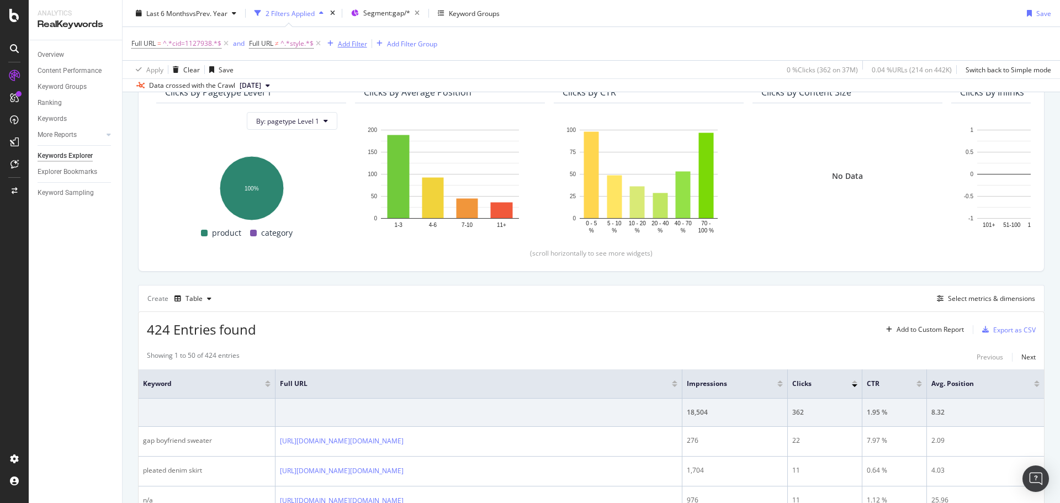
click at [358, 46] on div "Add Filter" at bounding box center [352, 43] width 29 height 9
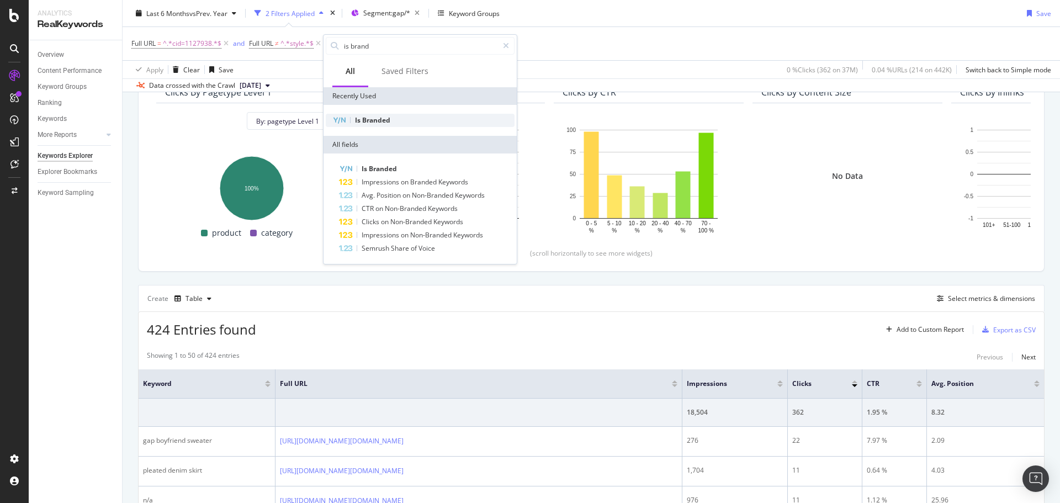
click at [378, 124] on span "Branded" at bounding box center [376, 119] width 28 height 9
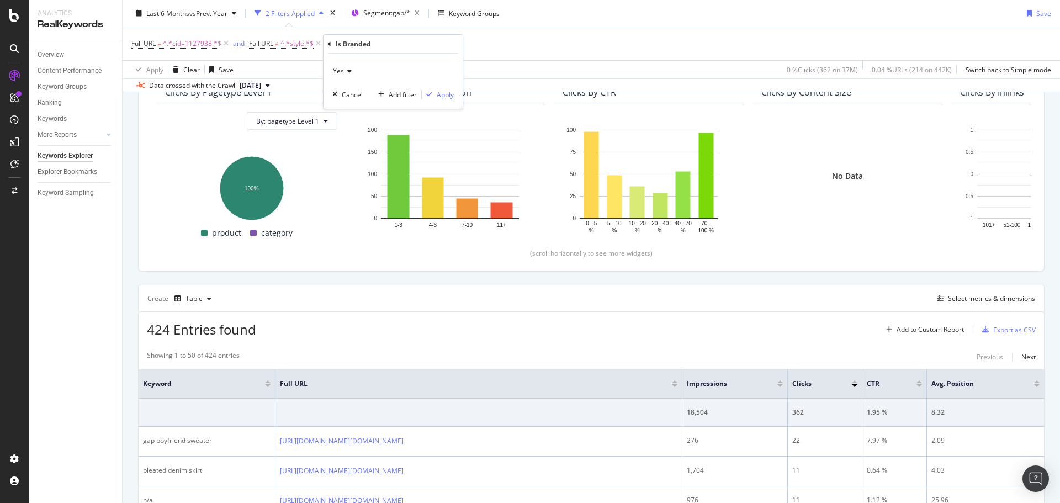
click at [348, 71] on icon at bounding box center [348, 71] width 8 height 7
click at [348, 103] on div "No" at bounding box center [394, 108] width 118 height 14
click at [432, 94] on icon "button" at bounding box center [429, 94] width 6 height 7
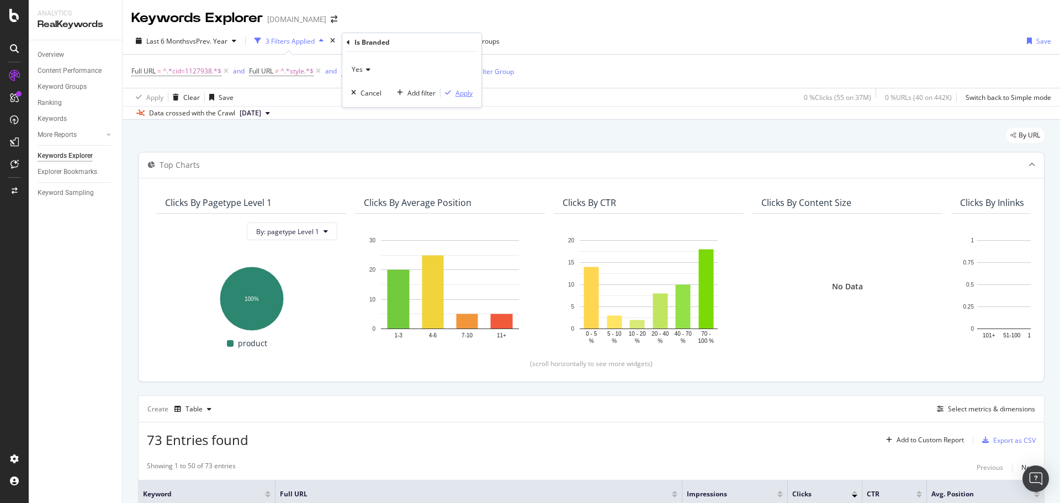
scroll to position [110, 0]
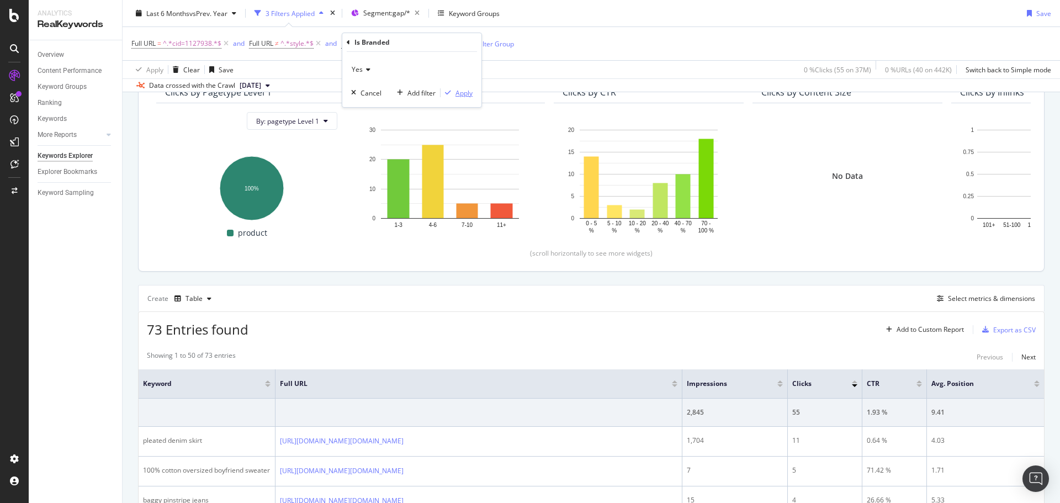
click at [450, 89] on icon "button" at bounding box center [448, 92] width 6 height 7
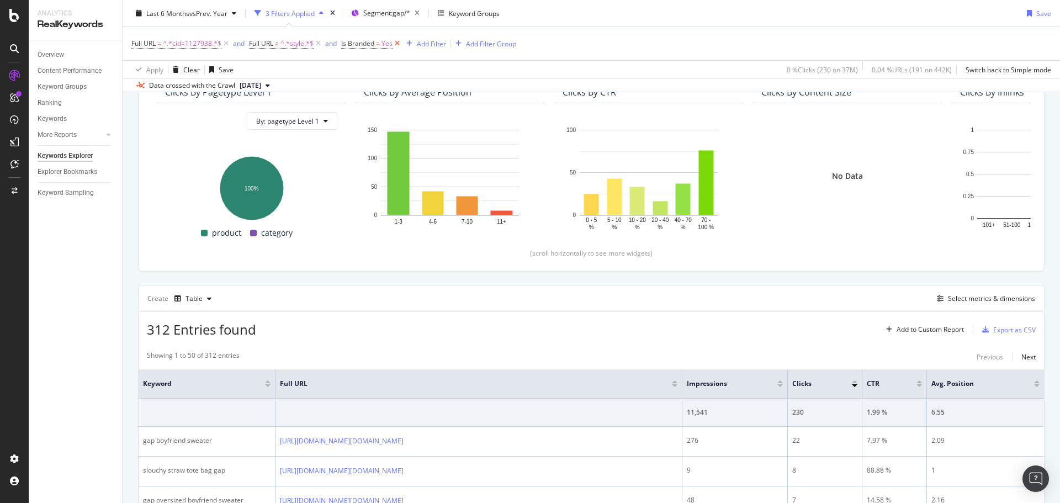
click at [398, 45] on icon at bounding box center [396, 43] width 9 height 11
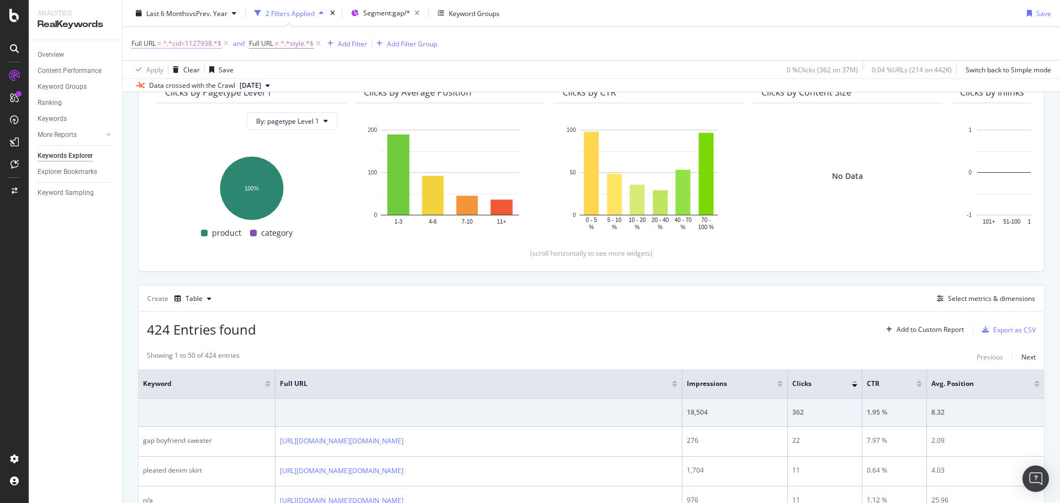
click at [171, 39] on span "^.*cid=1127938.*$" at bounding box center [192, 43] width 59 height 15
click at [174, 93] on input "cid=1127938" at bounding box center [193, 90] width 104 height 18
click at [179, 90] on input "cid=1127938" at bounding box center [193, 90] width 104 height 18
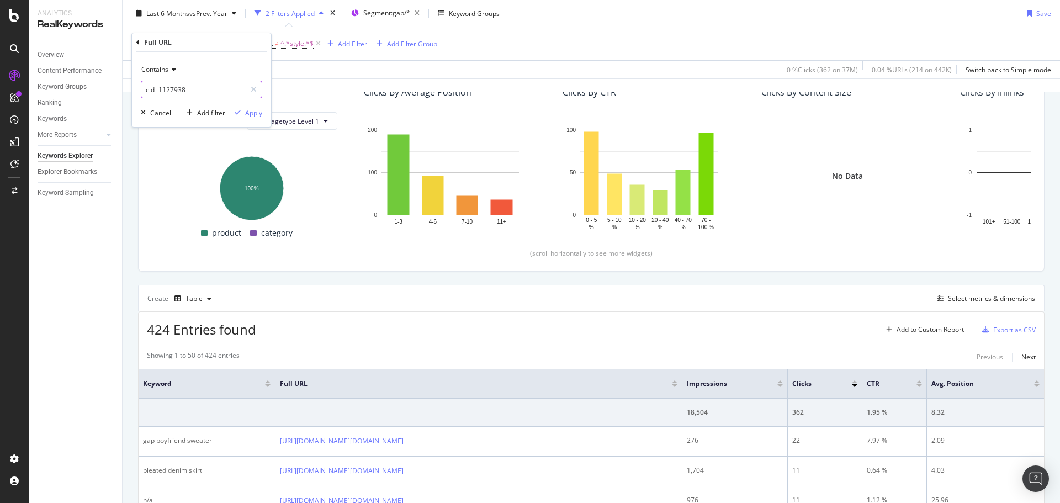
paste input "8792"
type input "cid=8792"
click at [248, 110] on div "Apply" at bounding box center [253, 112] width 17 height 9
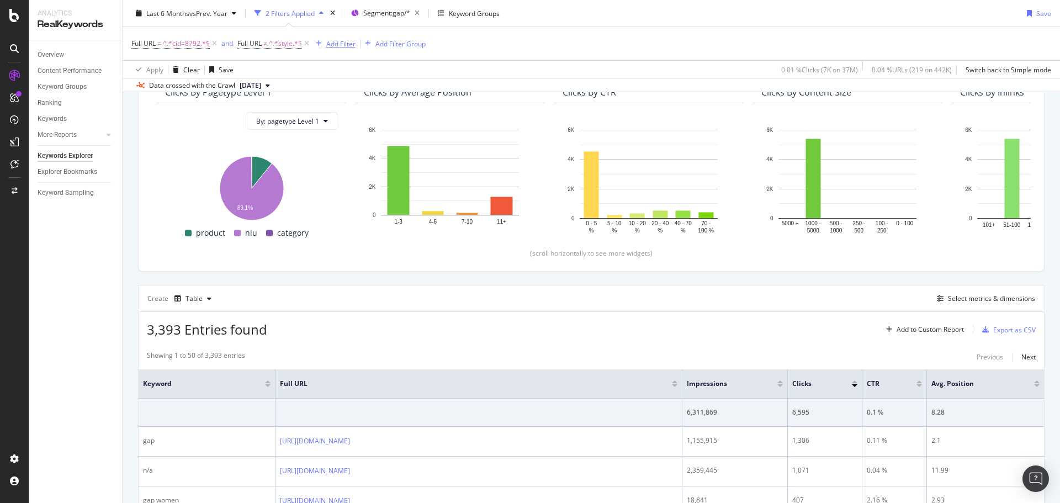
click at [337, 45] on div "Add Filter" at bounding box center [340, 43] width 29 height 9
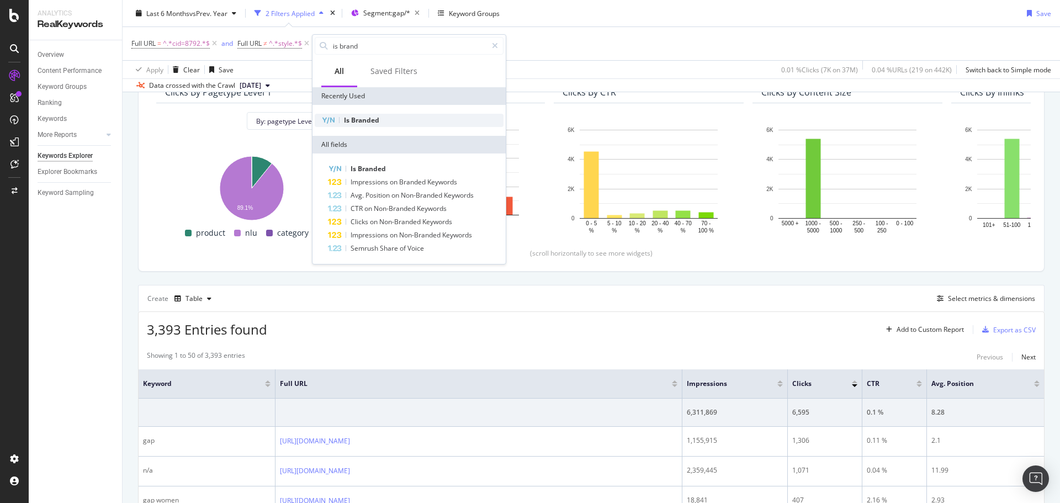
click at [363, 124] on span "Branded" at bounding box center [365, 119] width 28 height 9
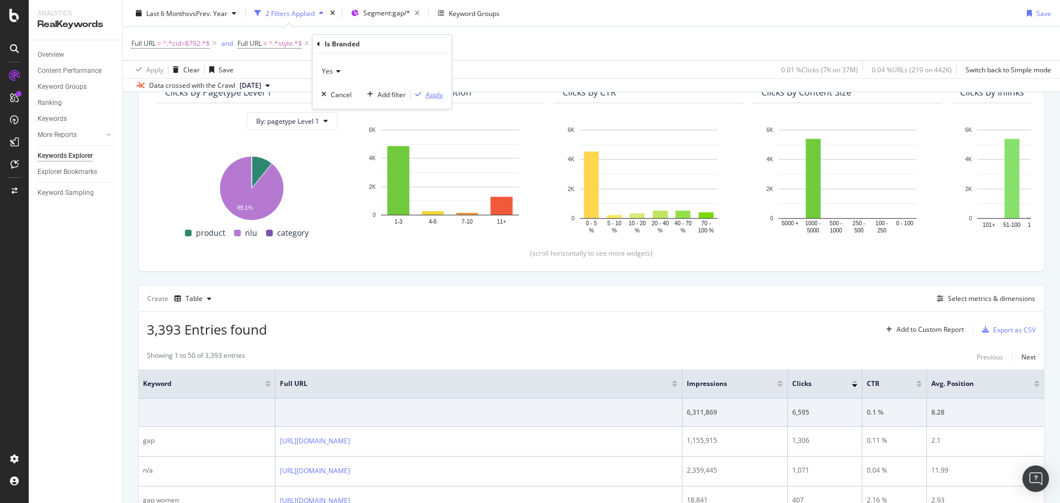
click at [434, 96] on div "Apply" at bounding box center [434, 94] width 17 height 9
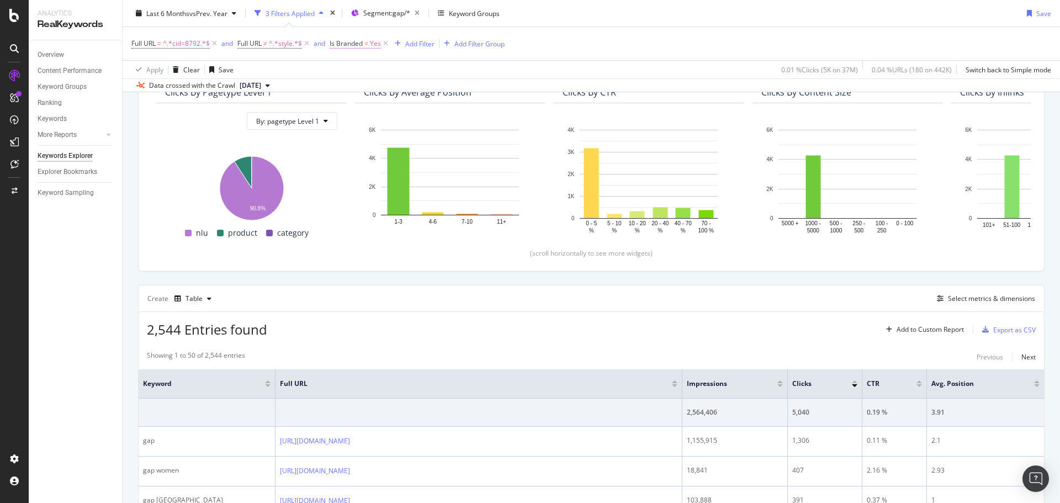
click at [355, 45] on span "Is Branded" at bounding box center [345, 43] width 33 height 9
click at [355, 71] on icon at bounding box center [355, 69] width 8 height 7
click at [362, 102] on div "No" at bounding box center [401, 106] width 118 height 14
click at [455, 92] on div "Apply" at bounding box center [452, 92] width 17 height 9
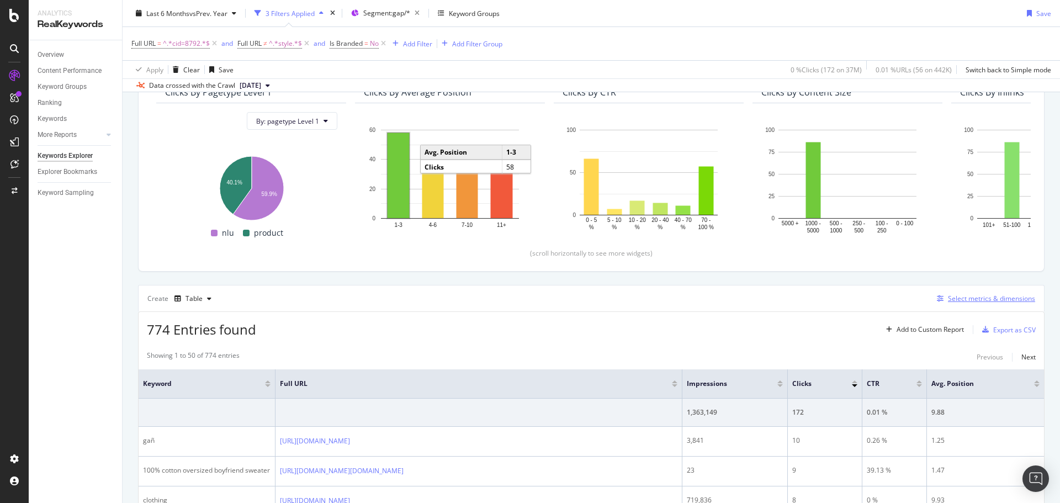
click at [972, 302] on div "Select metrics & dimensions" at bounding box center [991, 298] width 87 height 9
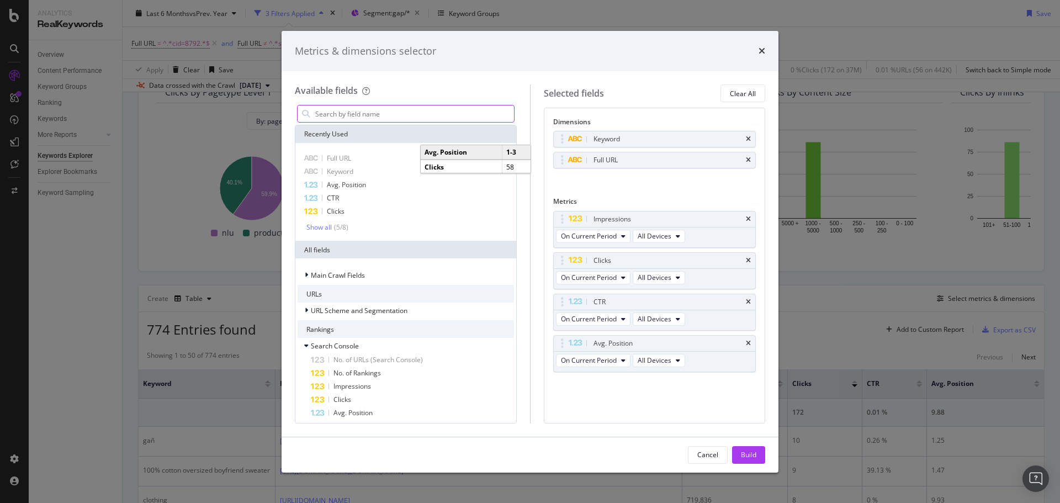
click at [400, 109] on input "modal" at bounding box center [414, 113] width 200 height 17
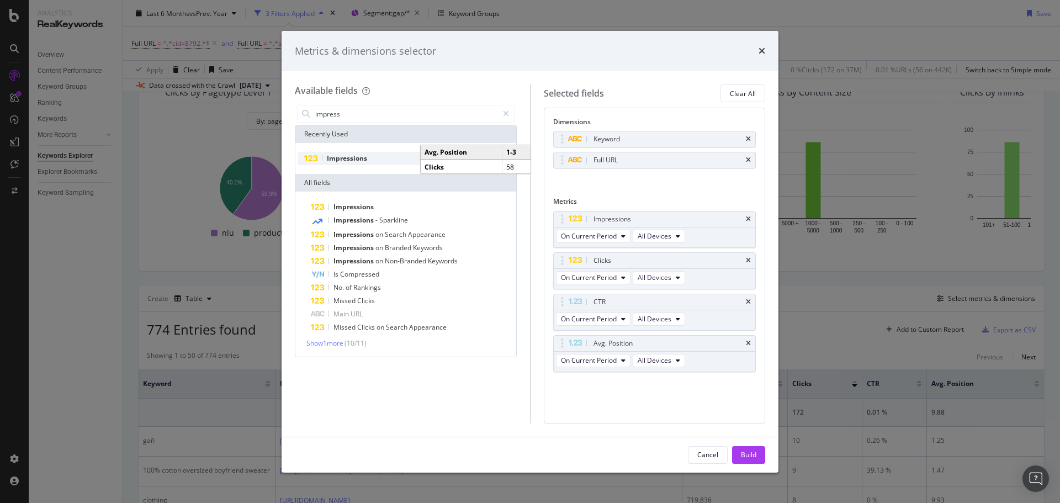
click at [379, 155] on div "Impressions" at bounding box center [405, 158] width 216 height 13
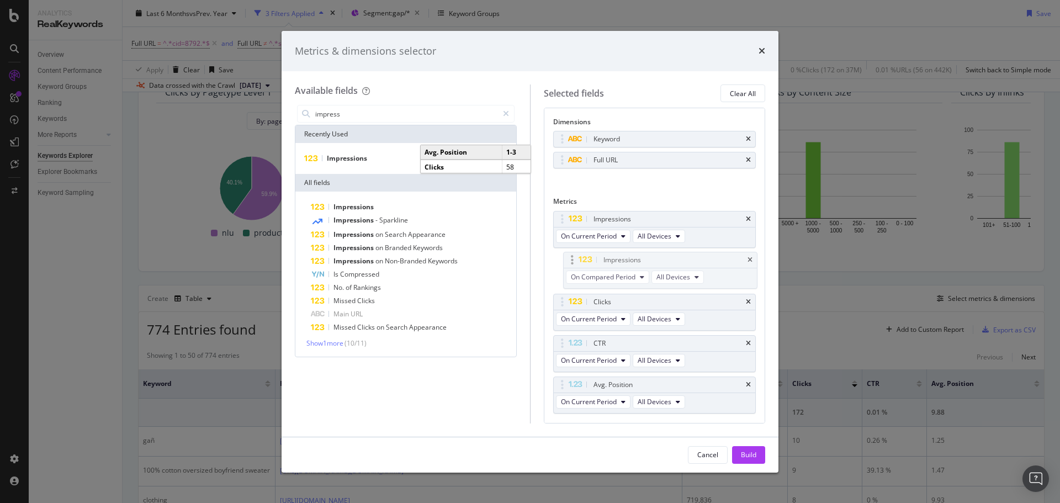
drag, startPoint x: 560, startPoint y: 387, endPoint x: 570, endPoint y: 262, distance: 125.1
click at [570, 262] on body "Analytics RealKeywords Overview Content Performance Keyword Groups Ranking Keyw…" at bounding box center [530, 251] width 1060 height 503
click at [624, 281] on span "On Compared Period" at bounding box center [593, 277] width 65 height 9
click at [650, 339] on span "Diff. between Periods - Percentage" at bounding box center [618, 338] width 107 height 10
click at [485, 113] on input "impress" at bounding box center [406, 113] width 184 height 17
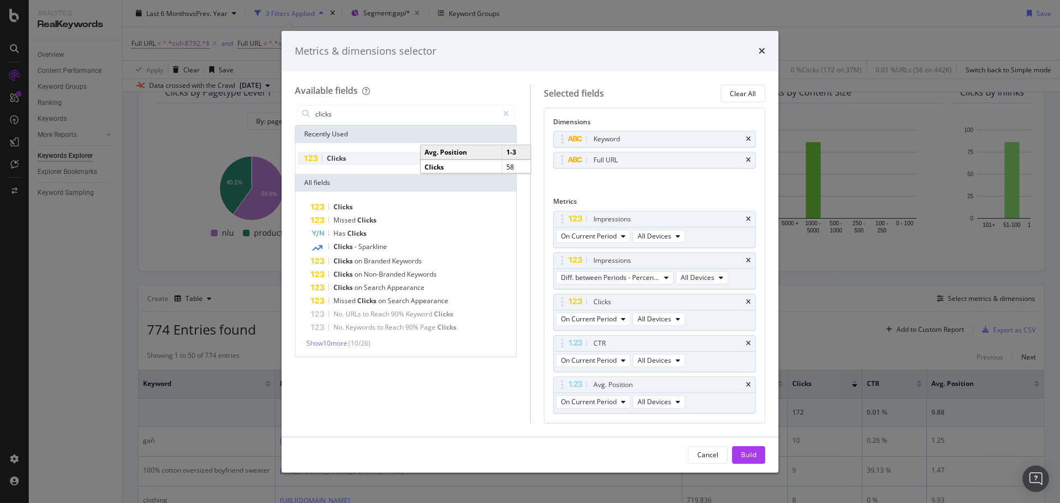
click at [359, 156] on div "Clicks" at bounding box center [405, 158] width 216 height 13
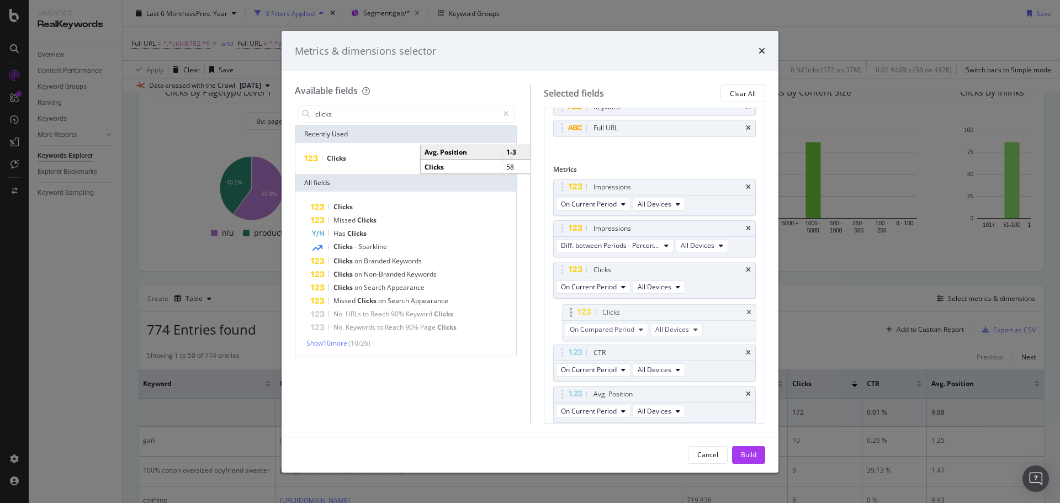
drag, startPoint x: 560, startPoint y: 393, endPoint x: 570, endPoint y: 295, distance: 98.1
click at [570, 295] on body "Analytics RealKeywords Overview Content Performance Keyword Groups Ranking Keyw…" at bounding box center [530, 251] width 1060 height 503
drag, startPoint x: 562, startPoint y: 306, endPoint x: 563, endPoint y: 270, distance: 35.9
click at [563, 270] on body "Analytics RealKeywords Overview Content Performance Keyword Groups Ranking Keyw…" at bounding box center [530, 251] width 1060 height 503
click at [613, 326] on span "On Compared Period" at bounding box center [593, 327] width 65 height 9
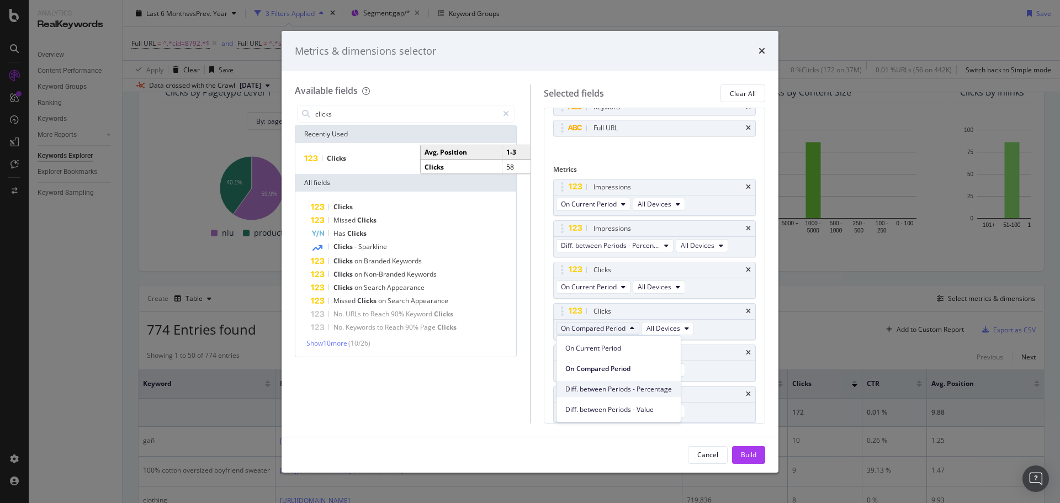
click at [640, 381] on div "Diff. between Periods - Percentage" at bounding box center [618, 389] width 124 height 16
click at [371, 114] on input "clicks" at bounding box center [406, 113] width 184 height 17
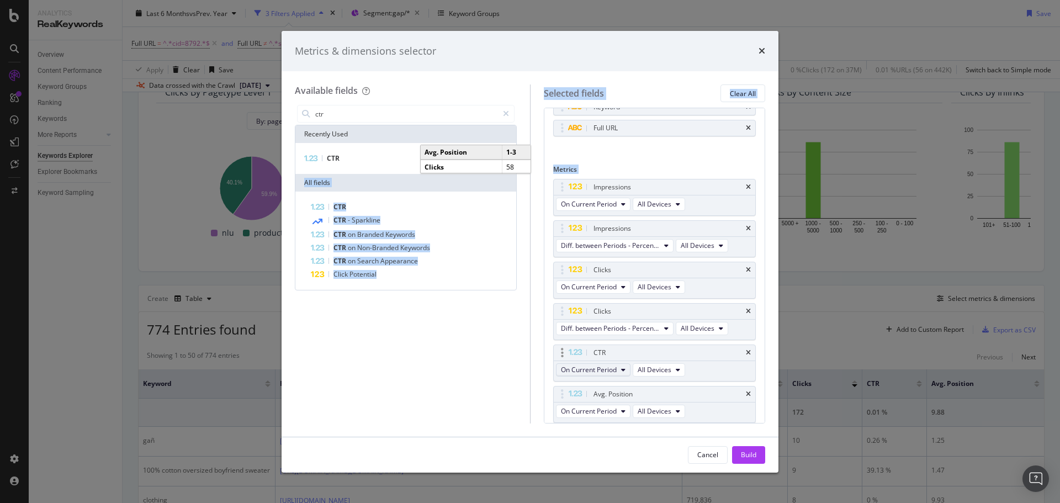
drag, startPoint x: 382, startPoint y: 167, endPoint x: 625, endPoint y: 371, distance: 317.7
click at [625, 371] on div "Available fields ctr Recently Used CTR All fields CTR CTR - Sparkline CTR on Br…" at bounding box center [530, 253] width 470 height 338
click at [342, 162] on div "CTR" at bounding box center [405, 158] width 216 height 13
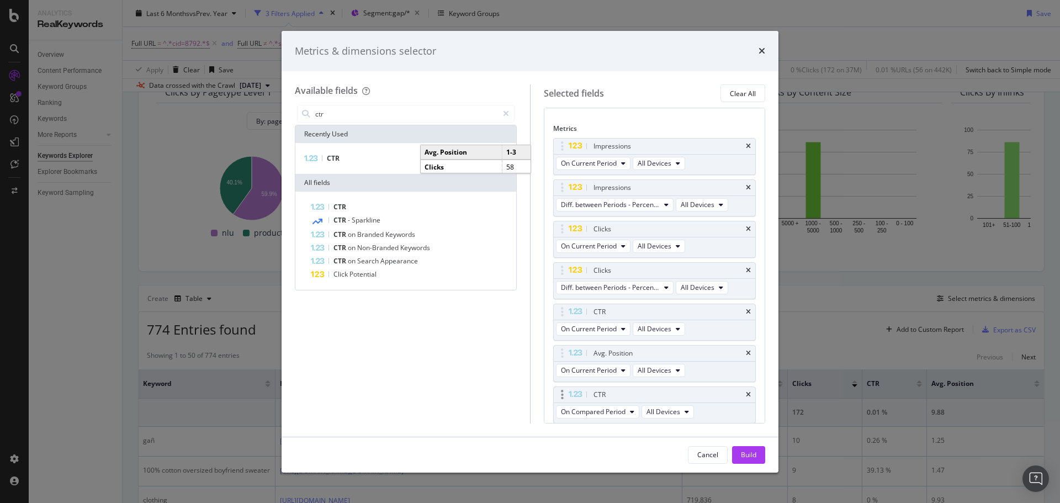
scroll to position [73, 0]
drag, startPoint x: 563, startPoint y: 395, endPoint x: 573, endPoint y: 347, distance: 49.7
click at [573, 347] on body "Analytics RealKeywords Overview Content Performance Keyword Groups Ranking Keyw…" at bounding box center [530, 251] width 1060 height 503
click at [628, 370] on button "On Compared Period" at bounding box center [597, 369] width 83 height 13
click at [647, 448] on span "Diff. between Periods - Value" at bounding box center [618, 451] width 107 height 10
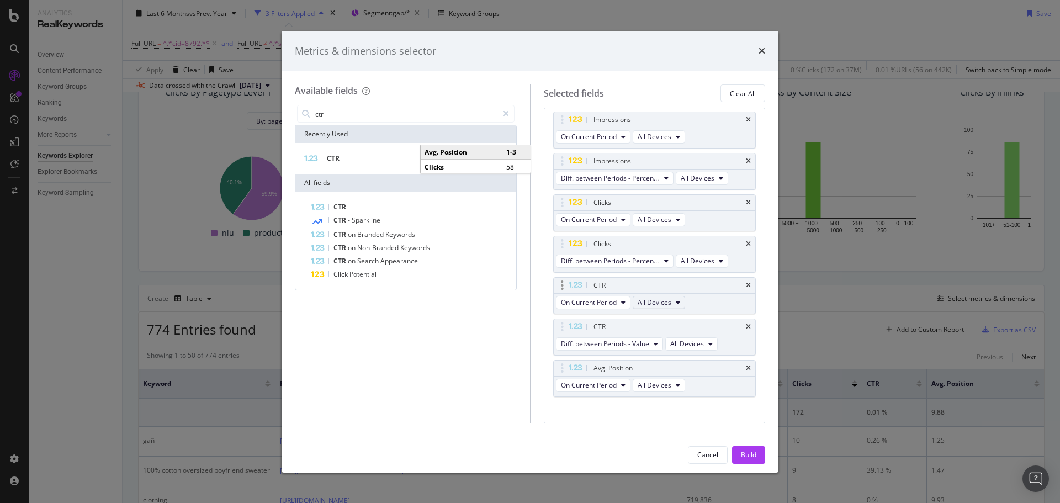
scroll to position [110, 0]
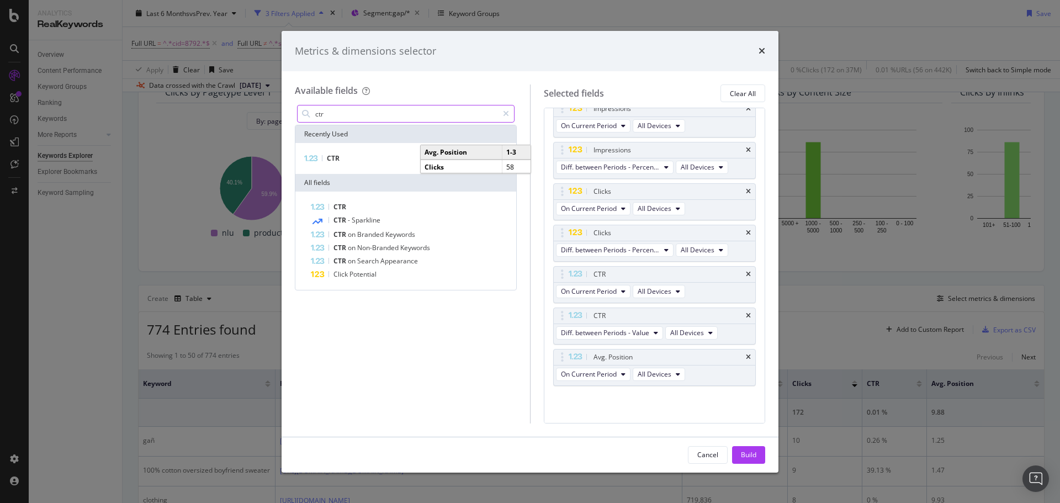
click at [340, 113] on input "ctr" at bounding box center [406, 113] width 184 height 17
click at [340, 112] on input "ctr" at bounding box center [406, 113] width 184 height 17
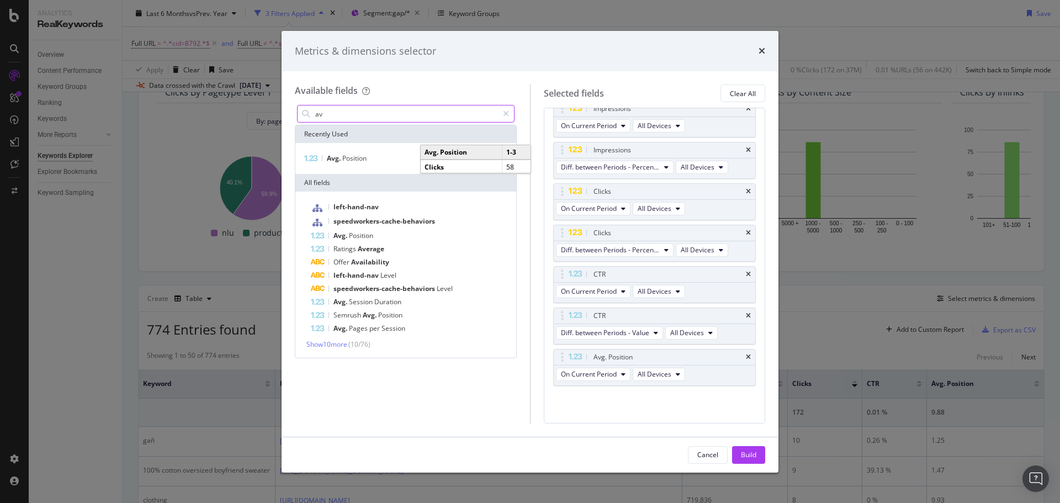
type input "av"
click at [345, 151] on div "Avg. Position" at bounding box center [405, 158] width 221 height 31
click at [345, 157] on span "Position" at bounding box center [354, 157] width 24 height 9
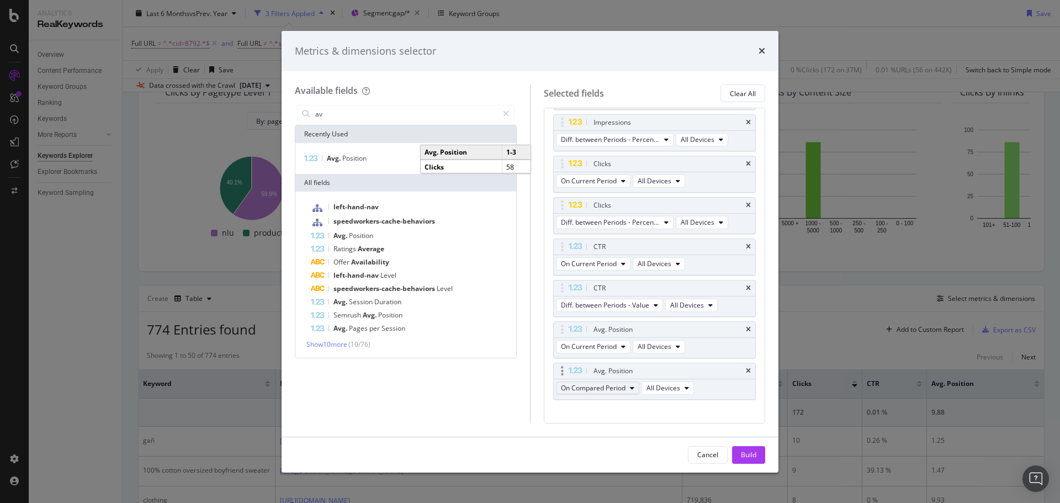
scroll to position [152, 0]
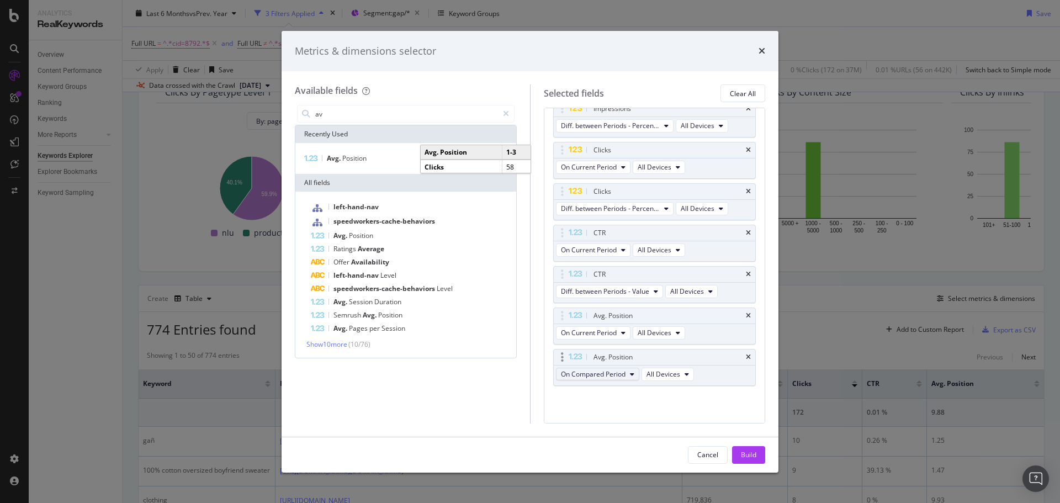
click at [620, 376] on span "On Compared Period" at bounding box center [593, 373] width 65 height 9
click at [636, 450] on span "Diff. between Periods - Value" at bounding box center [618, 455] width 107 height 10
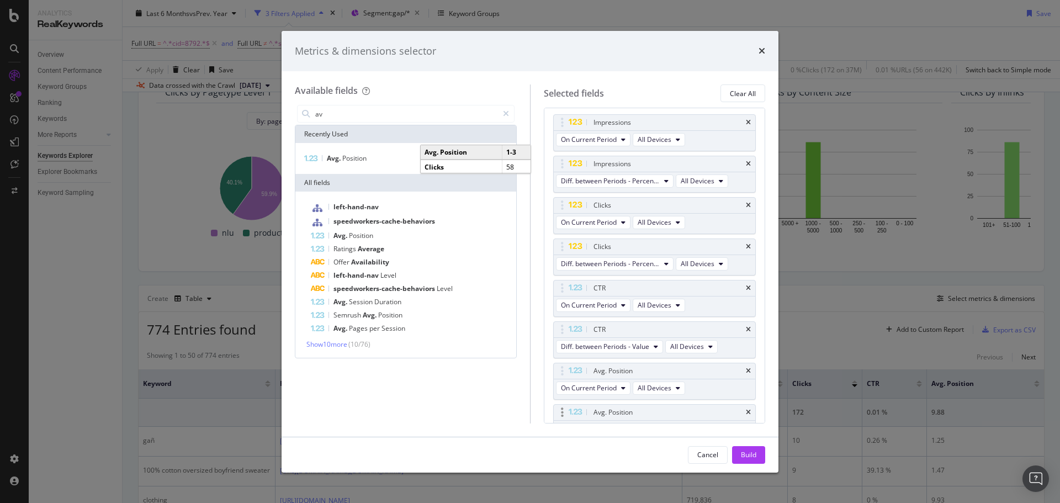
scroll to position [41, 0]
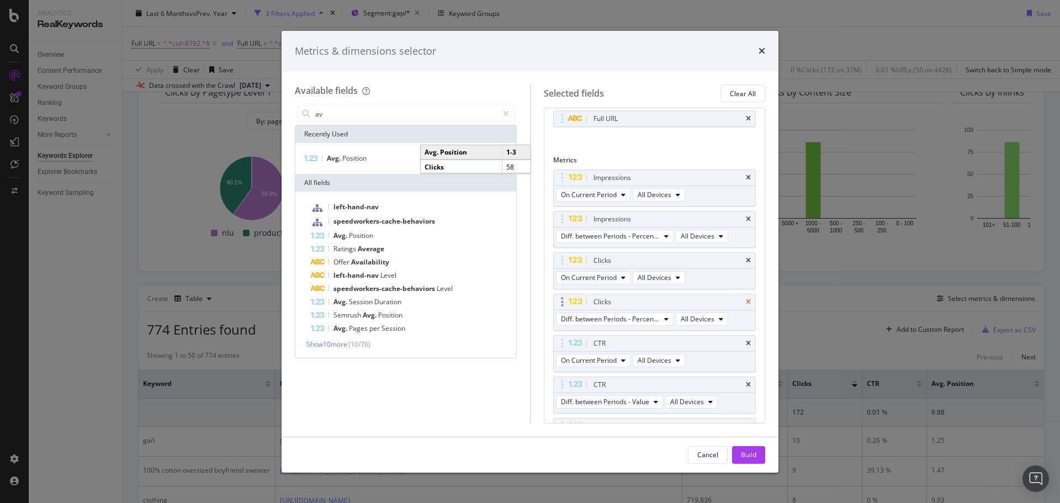
click at [746, 301] on icon "times" at bounding box center [748, 302] width 5 height 7
click at [746, 263] on icon "times" at bounding box center [748, 260] width 5 height 7
click at [762, 454] on button "Build" at bounding box center [748, 455] width 33 height 18
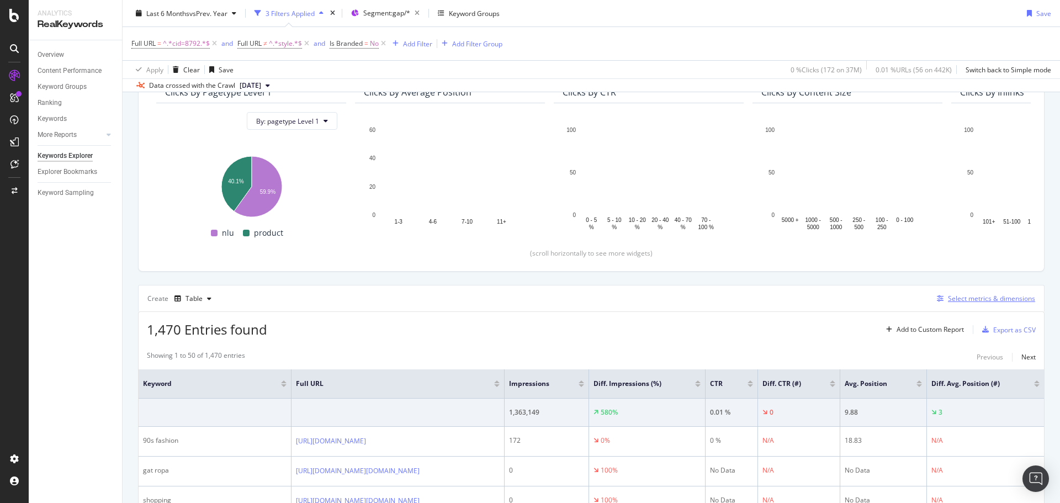
click at [954, 299] on div "Select metrics & dimensions" at bounding box center [991, 298] width 87 height 9
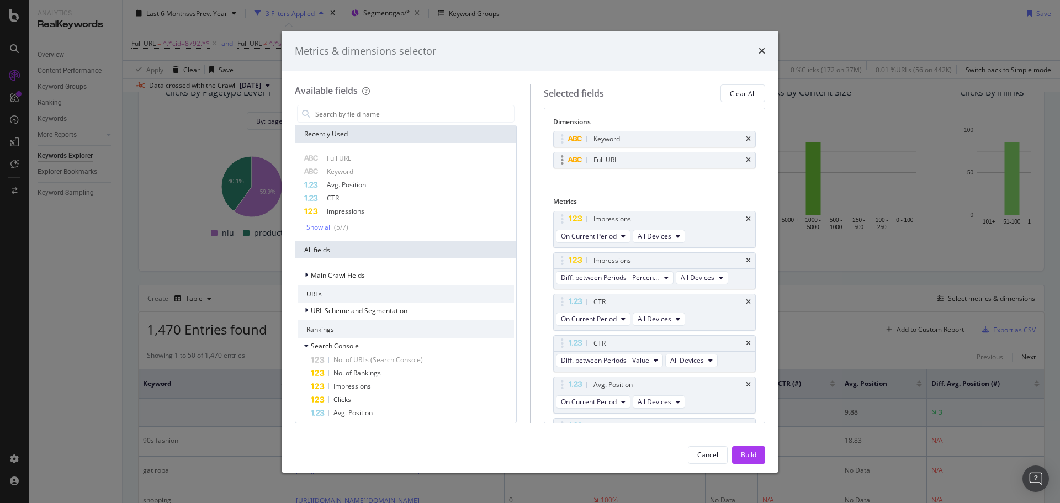
click at [738, 164] on div "Full URL" at bounding box center [655, 159] width 202 height 15
click at [736, 159] on div "Full URL" at bounding box center [655, 159] width 202 height 15
click at [746, 159] on icon "times" at bounding box center [748, 160] width 5 height 7
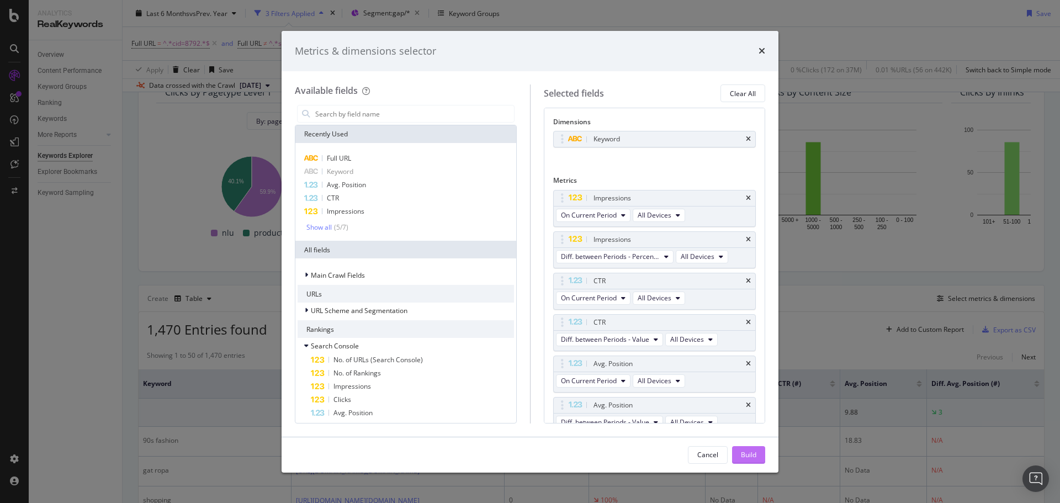
click at [753, 451] on div "Build" at bounding box center [748, 454] width 15 height 9
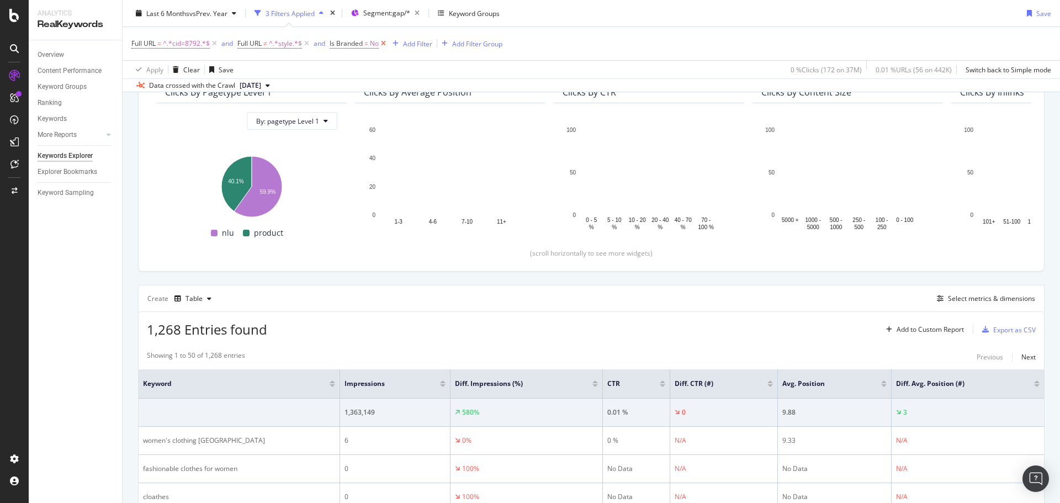
click at [383, 45] on icon at bounding box center [383, 43] width 9 height 11
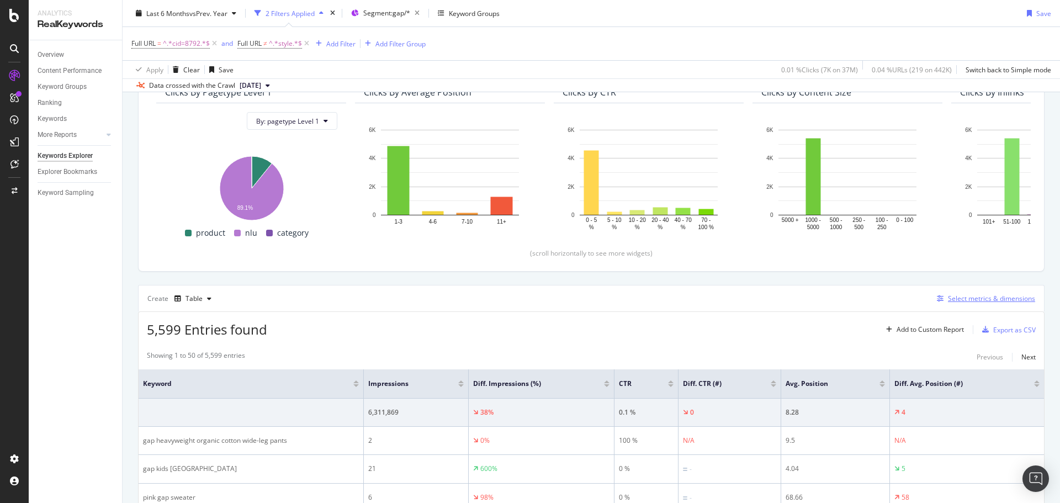
click at [951, 297] on div "Select metrics & dimensions" at bounding box center [991, 298] width 87 height 9
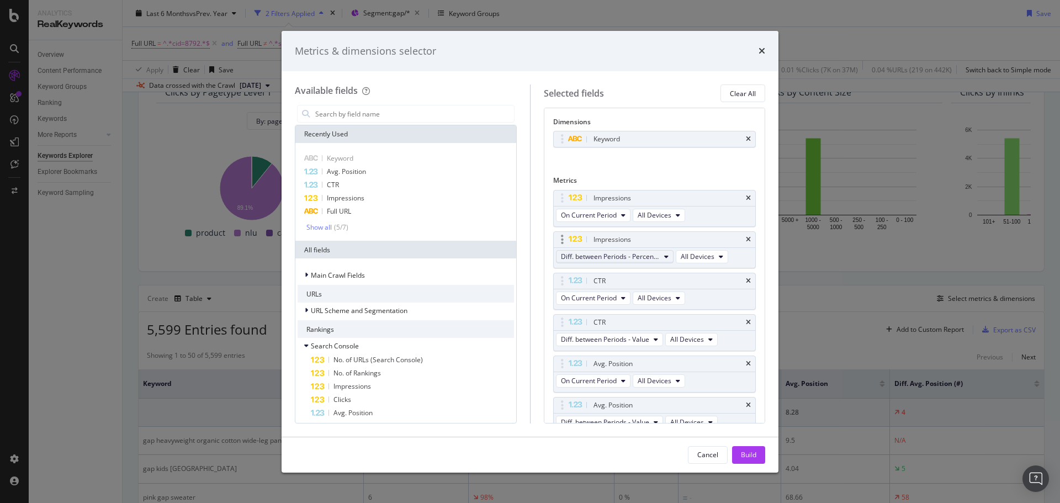
click at [639, 259] on span "Diff. between Periods - Percentage" at bounding box center [610, 256] width 99 height 9
click at [629, 294] on span "On Compared Period" at bounding box center [620, 297] width 110 height 10
click at [623, 342] on span "Diff. between Periods - Value" at bounding box center [605, 338] width 88 height 9
click at [622, 373] on div "On Compared Period" at bounding box center [618, 379] width 124 height 16
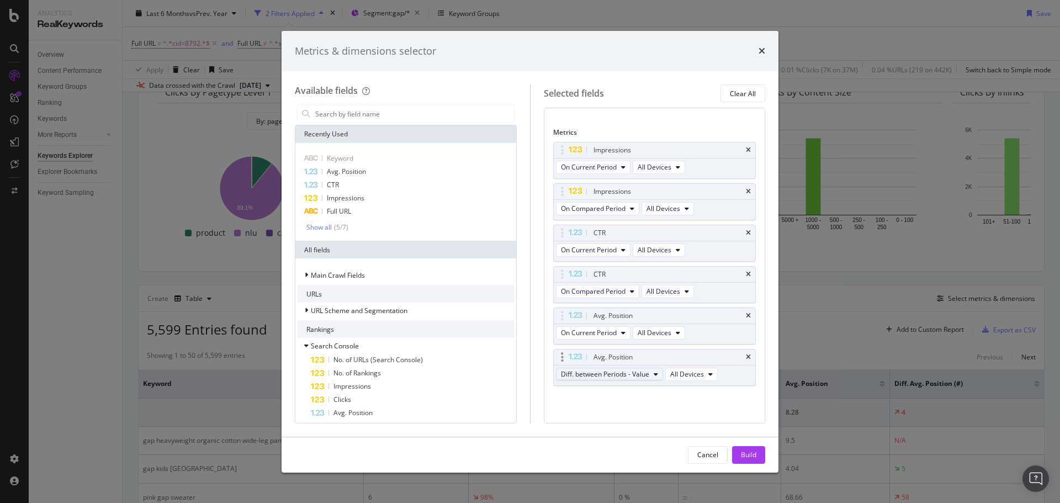
click at [623, 372] on span "Diff. between Periods - Value" at bounding box center [605, 373] width 88 height 9
click at [623, 418] on span "On Compared Period" at bounding box center [618, 415] width 107 height 10
click at [756, 461] on div "Build" at bounding box center [748, 455] width 15 height 17
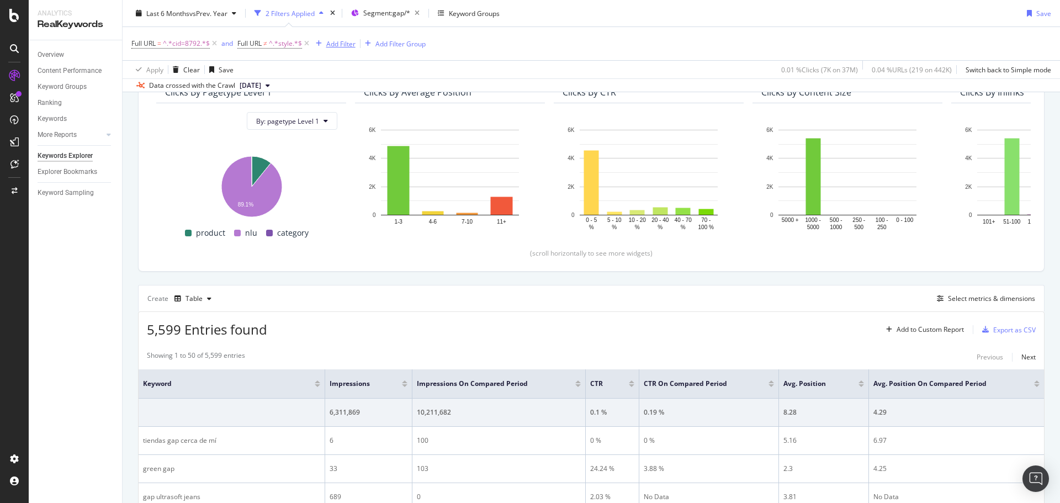
click at [333, 42] on div "Add Filter" at bounding box center [340, 43] width 29 height 9
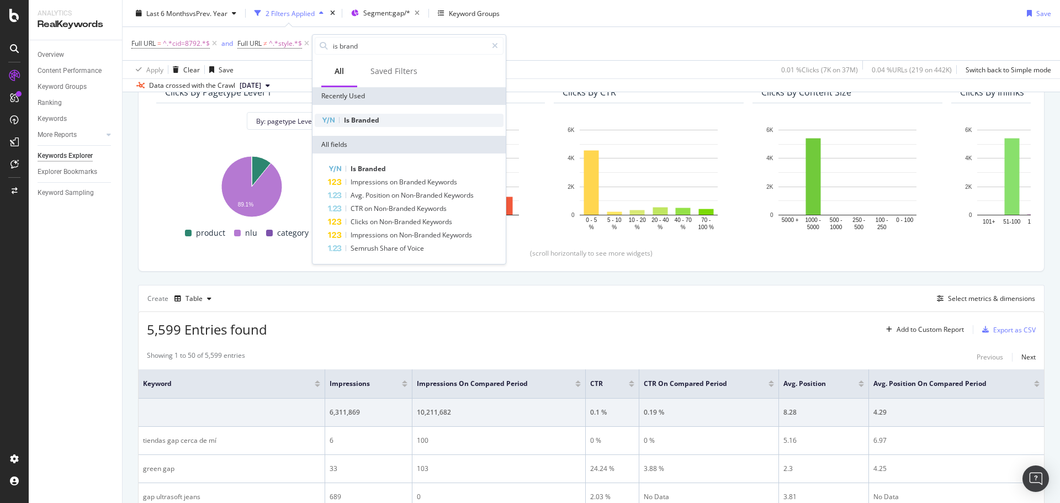
click at [374, 121] on span "Branded" at bounding box center [365, 119] width 28 height 9
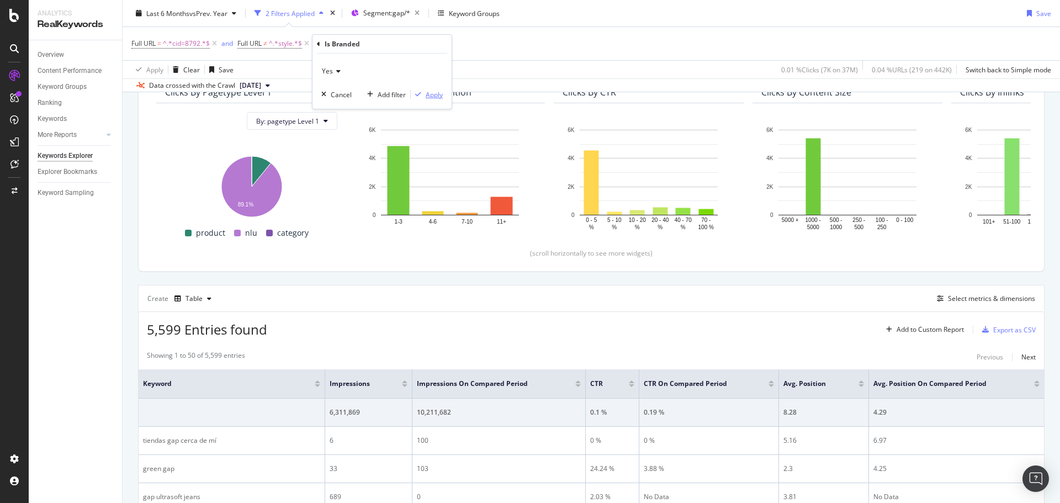
click at [427, 92] on div "Apply" at bounding box center [434, 94] width 17 height 9
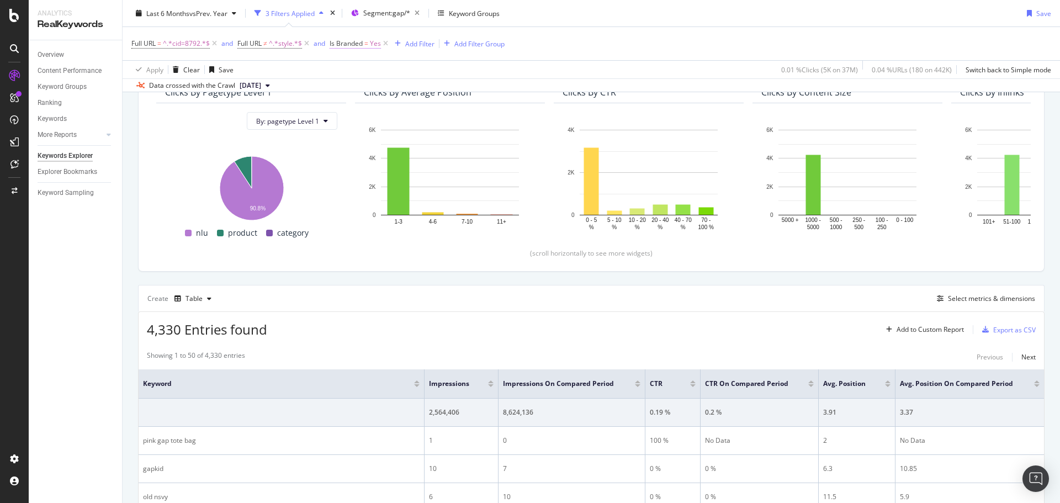
click at [349, 44] on span "Is Branded" at bounding box center [345, 43] width 33 height 9
click at [351, 67] on icon at bounding box center [355, 69] width 8 height 7
click at [377, 102] on div "No" at bounding box center [401, 106] width 118 height 14
click at [453, 93] on div "Apply" at bounding box center [452, 92] width 17 height 9
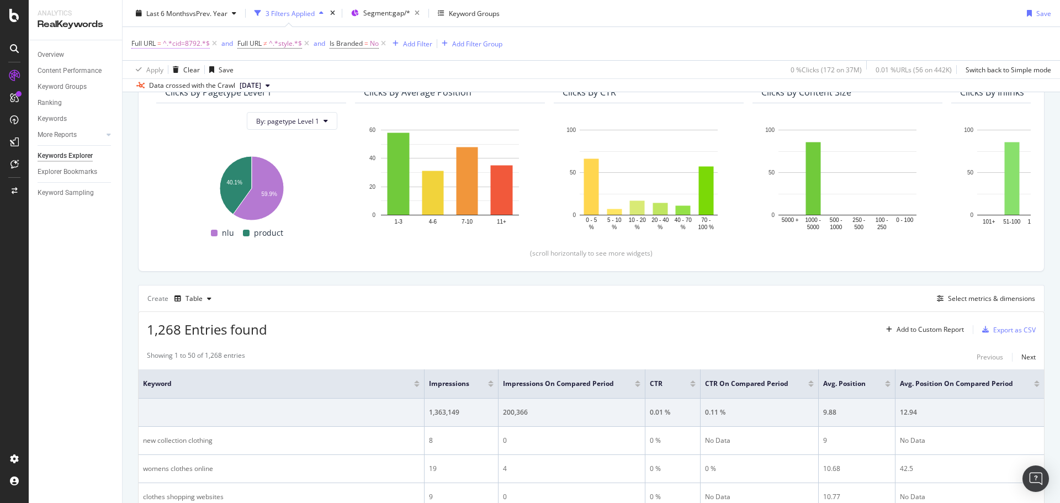
click at [180, 45] on span "^.*cid=8792.*$" at bounding box center [186, 43] width 47 height 15
click at [169, 94] on input "cid=8792" at bounding box center [193, 90] width 104 height 18
click at [171, 91] on input "cid=8792" at bounding box center [193, 90] width 104 height 18
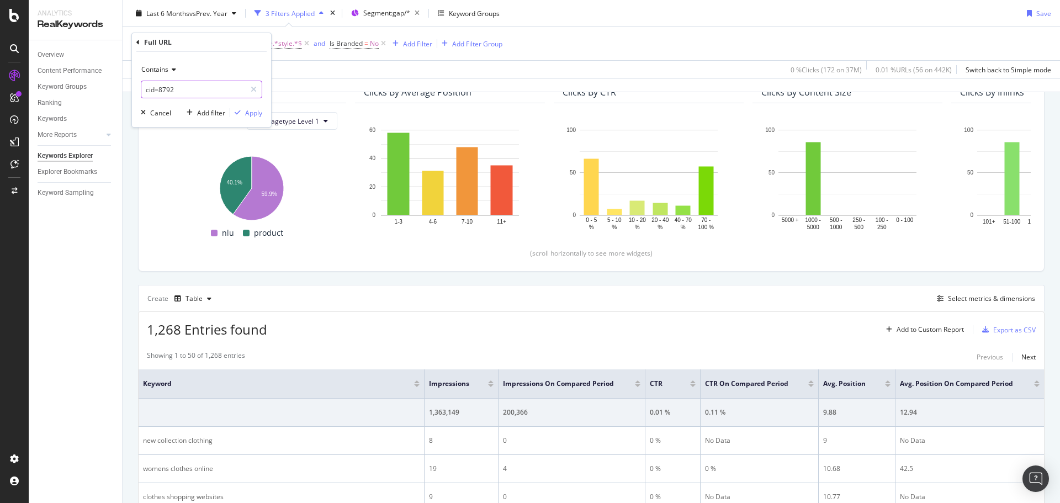
paste input "1127938"
type input "cid=1127938"
click at [252, 111] on div "Apply" at bounding box center [253, 112] width 17 height 9
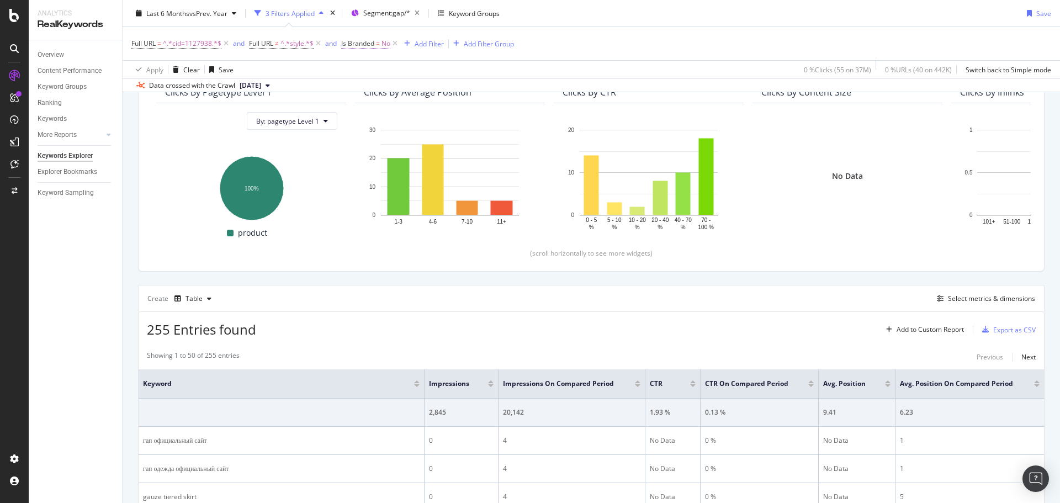
click at [370, 41] on span "Is Branded" at bounding box center [357, 43] width 33 height 9
click at [362, 71] on icon at bounding box center [364, 69] width 8 height 7
click at [365, 92] on span "Yes" at bounding box center [362, 92] width 11 height 9
click at [467, 89] on div "Apply" at bounding box center [463, 92] width 17 height 9
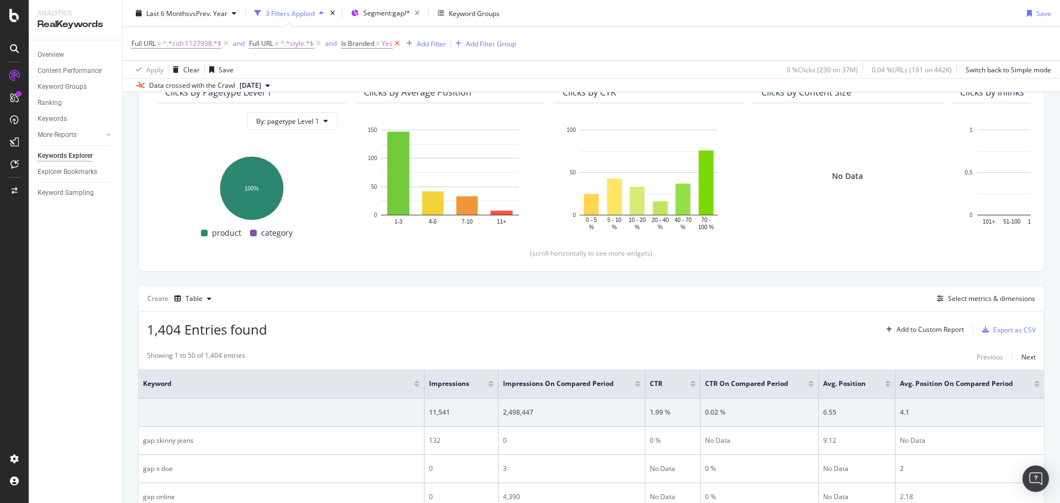
click at [400, 45] on icon at bounding box center [396, 43] width 9 height 11
